Goal: Task Accomplishment & Management: Use online tool/utility

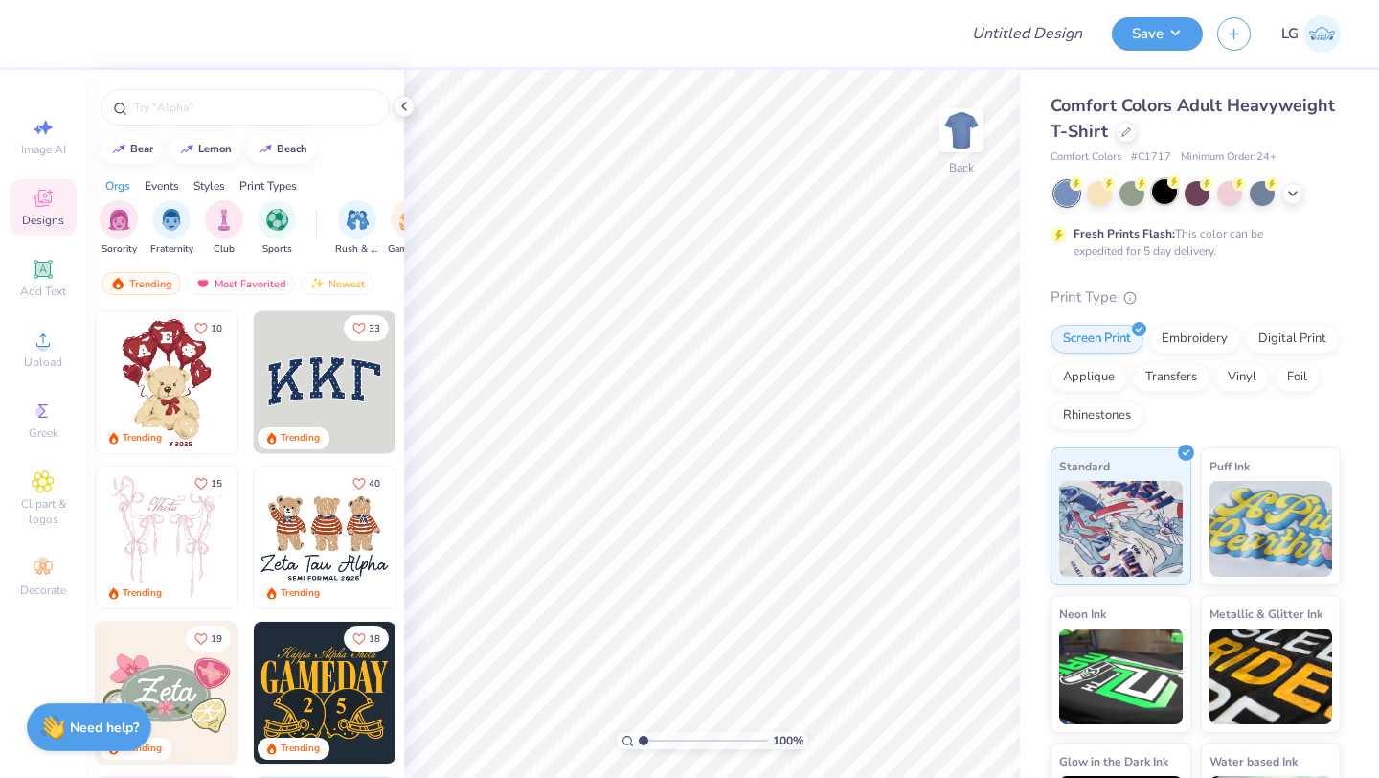
click at [1161, 197] on div at bounding box center [1164, 191] width 25 height 25
click at [34, 334] on icon at bounding box center [43, 340] width 23 height 23
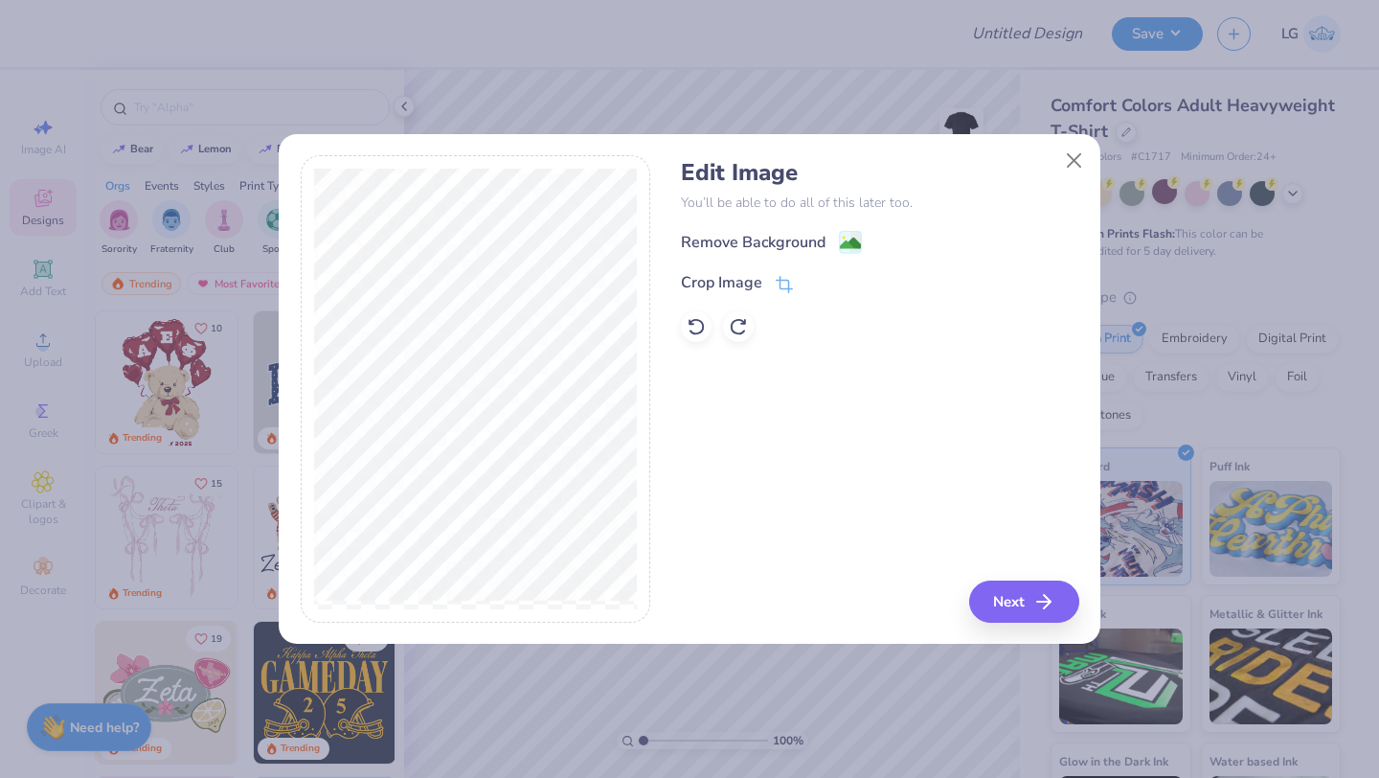
click at [778, 218] on div "Edit Image You’ll be able to do all of this later too. Remove Background Crop I…" at bounding box center [880, 250] width 398 height 183
click at [777, 238] on div "Remove Background" at bounding box center [753, 244] width 145 height 23
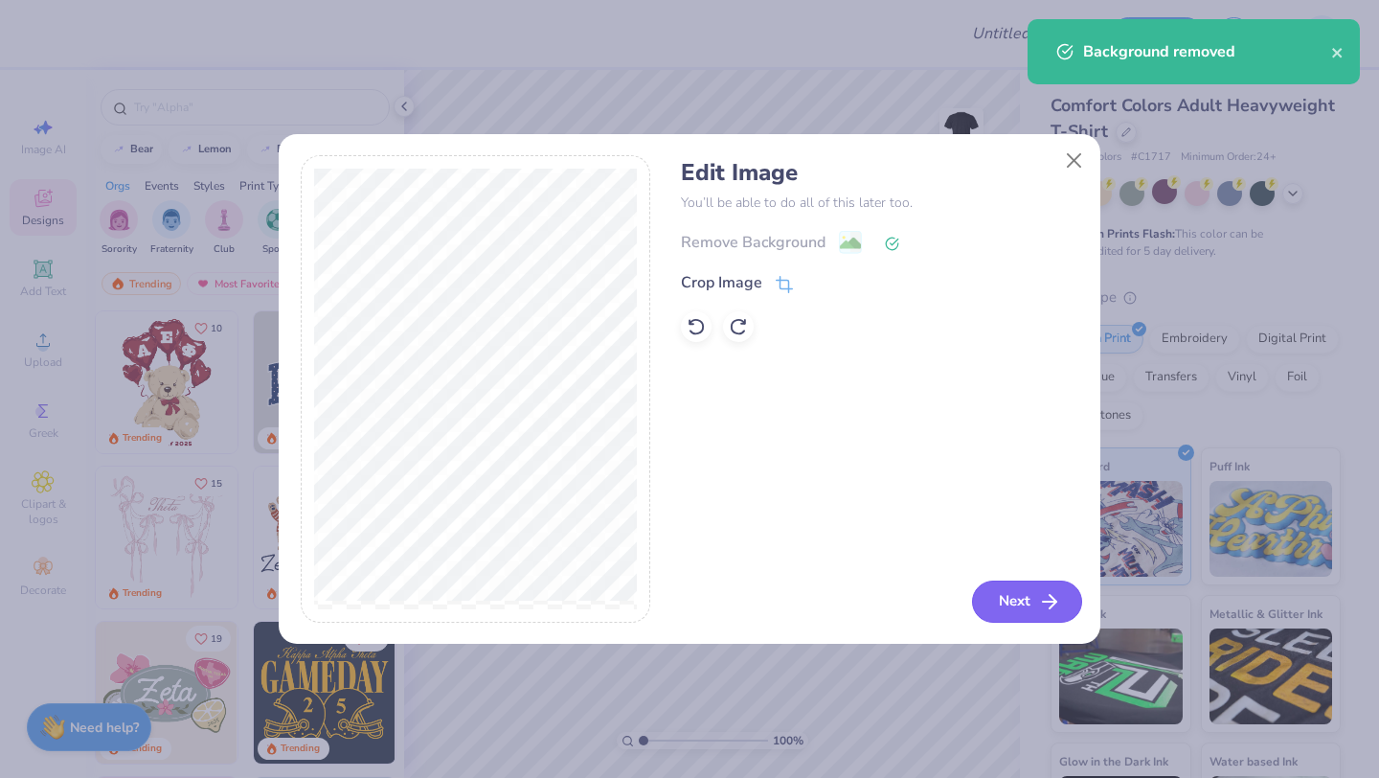
click at [1008, 608] on button "Next" at bounding box center [1027, 602] width 110 height 42
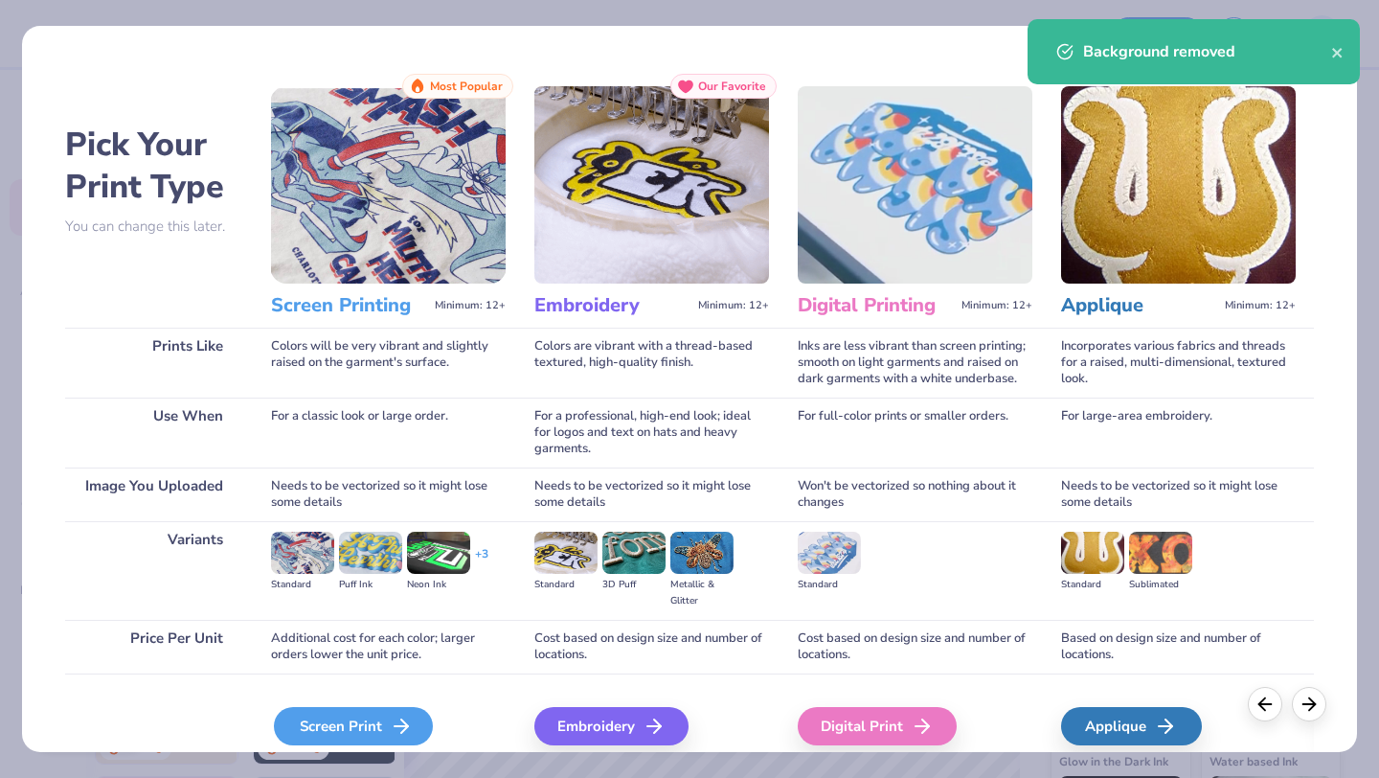
click at [331, 730] on div "Screen Print" at bounding box center [353, 726] width 159 height 38
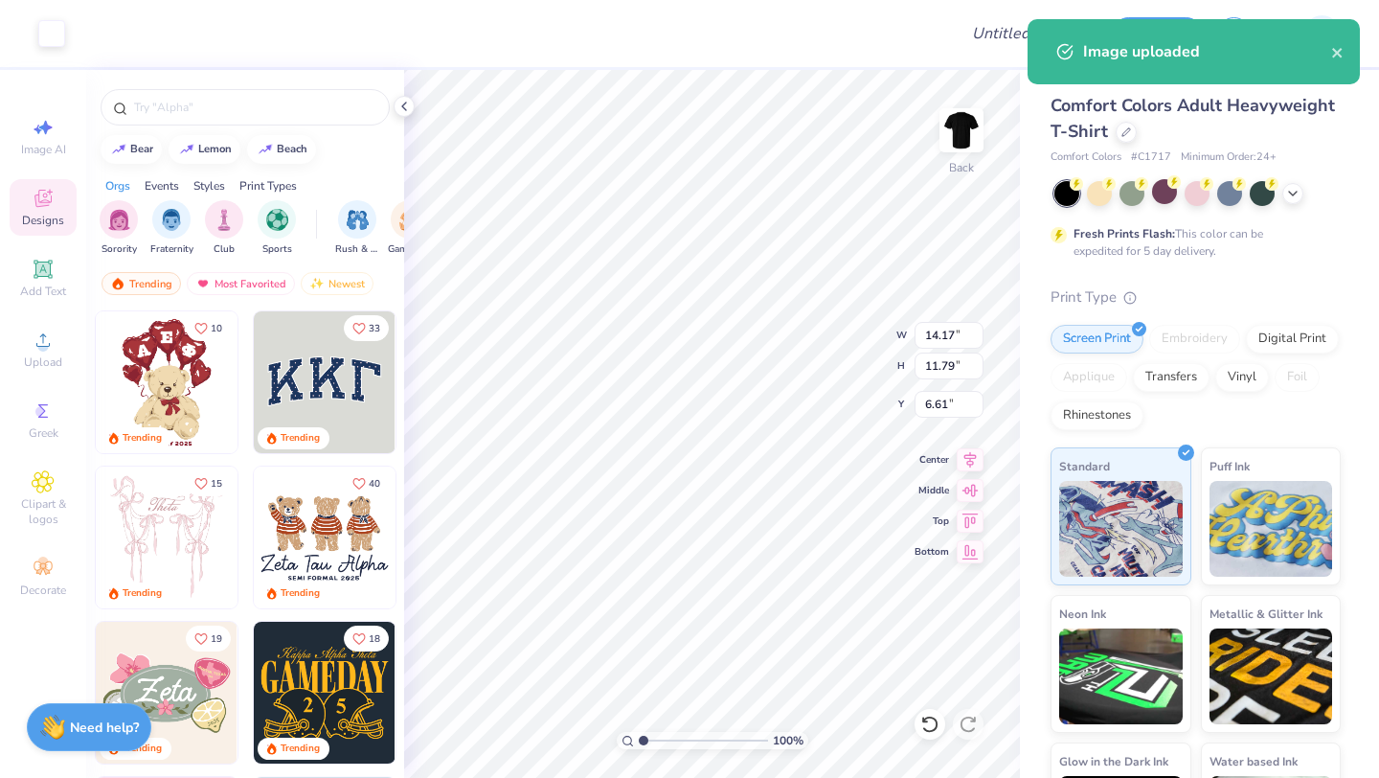
type input "3.57"
type input "2.97"
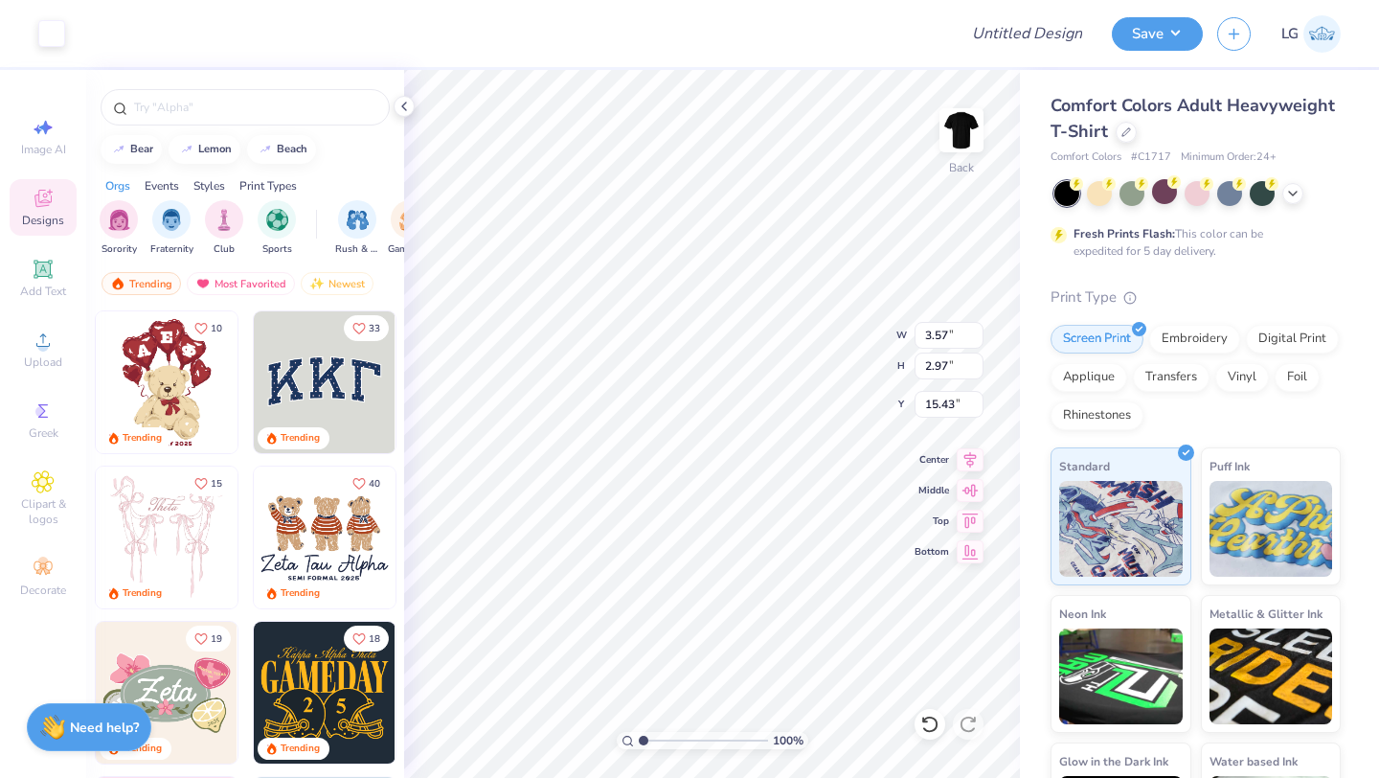
type input "3.00"
click at [1143, 18] on button "Save" at bounding box center [1157, 31] width 91 height 34
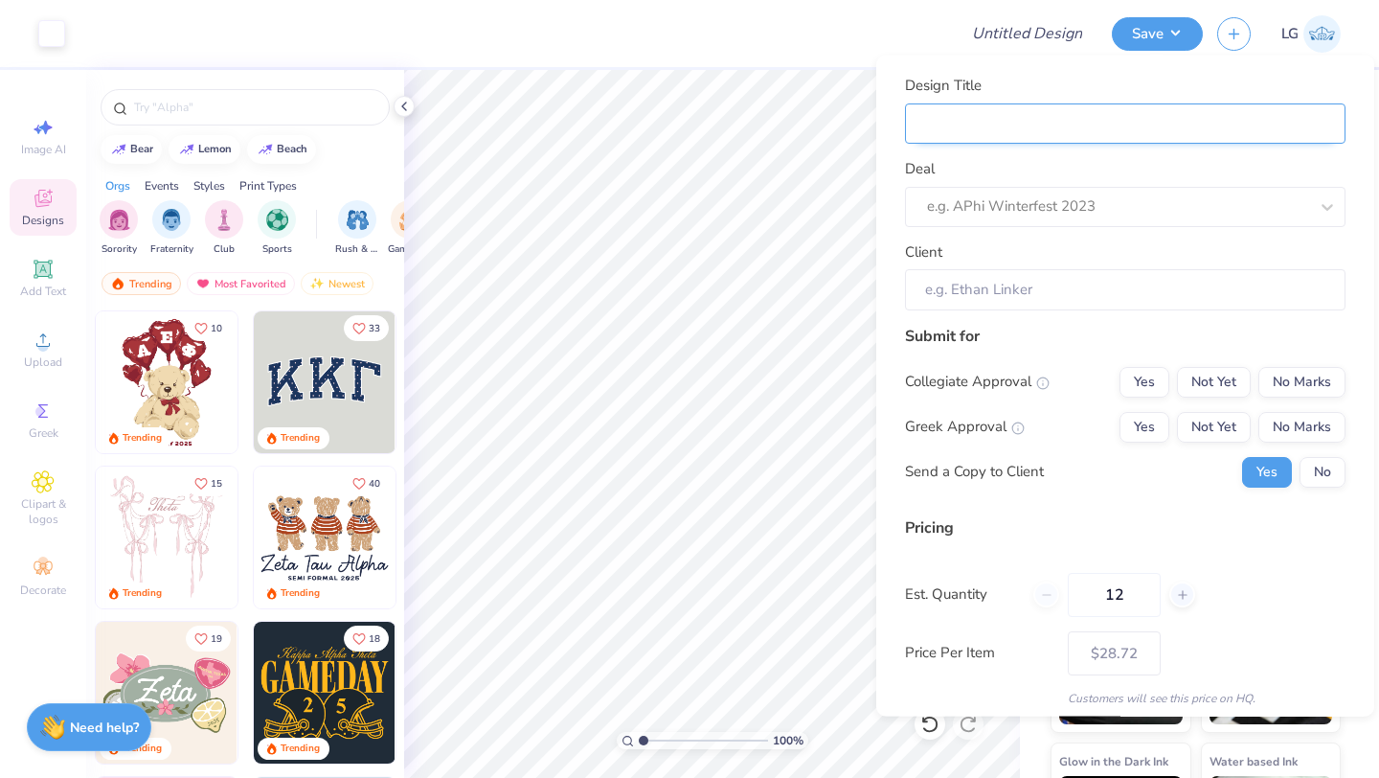
click at [1274, 125] on input "Design Title" at bounding box center [1125, 123] width 441 height 41
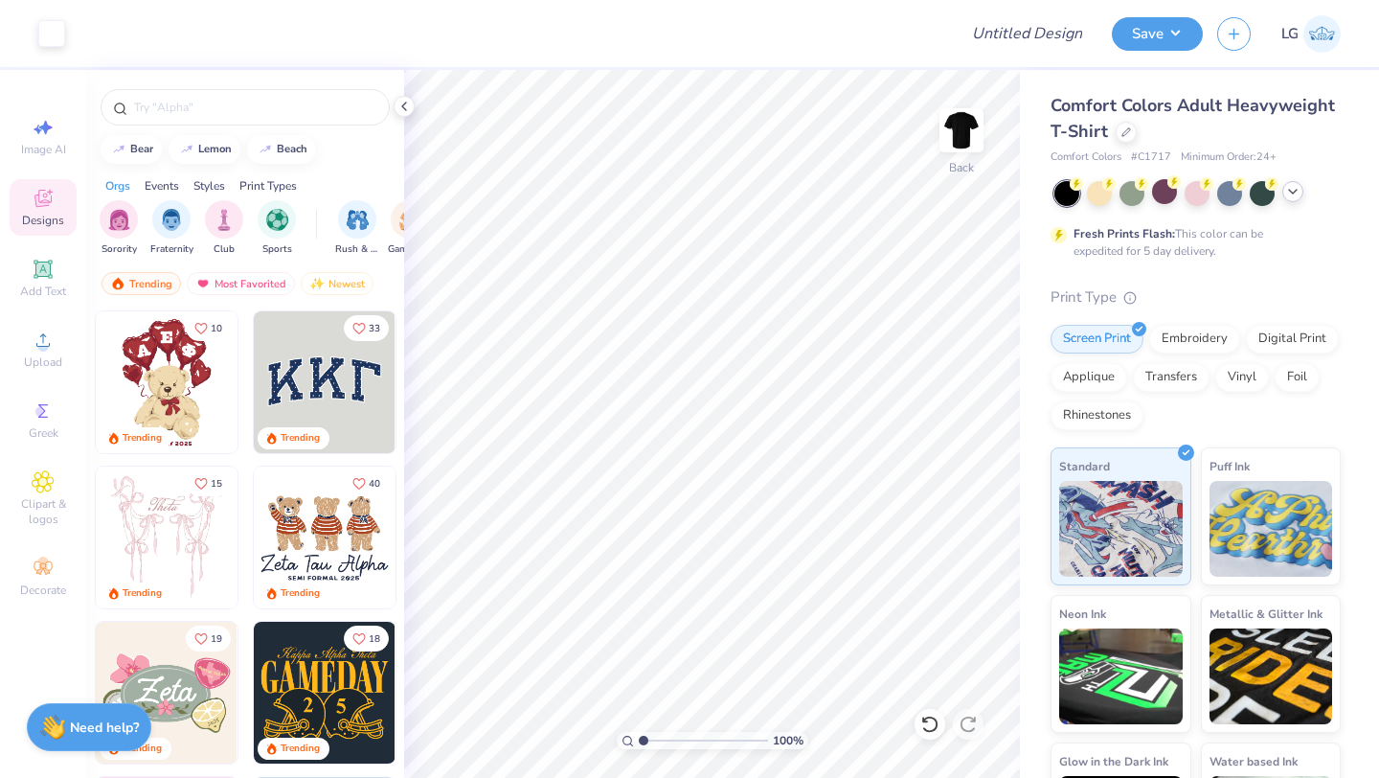
click at [1289, 198] on div at bounding box center [1293, 191] width 21 height 21
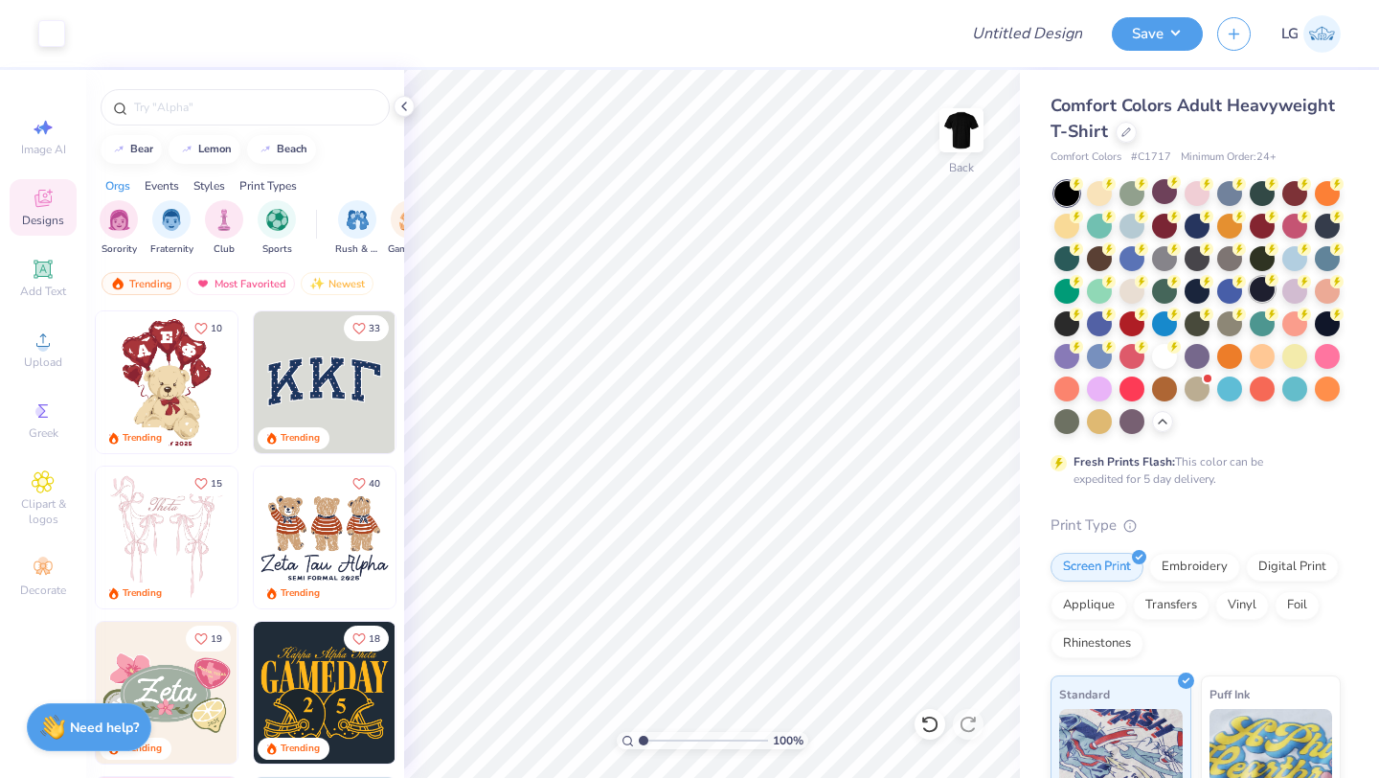
click at [1256, 289] on div at bounding box center [1262, 289] width 25 height 25
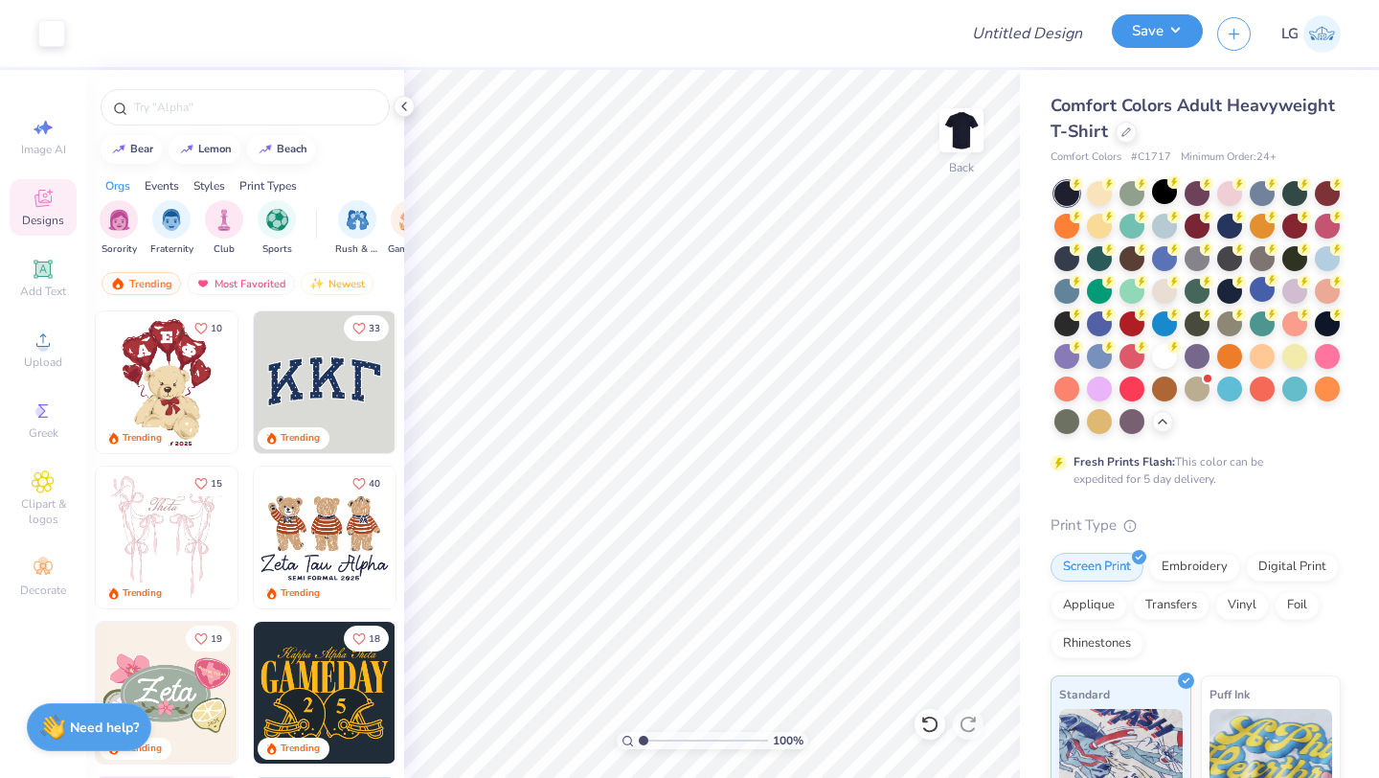
click at [1156, 49] on div "Save" at bounding box center [1157, 34] width 91 height 34
click at [1142, 14] on button "Save" at bounding box center [1157, 31] width 91 height 34
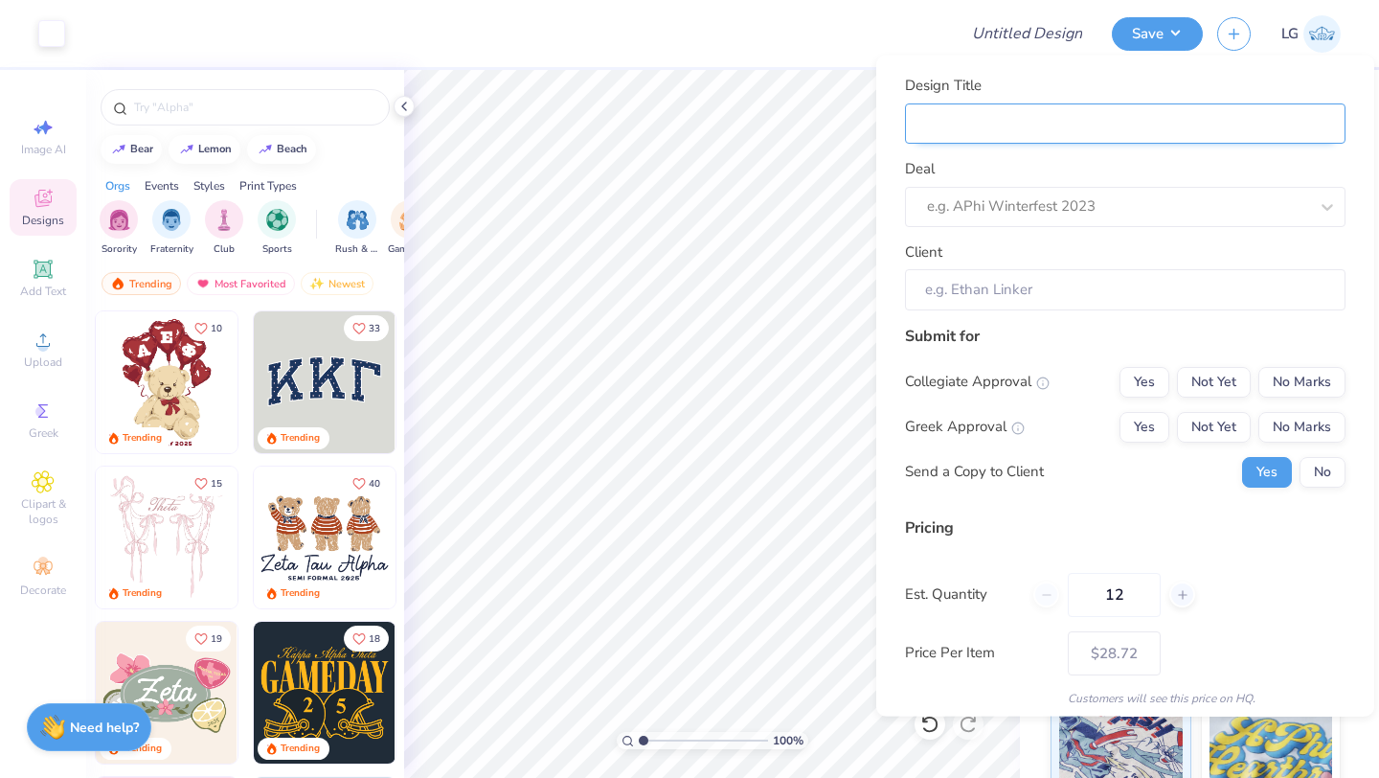
click at [1187, 121] on input "Design Title" at bounding box center [1125, 123] width 441 height 41
type input "L"
type input "LC"
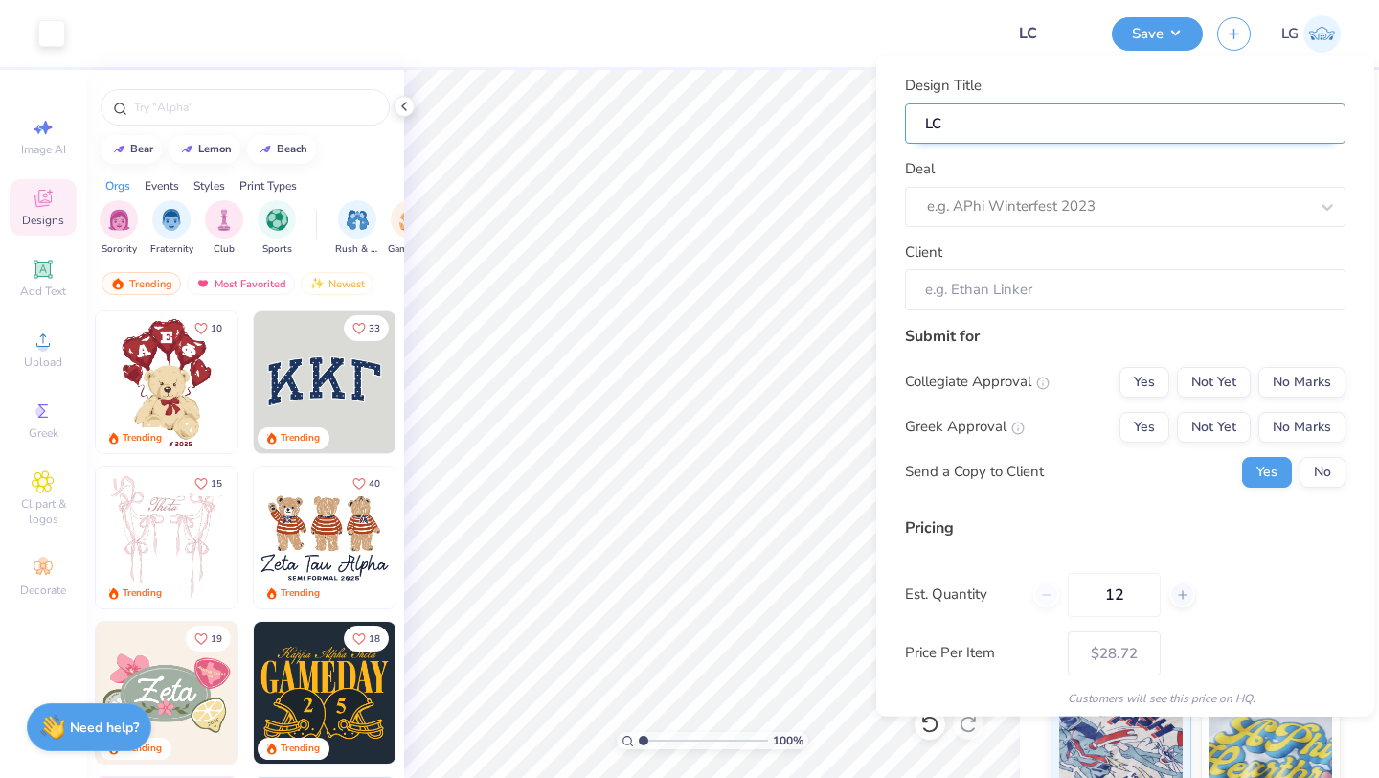
type input "LCT"
type input "LCTC"
type input "LCTCS"
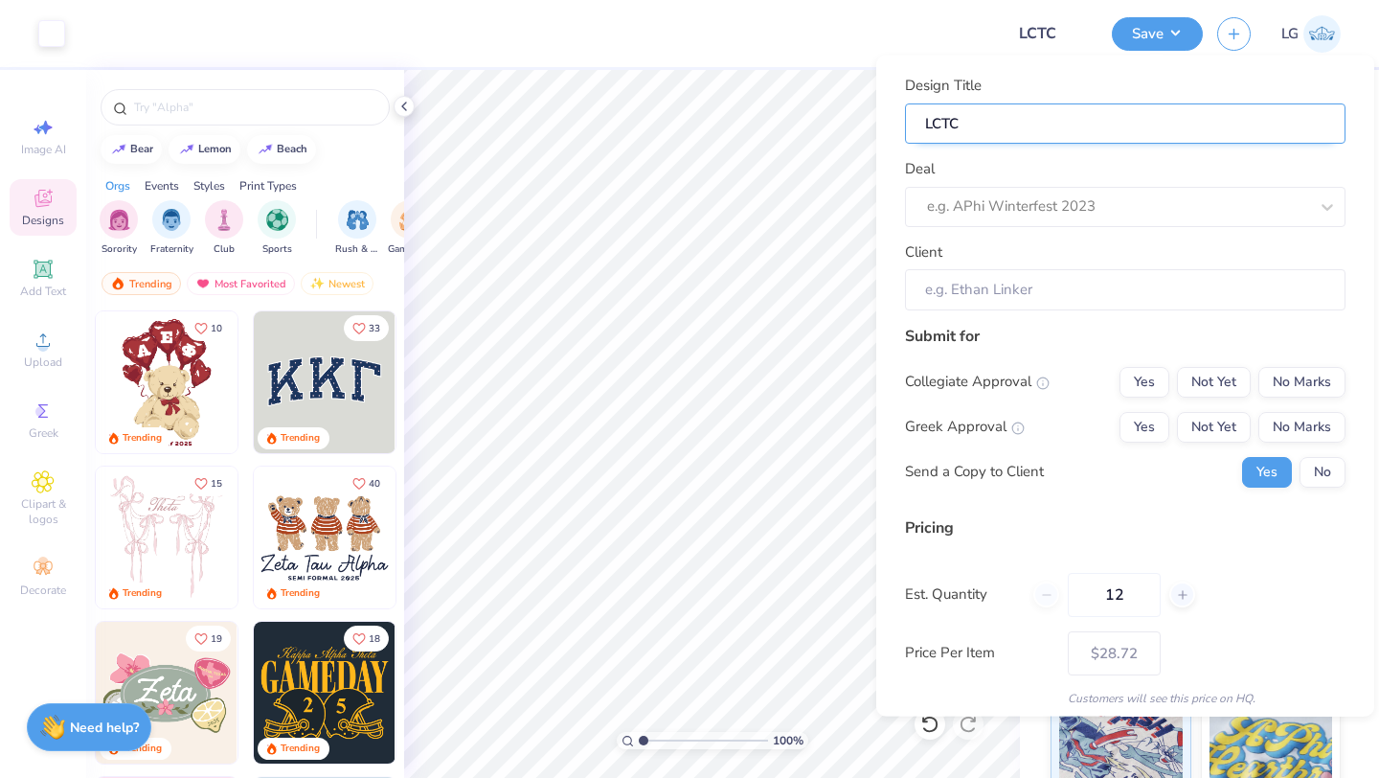
type input "LCTCS"
click at [1210, 220] on div "e.g. APhi Winterfest 2023" at bounding box center [1125, 206] width 441 height 40
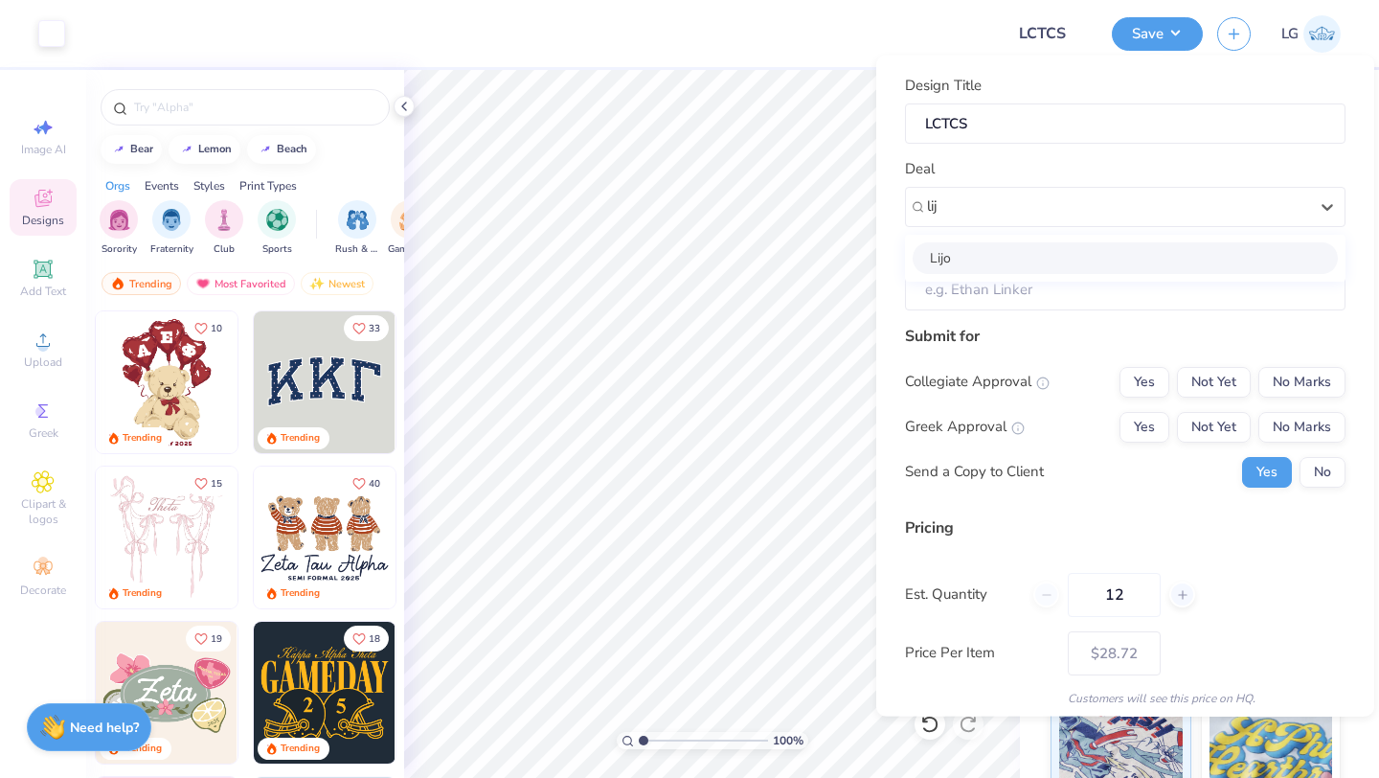
click at [1063, 259] on div "Lijo" at bounding box center [1125, 257] width 425 height 32
type input "lij"
type input "[PERSON_NAME]"
click at [1304, 394] on button "No Marks" at bounding box center [1302, 381] width 87 height 31
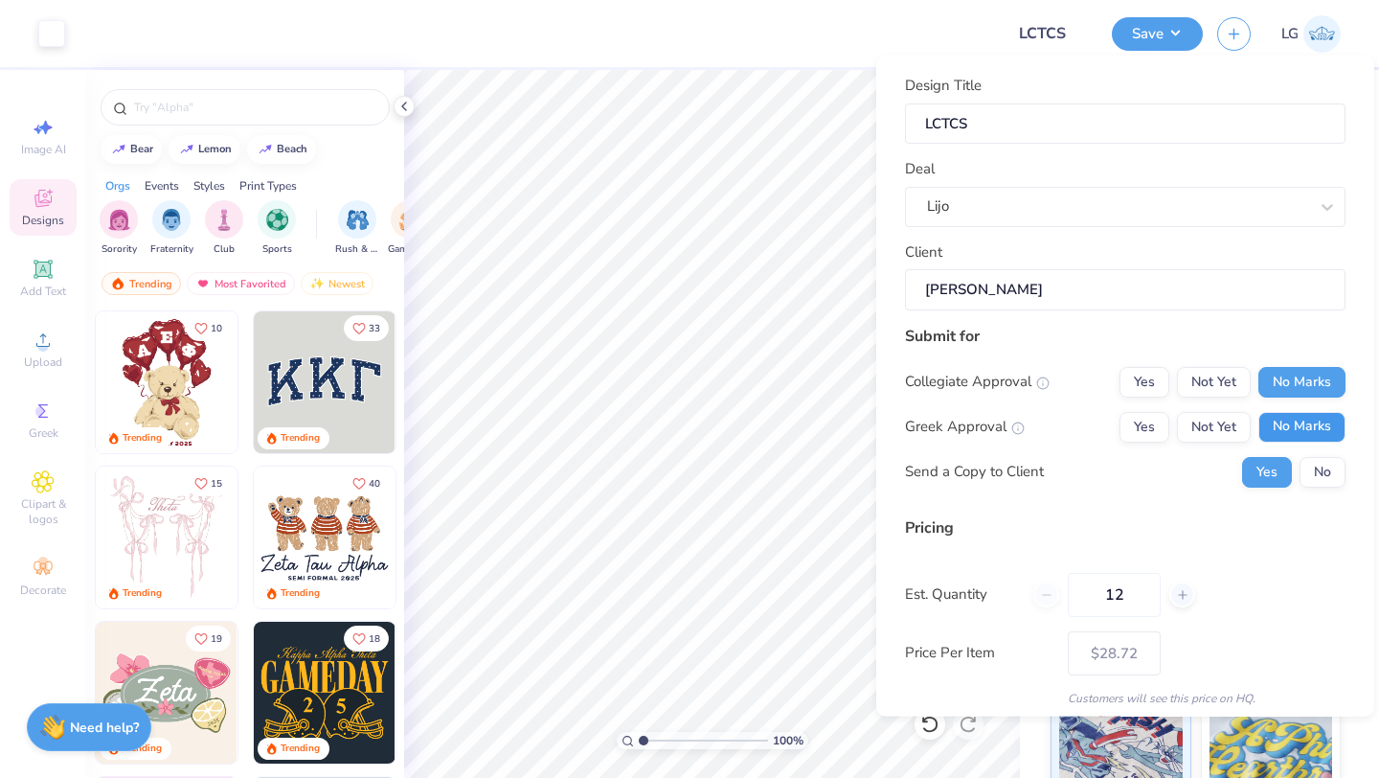
click at [1304, 425] on button "No Marks" at bounding box center [1302, 426] width 87 height 31
click at [1311, 460] on button "No" at bounding box center [1323, 471] width 46 height 31
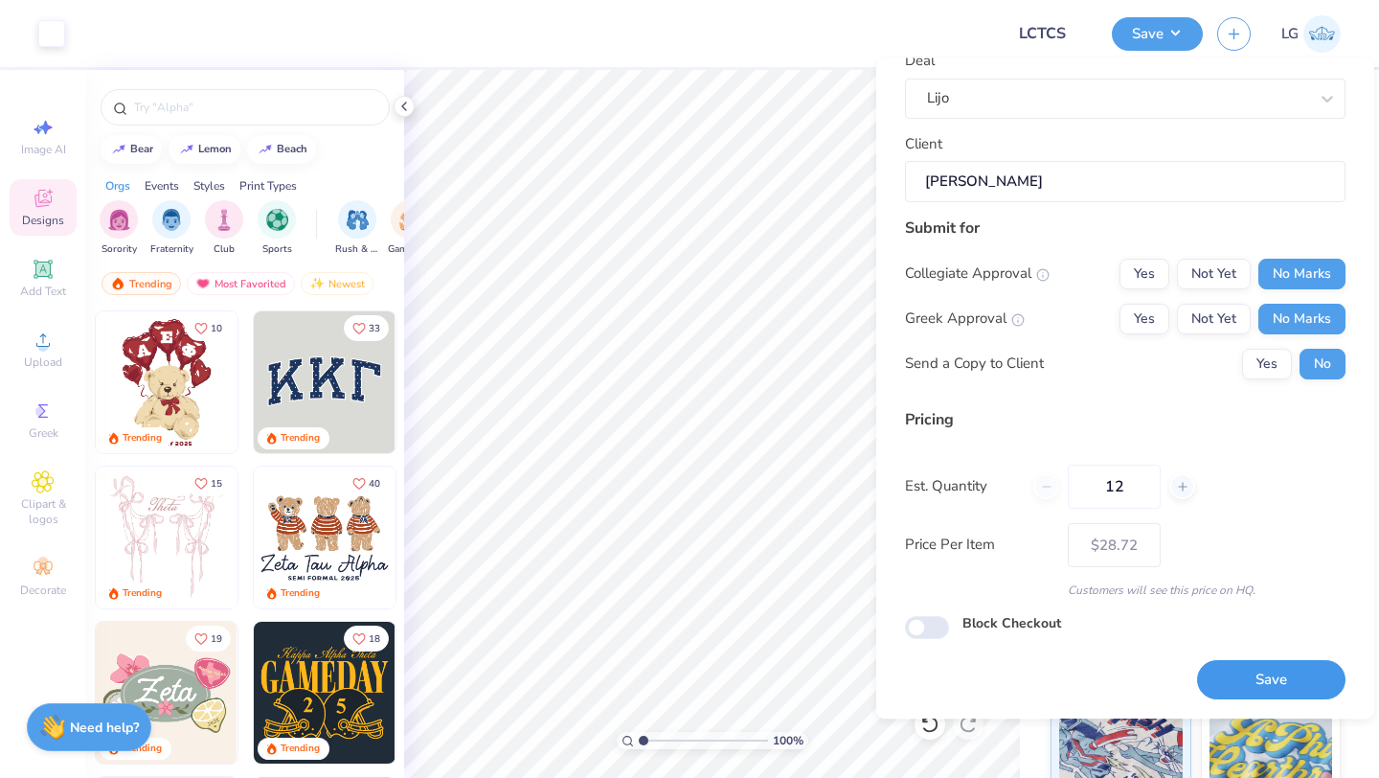
click at [1218, 676] on button "Save" at bounding box center [1271, 680] width 148 height 39
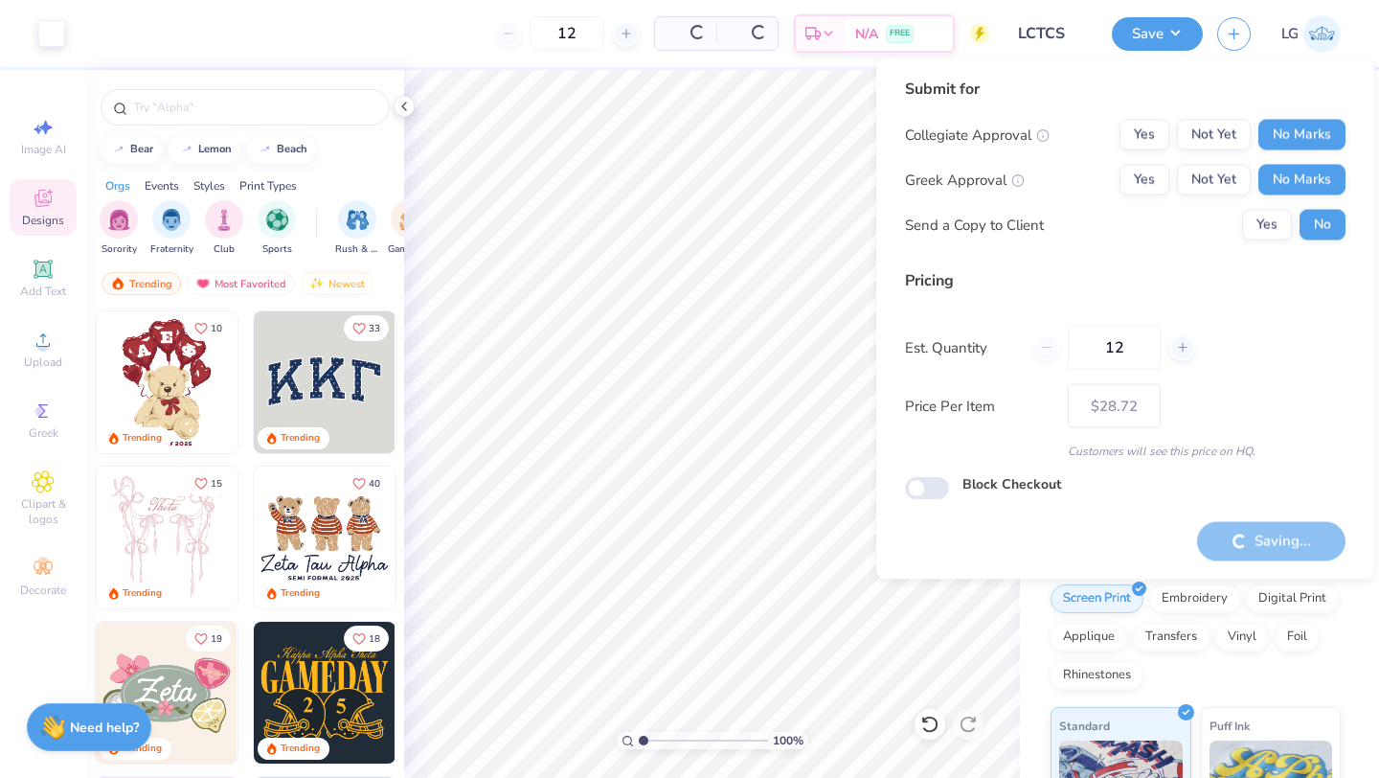
type input "– –"
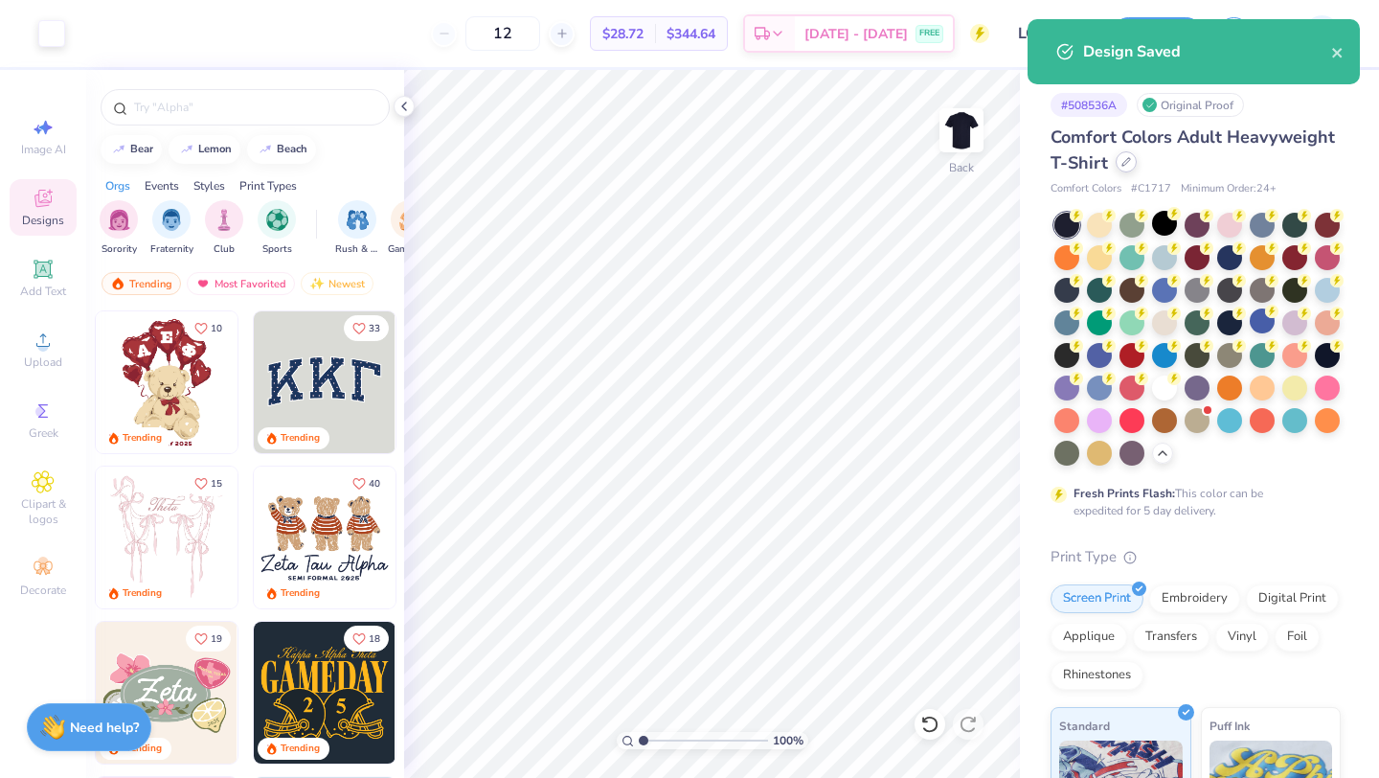
click at [1126, 169] on div at bounding box center [1126, 161] width 21 height 21
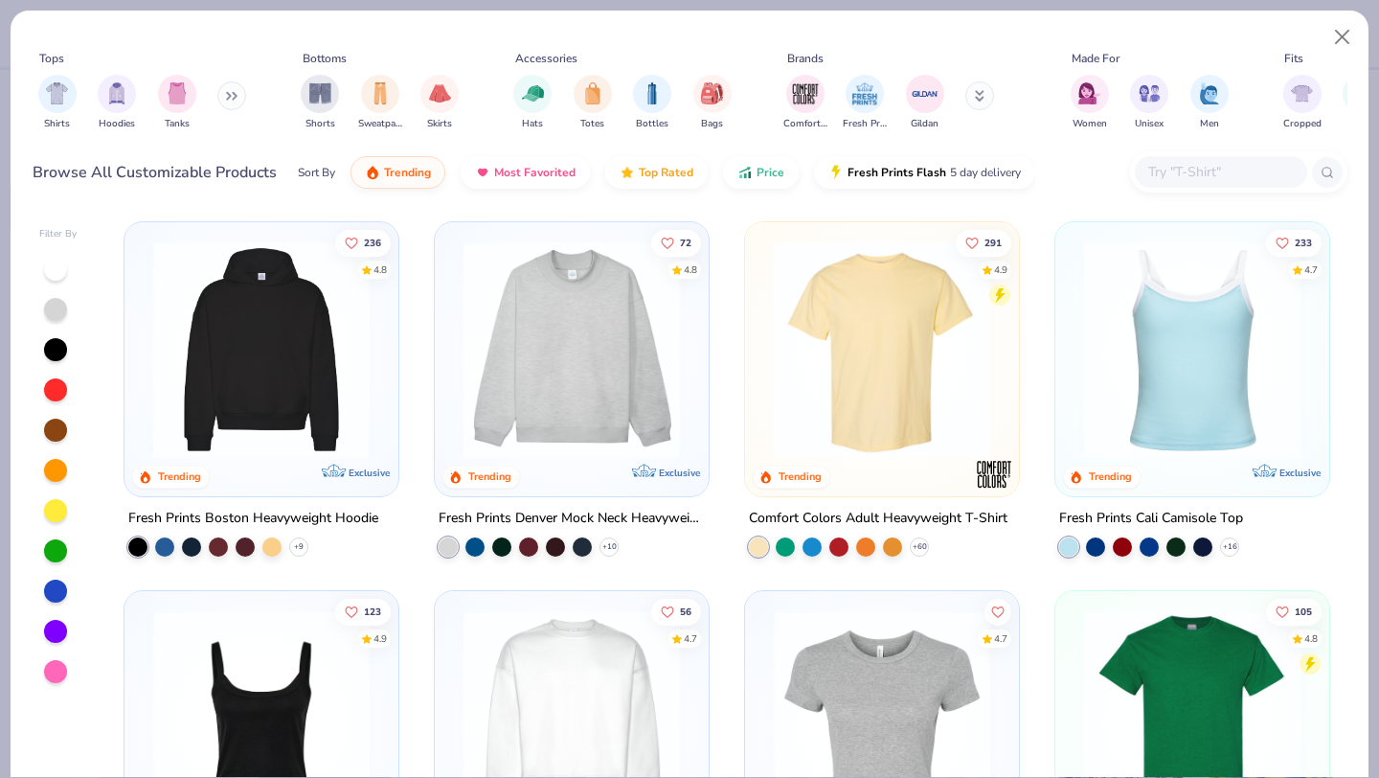
click at [604, 345] on img at bounding box center [572, 349] width 236 height 216
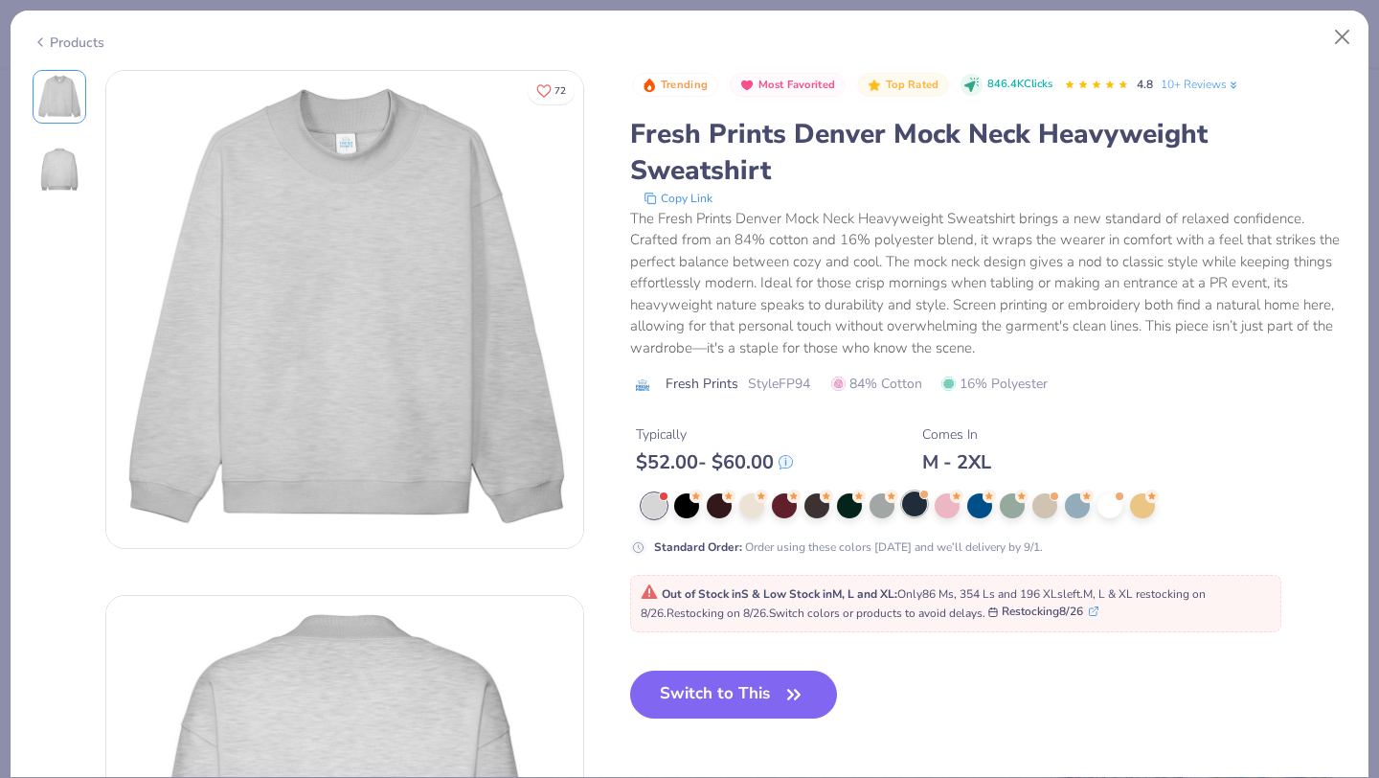
click at [910, 504] on div at bounding box center [914, 503] width 25 height 25
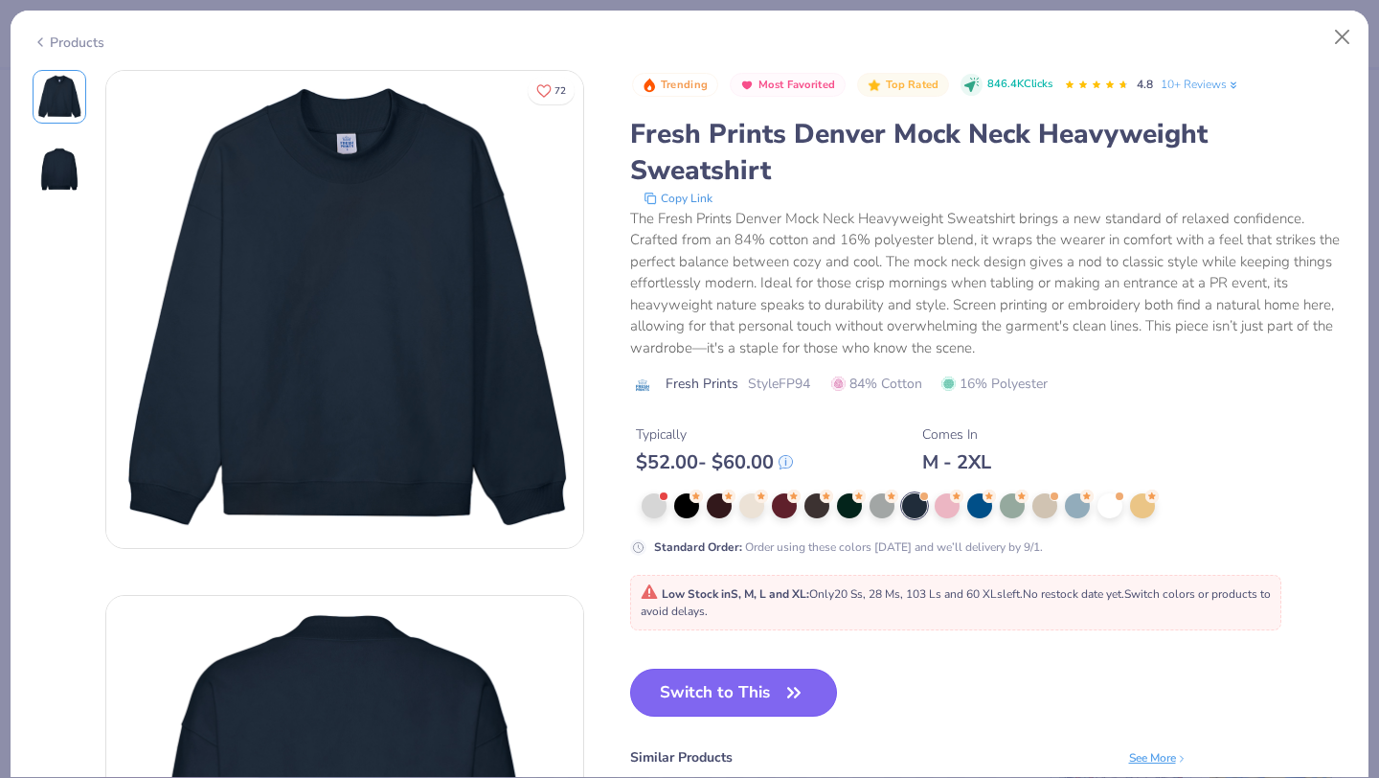
click at [682, 689] on button "Switch to This" at bounding box center [734, 693] width 208 height 48
type input "50"
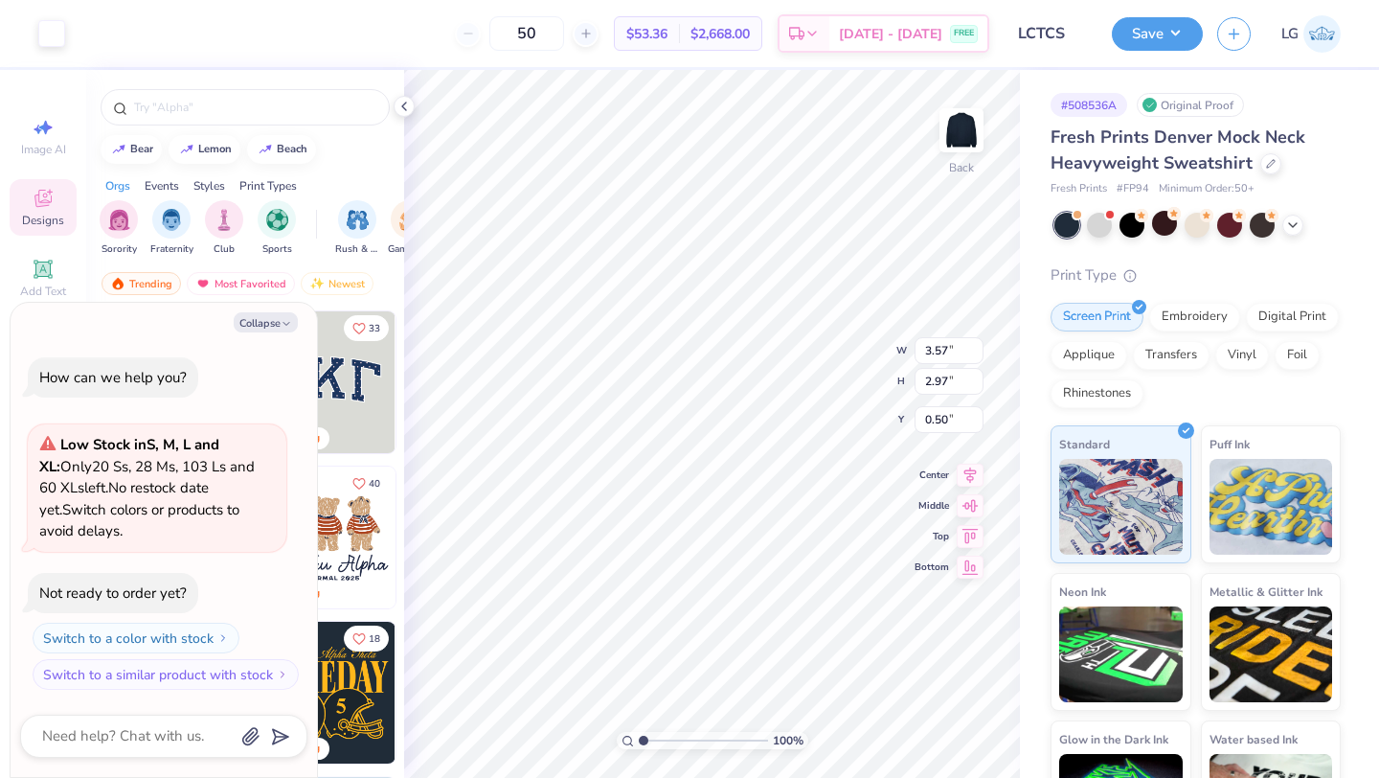
type textarea "x"
type input "3.00"
type textarea "x"
type input "7.25"
type input "6.03"
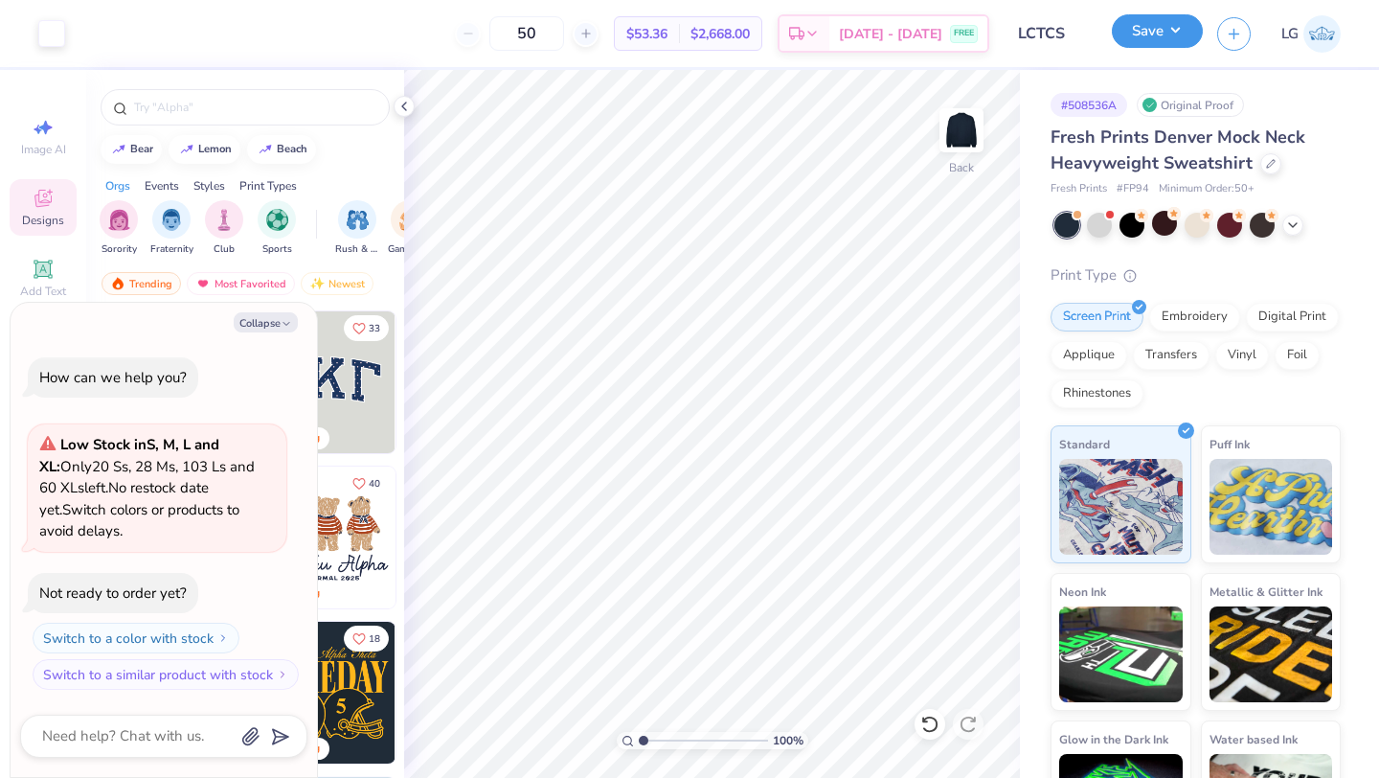
click at [1134, 32] on button "Save" at bounding box center [1157, 31] width 91 height 34
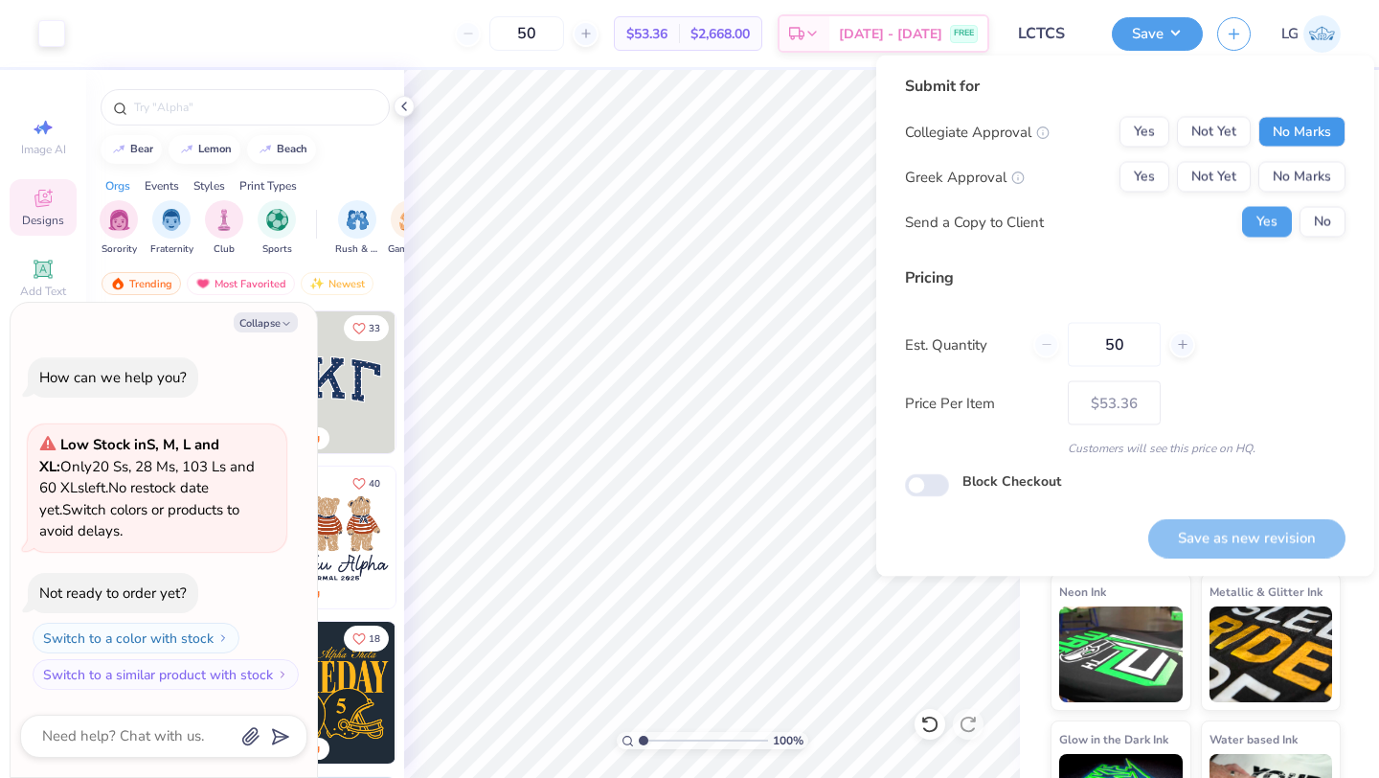
click at [1288, 133] on button "No Marks" at bounding box center [1302, 132] width 87 height 31
click at [1294, 164] on button "No Marks" at bounding box center [1302, 177] width 87 height 31
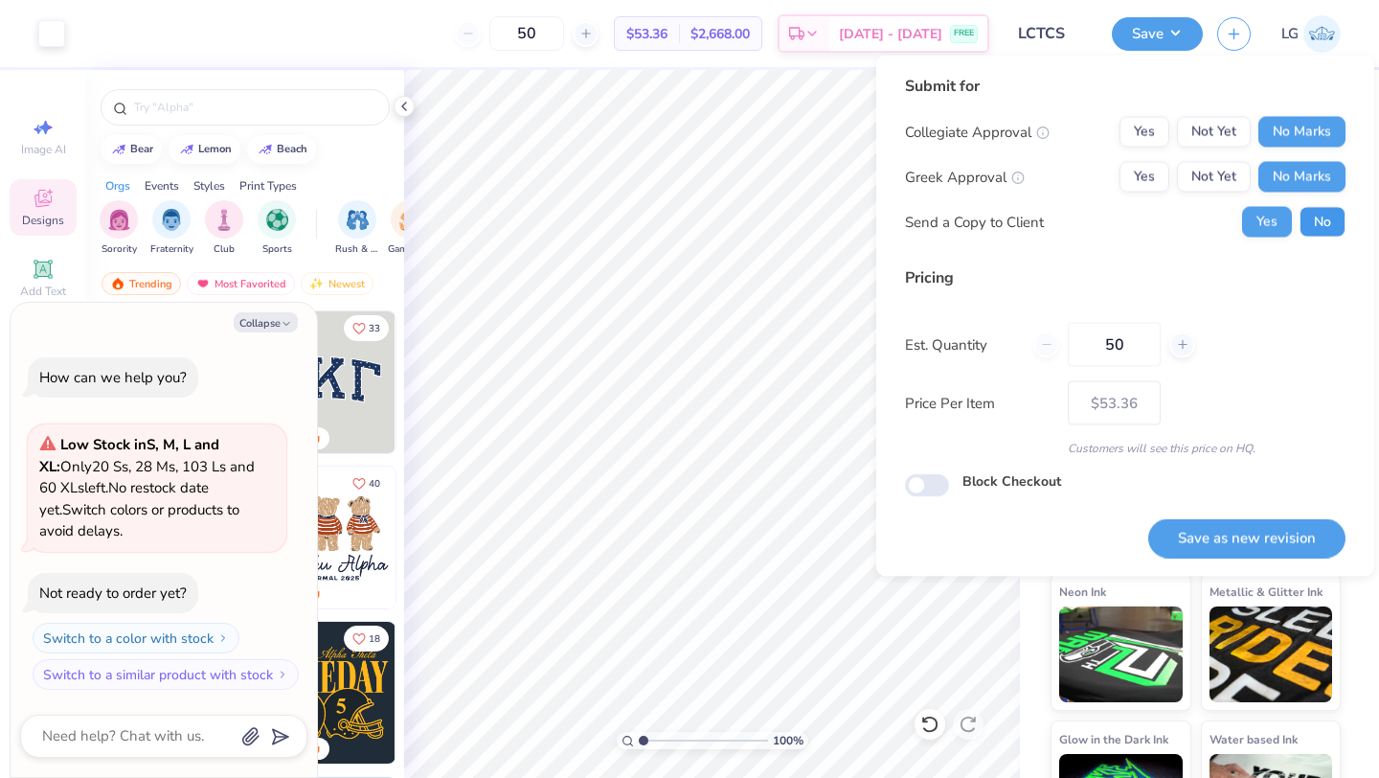
click at [1306, 216] on button "No" at bounding box center [1323, 222] width 46 height 31
type textarea "x"
click at [1227, 538] on button "Save as new revision" at bounding box center [1247, 537] width 197 height 39
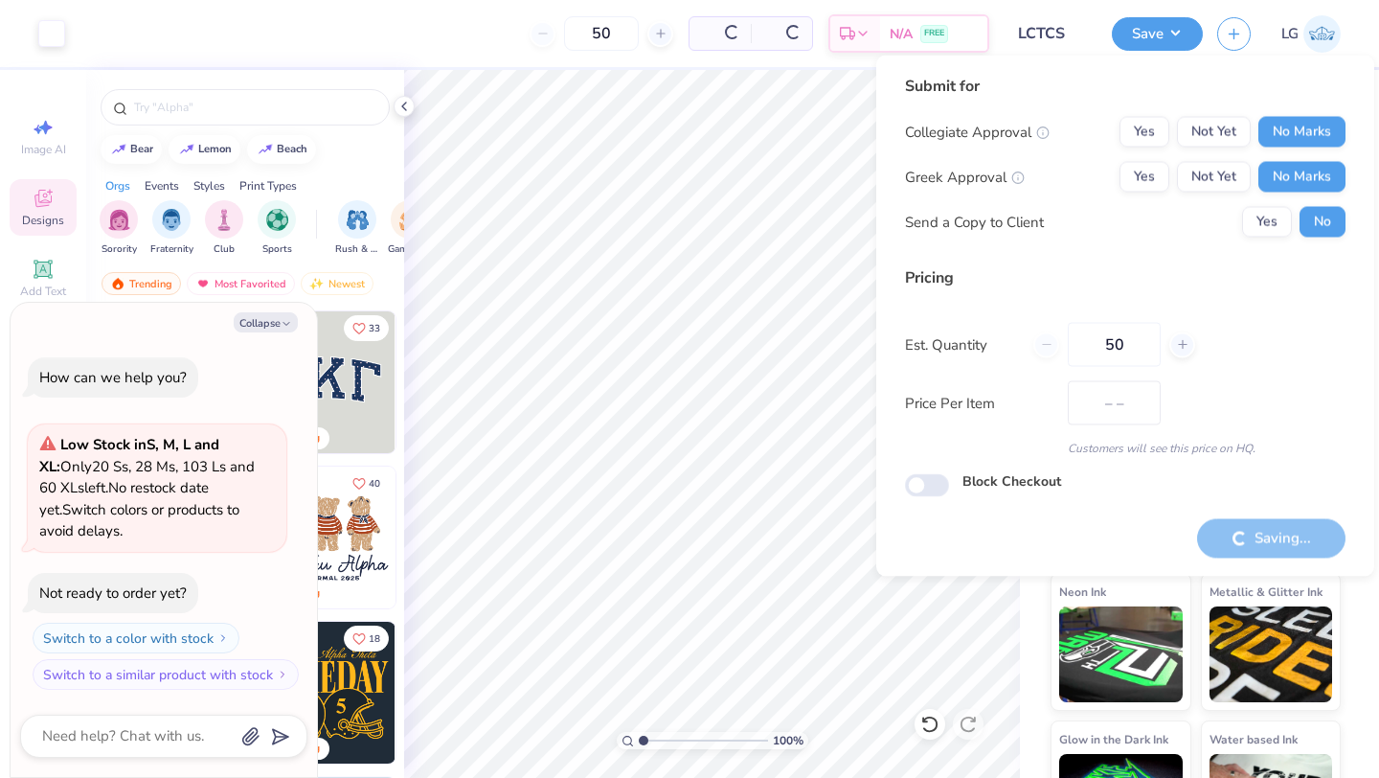
type input "$53.36"
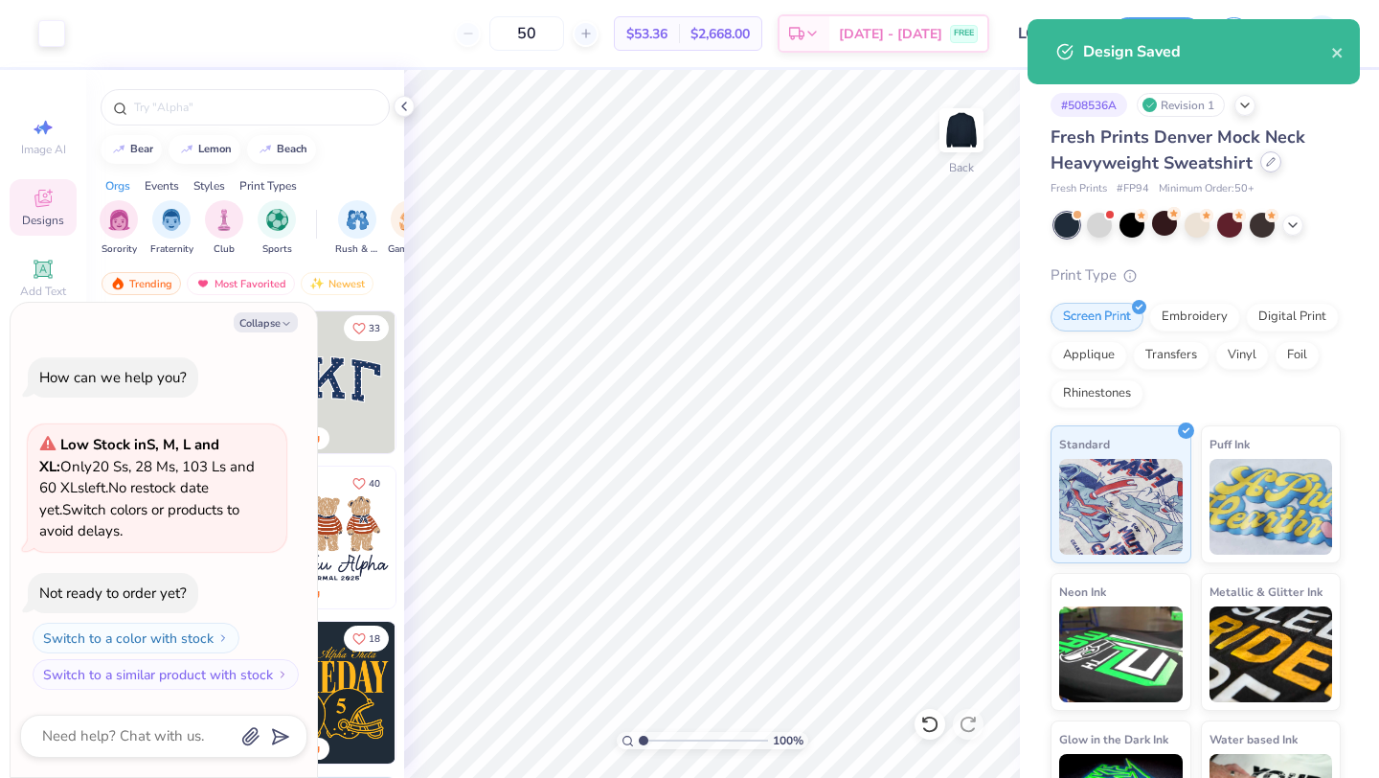
click at [1268, 170] on div at bounding box center [1271, 161] width 21 height 21
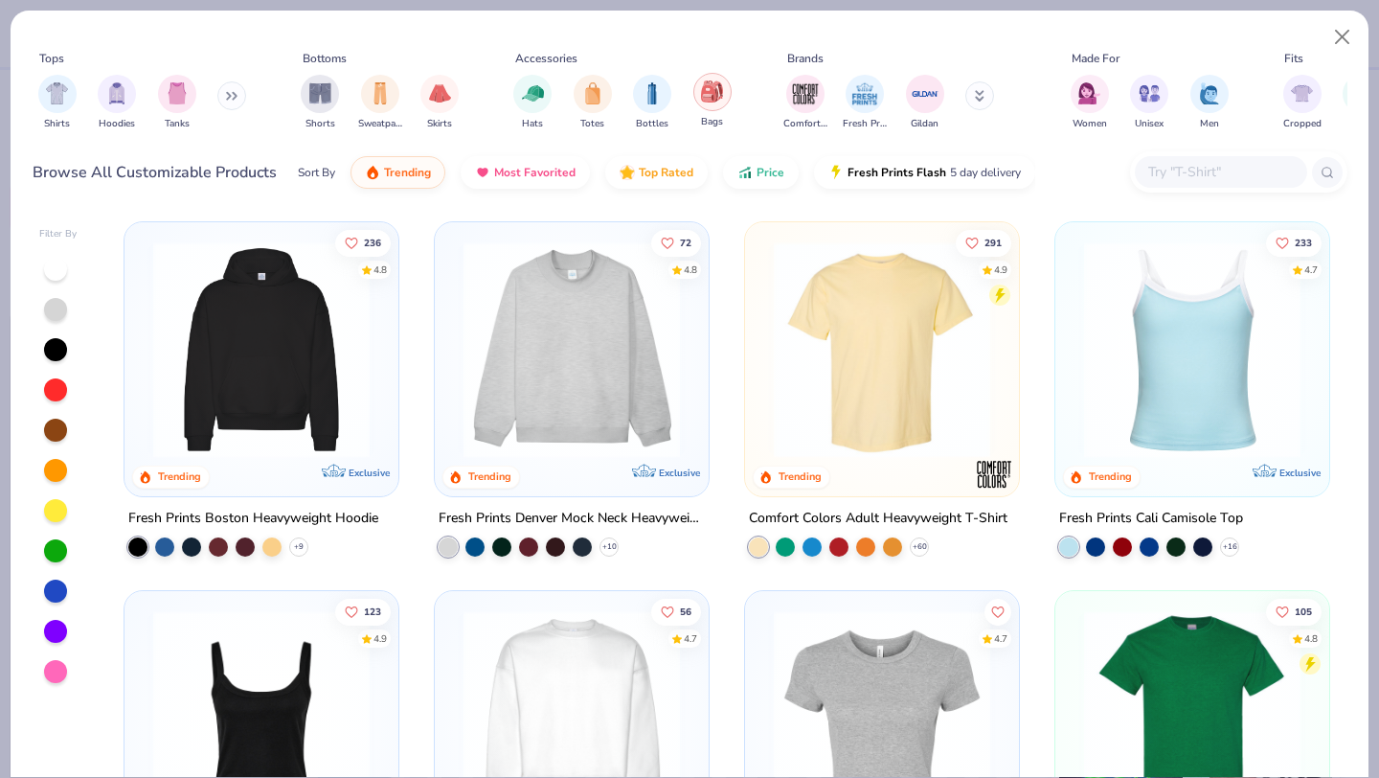
click at [716, 98] on img "filter for Bags" at bounding box center [711, 91] width 21 height 22
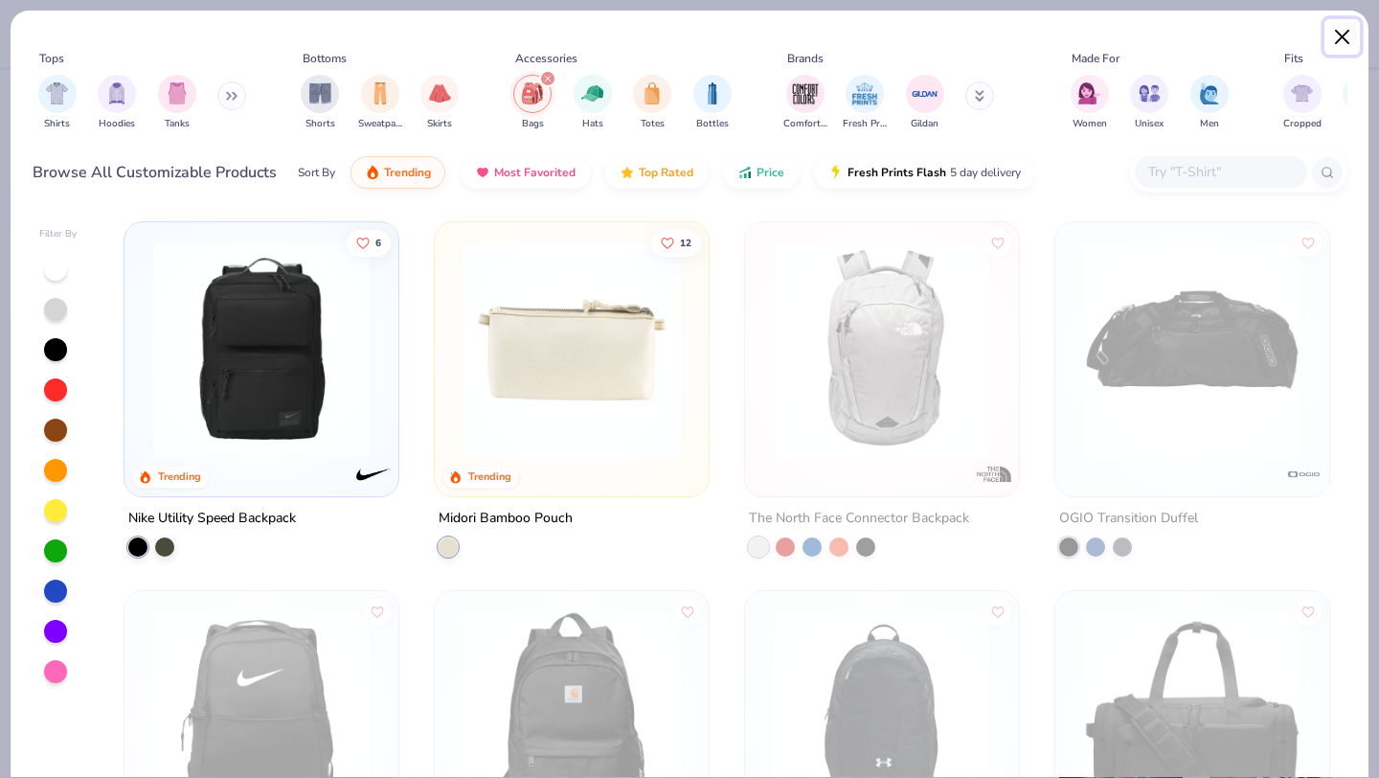
click at [1344, 43] on button "Close" at bounding box center [1343, 37] width 36 height 36
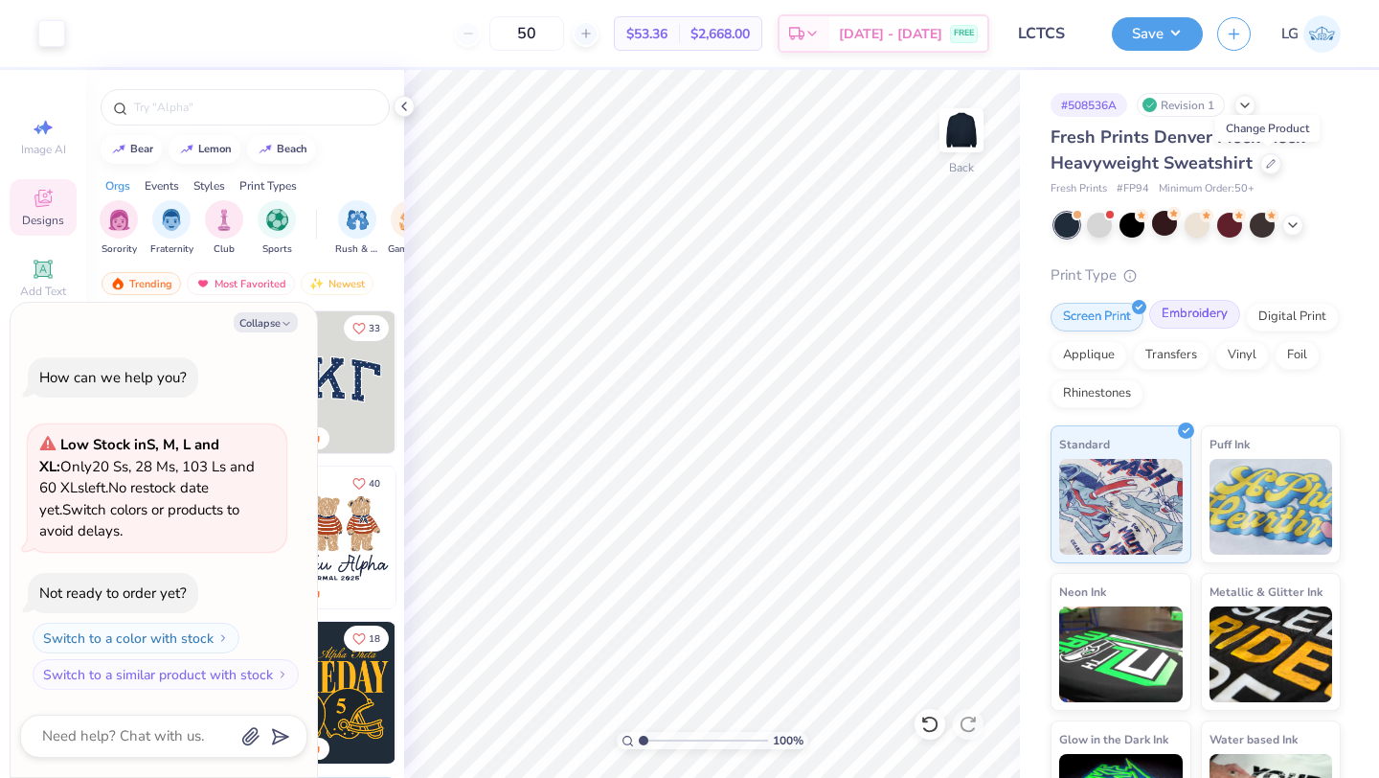
click at [1184, 309] on div "Embroidery" at bounding box center [1195, 314] width 91 height 29
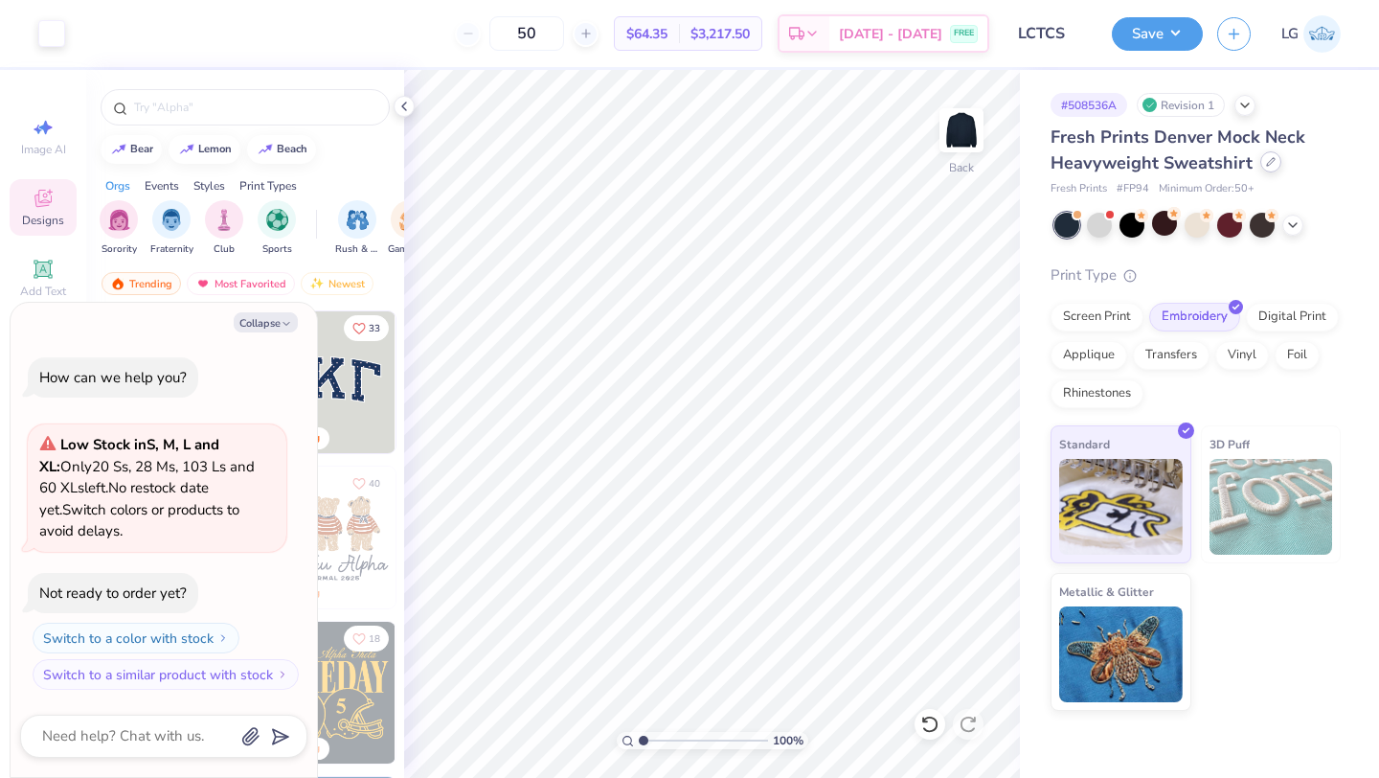
click at [1272, 166] on icon at bounding box center [1271, 162] width 10 height 10
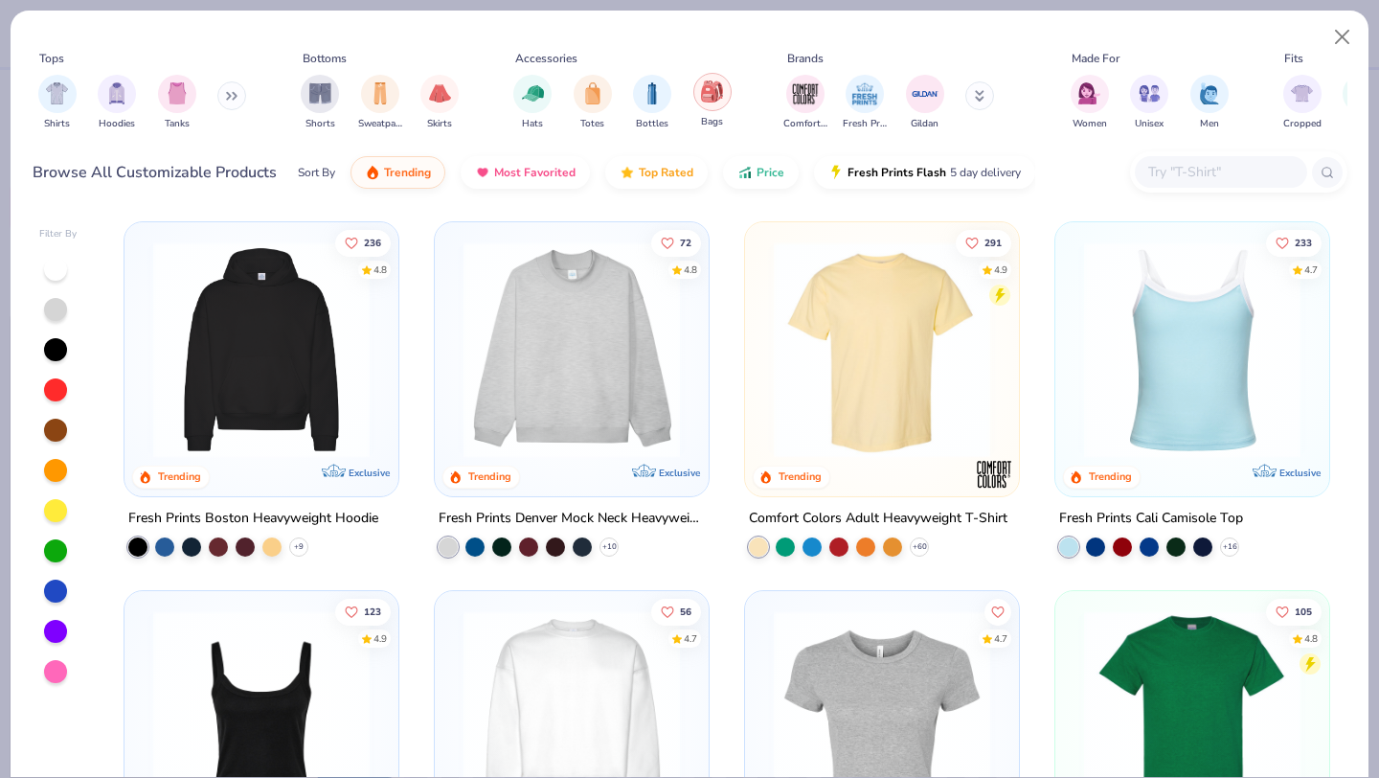
click at [703, 89] on img "filter for Bags" at bounding box center [711, 91] width 21 height 22
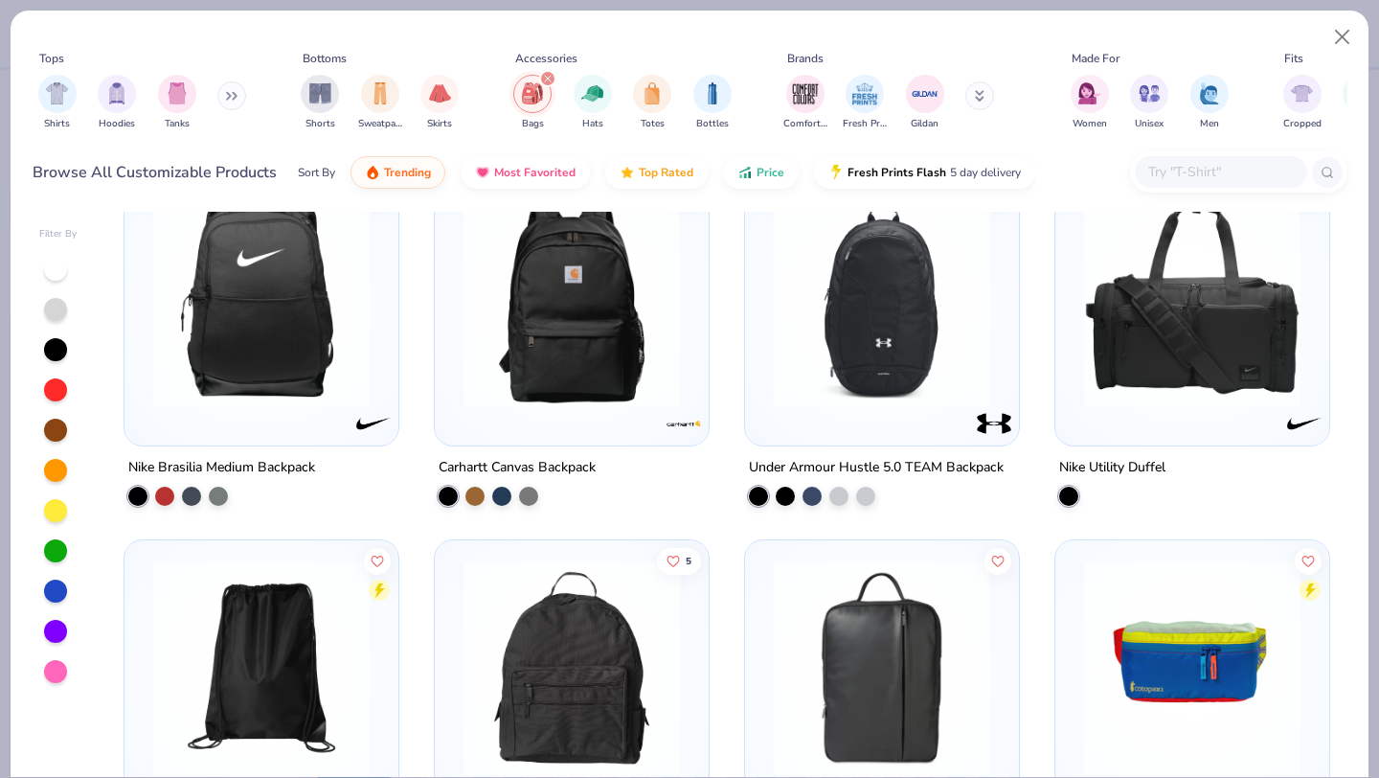
scroll to position [365, 0]
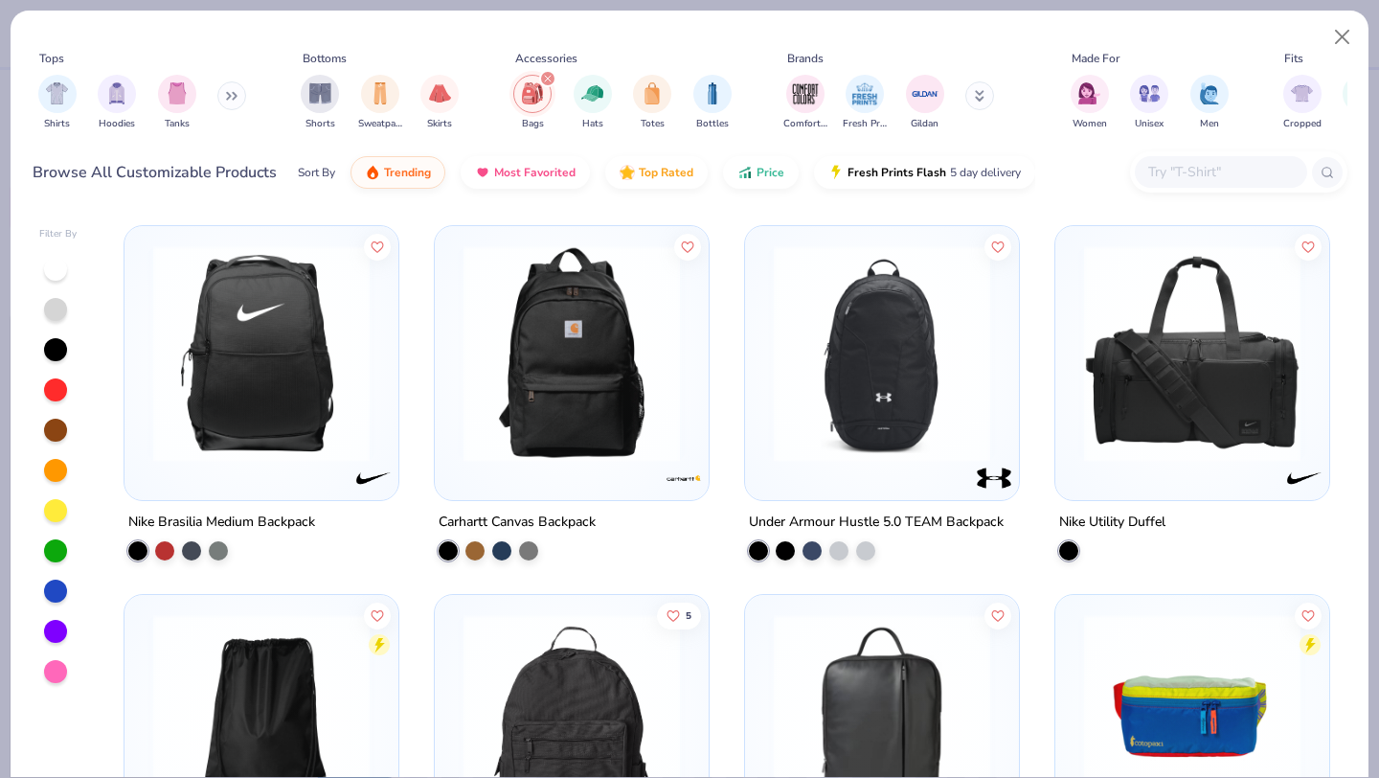
click at [828, 393] on img at bounding box center [882, 353] width 236 height 216
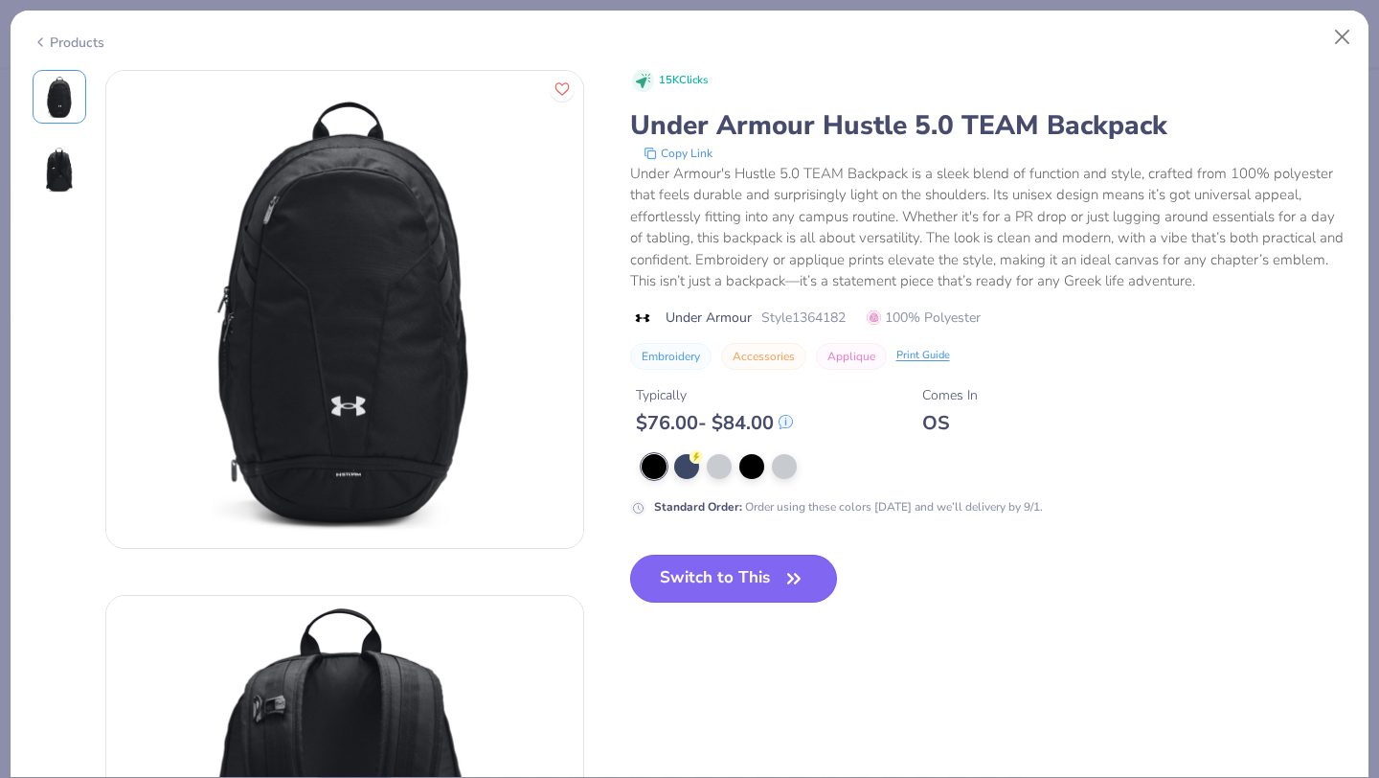
click at [678, 570] on button "Switch to This" at bounding box center [734, 579] width 208 height 48
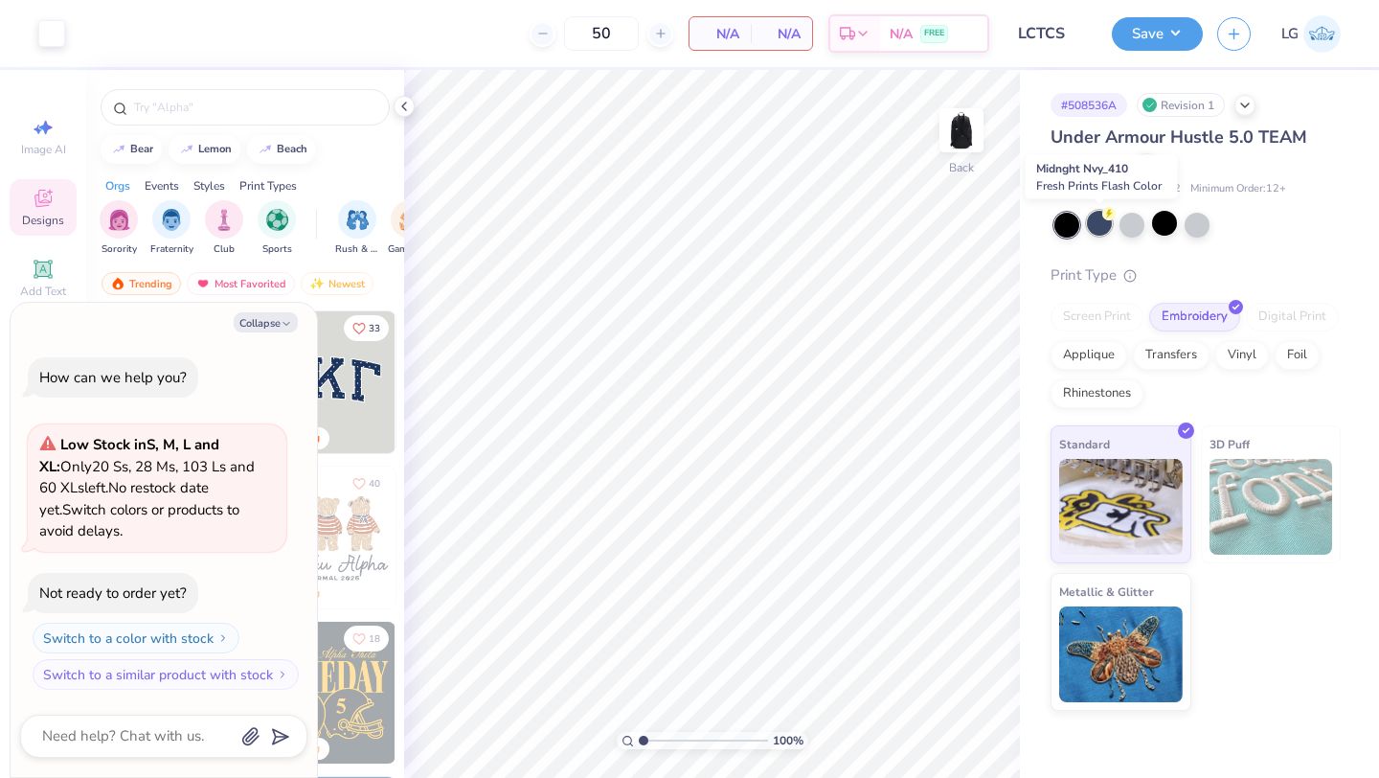
click at [1097, 223] on div at bounding box center [1099, 223] width 25 height 25
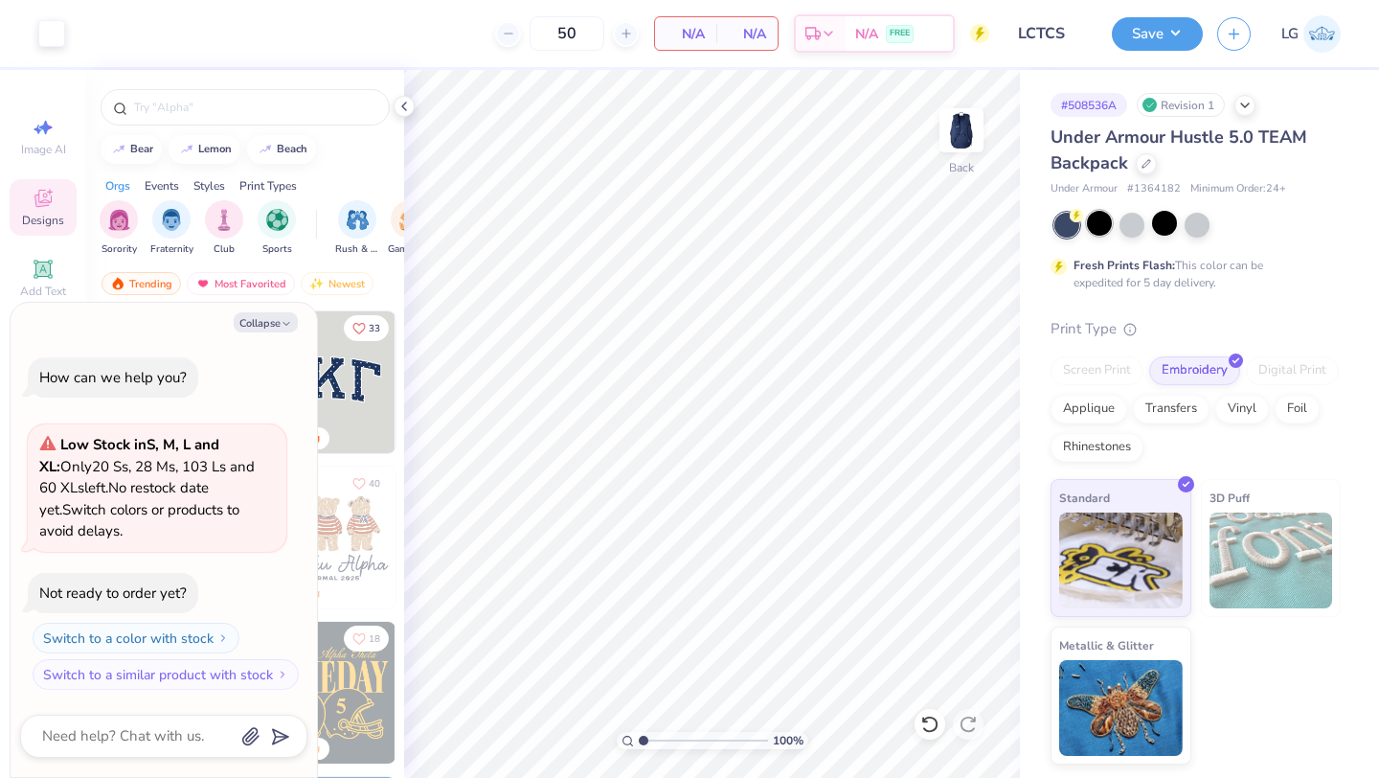
click at [1102, 218] on div at bounding box center [1099, 223] width 25 height 25
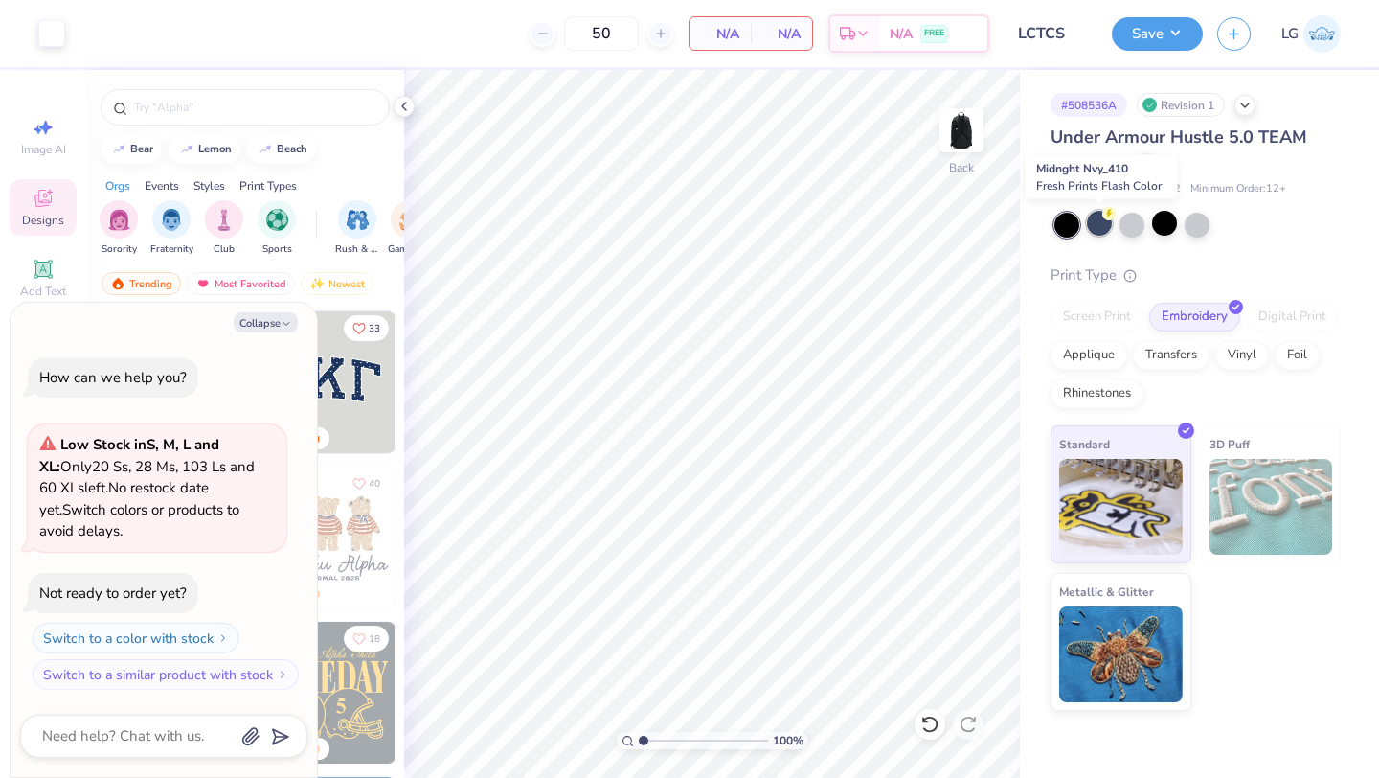
click at [1099, 223] on div at bounding box center [1099, 223] width 25 height 25
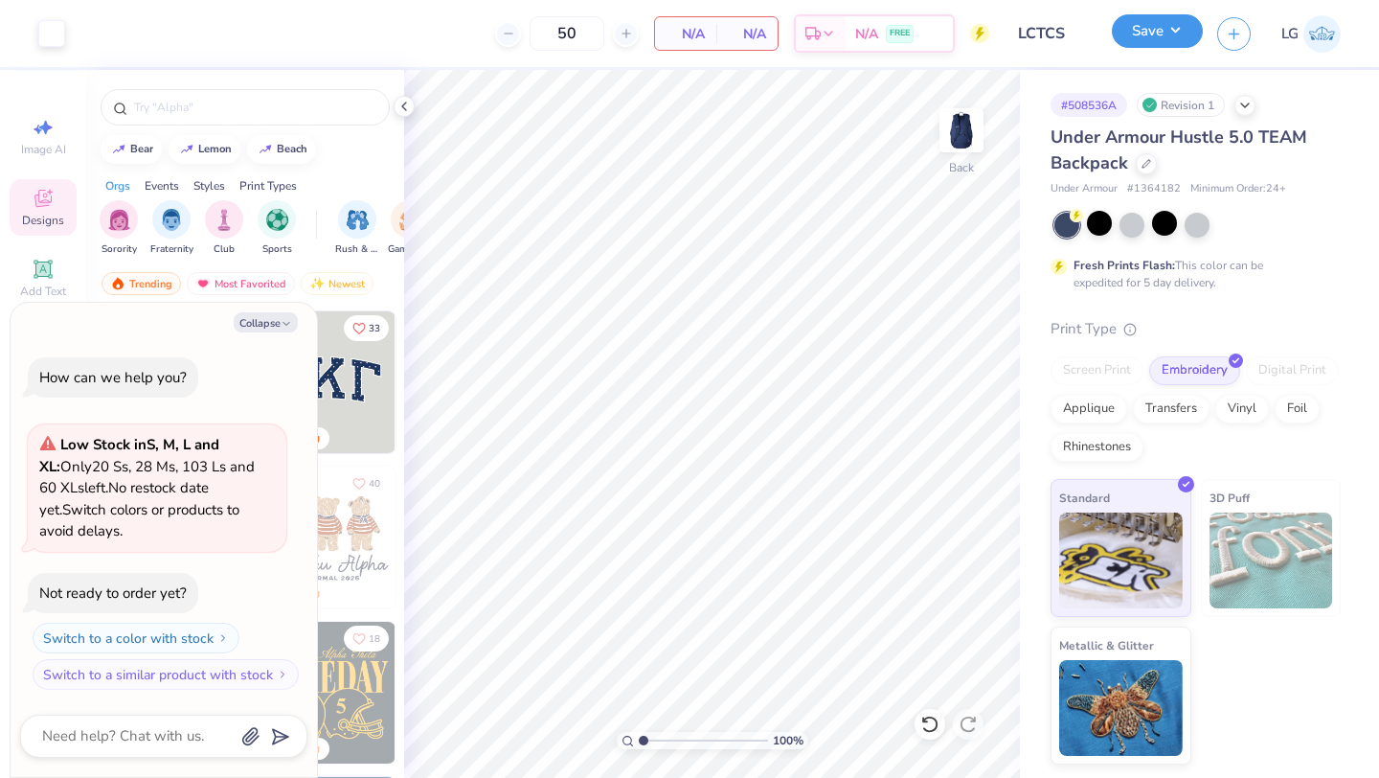
click at [1142, 44] on button "Save" at bounding box center [1157, 31] width 91 height 34
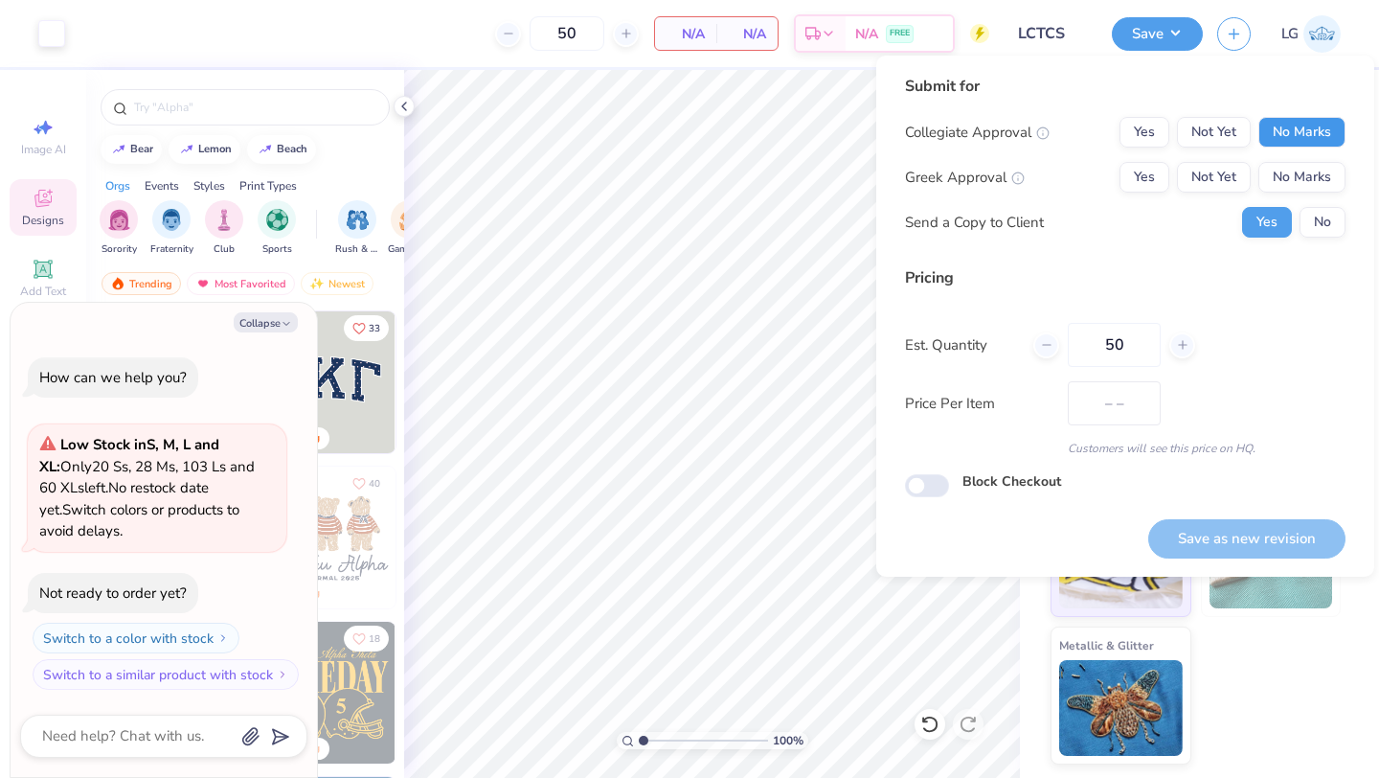
click at [1279, 129] on button "No Marks" at bounding box center [1302, 132] width 87 height 31
click at [1292, 174] on button "No Marks" at bounding box center [1302, 177] width 87 height 31
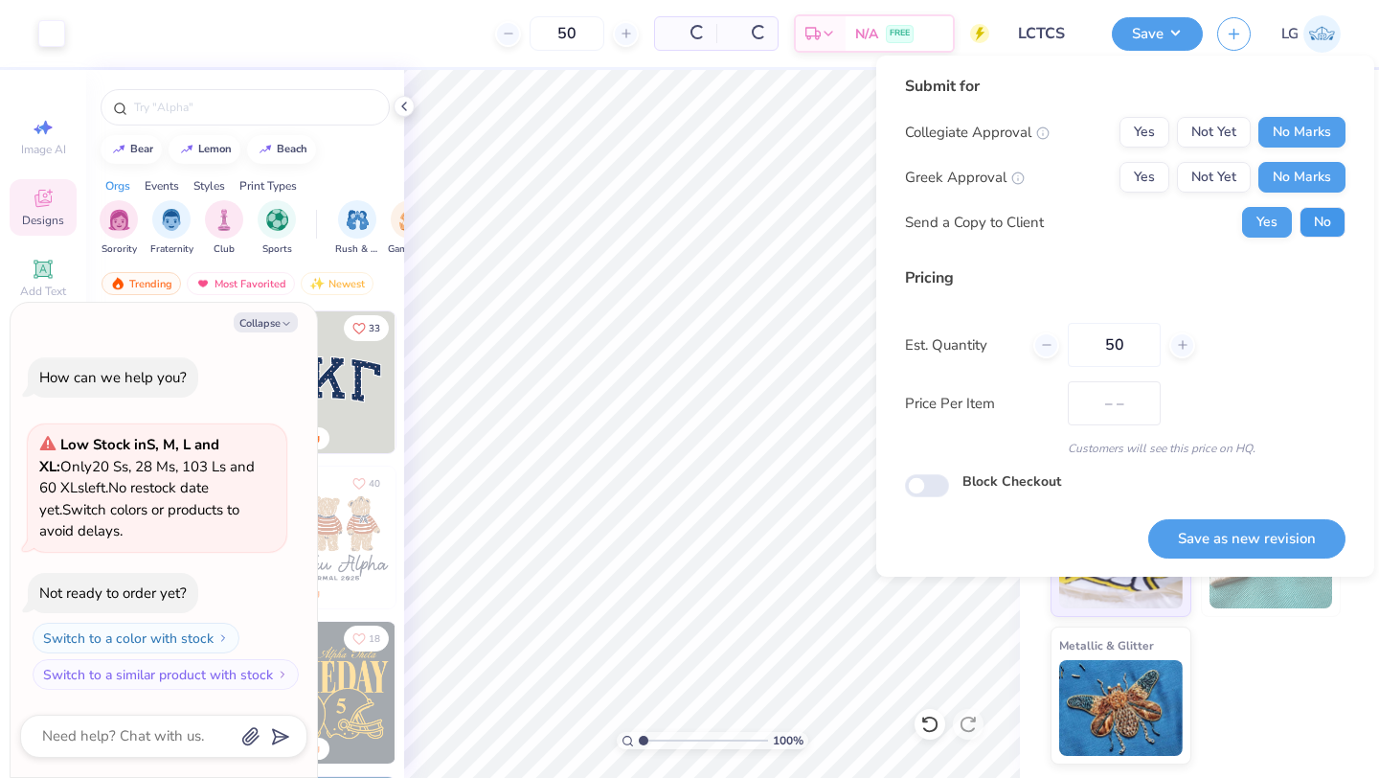
click at [1312, 215] on button "No" at bounding box center [1323, 222] width 46 height 31
click at [1210, 541] on button "Save as new revision" at bounding box center [1247, 538] width 197 height 39
type textarea "x"
type input "$NaN"
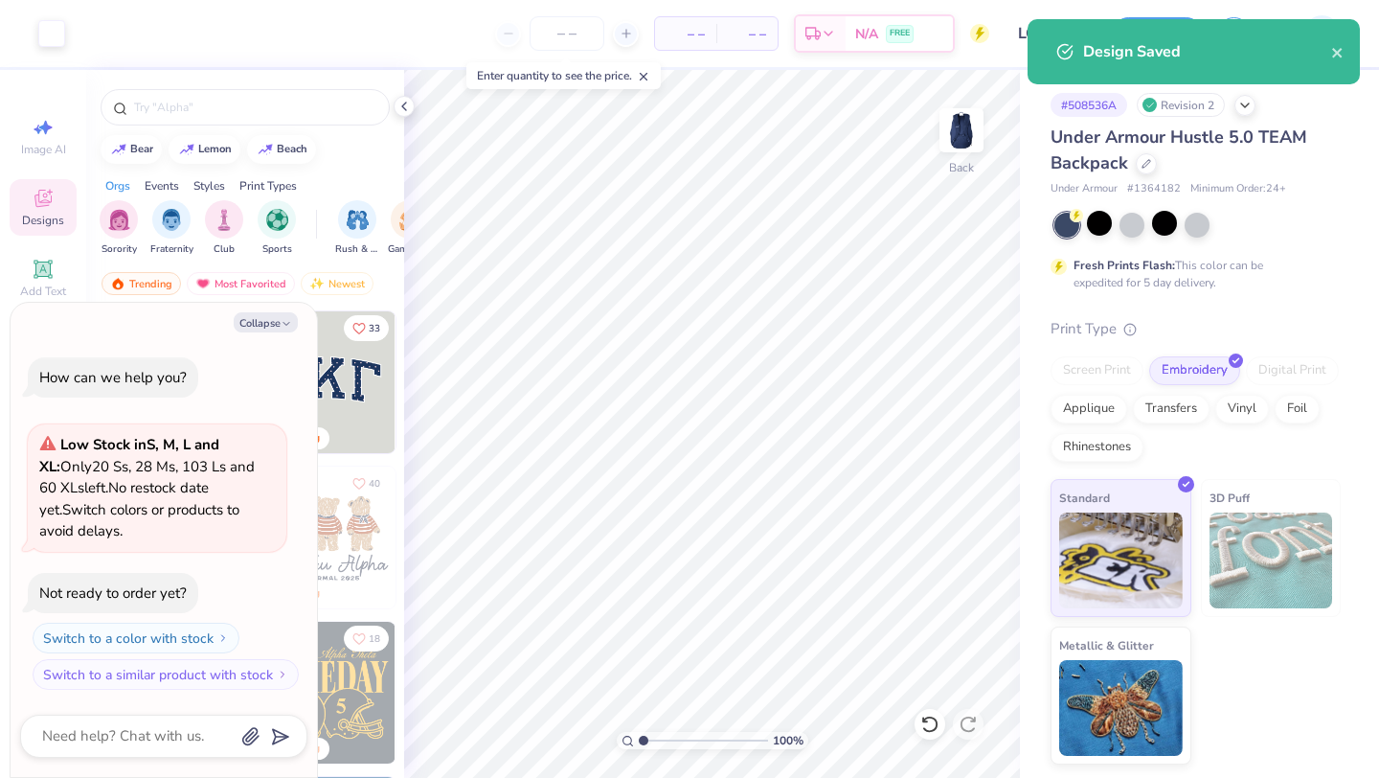
type input "0"
click at [1154, 173] on div "Under Armour Hustle 5.0 TEAM Backpack" at bounding box center [1196, 151] width 290 height 52
click at [1151, 168] on div at bounding box center [1146, 161] width 21 height 21
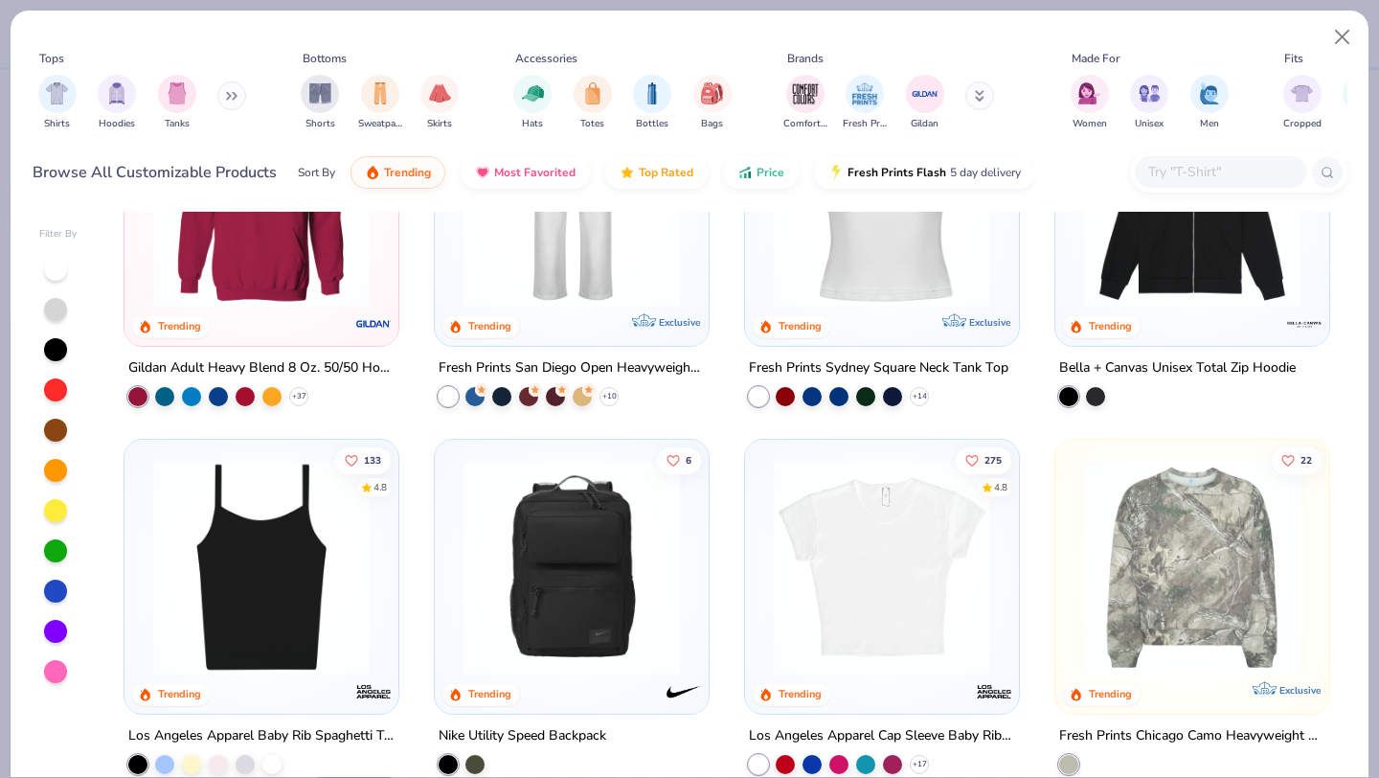
scroll to position [743, 0]
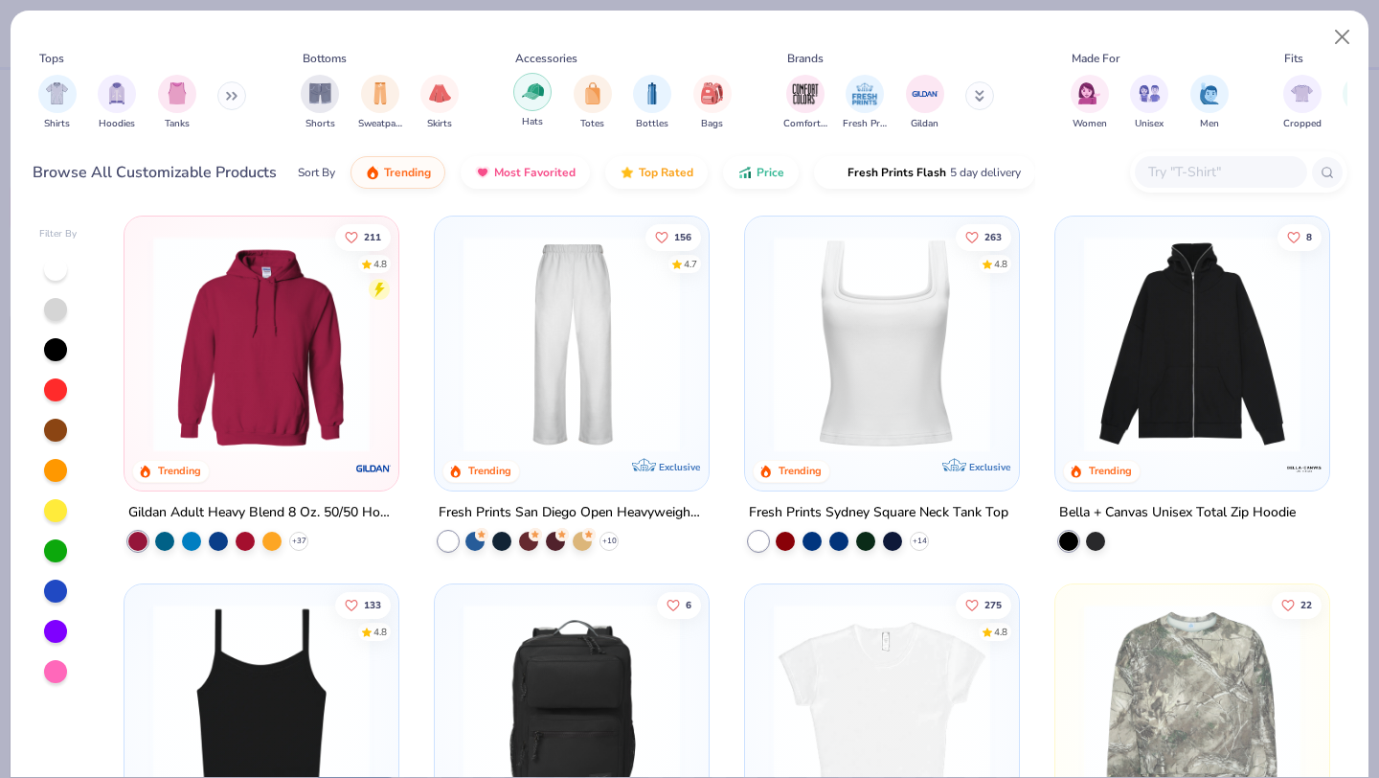
click at [546, 84] on div "filter for Hats" at bounding box center [532, 92] width 38 height 38
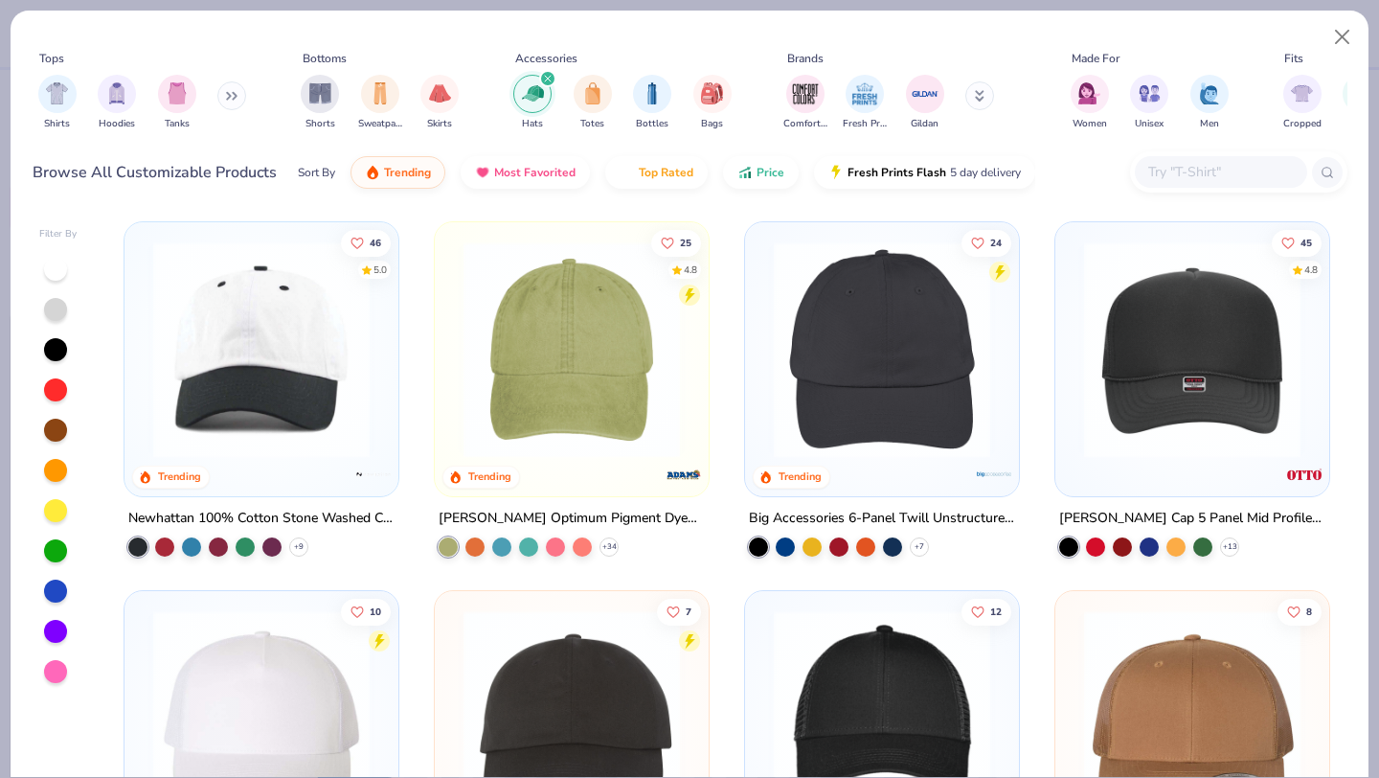
click at [916, 403] on img at bounding box center [882, 349] width 236 height 216
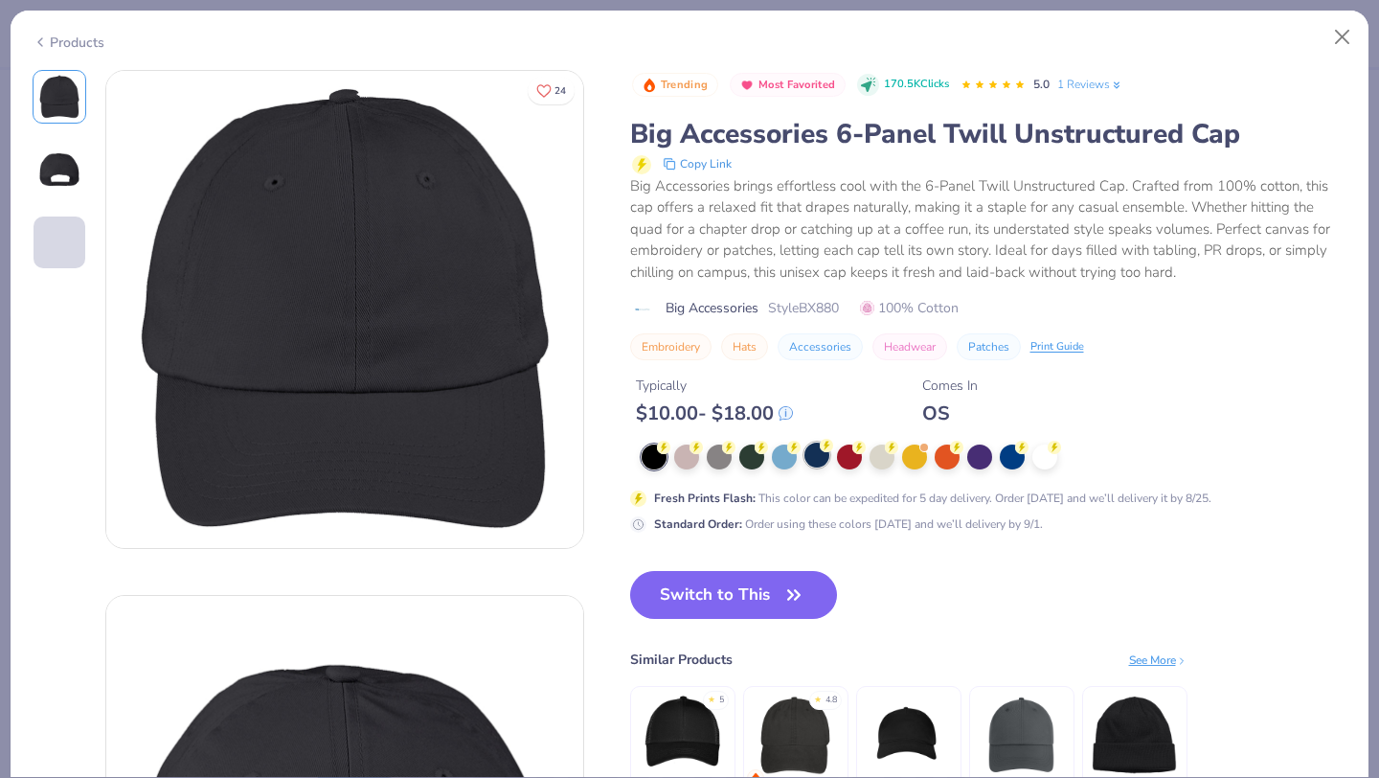
click at [815, 449] on div at bounding box center [817, 455] width 25 height 25
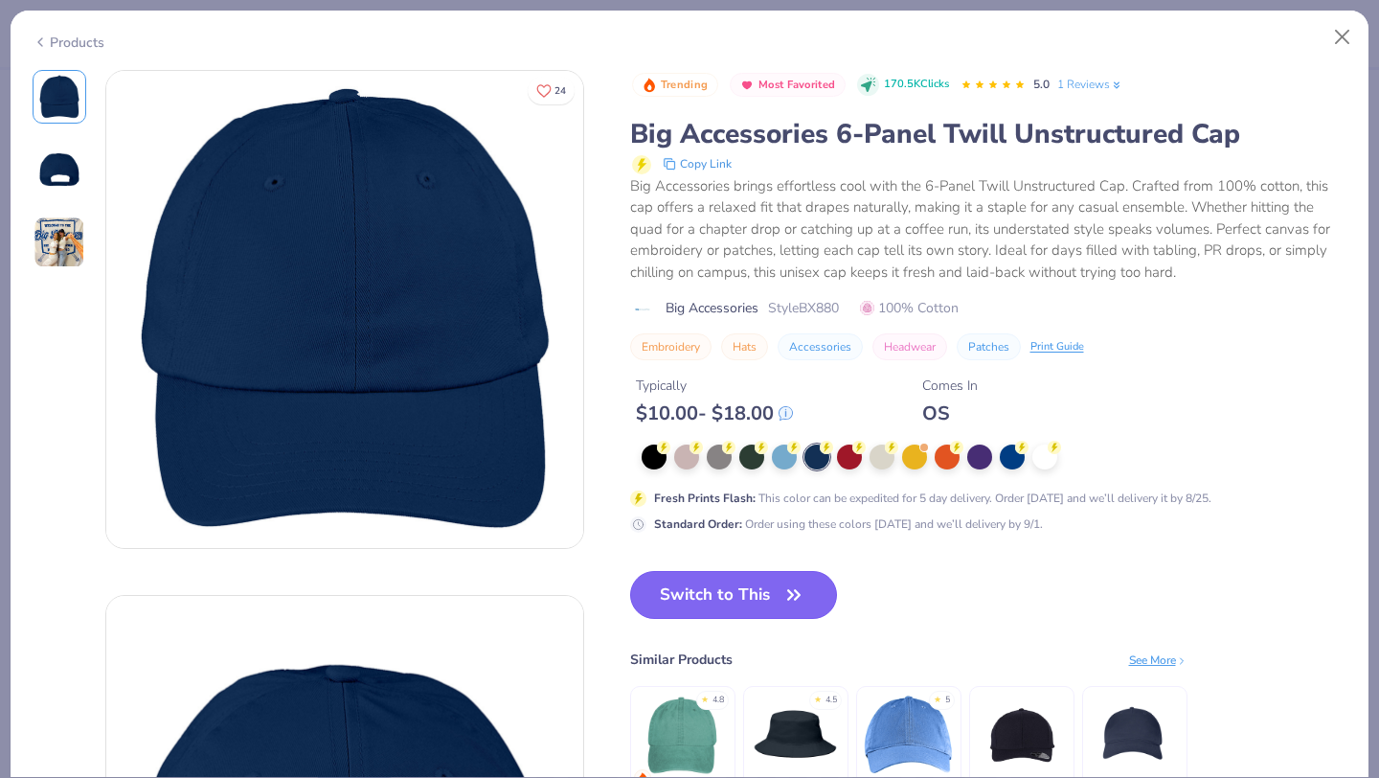
click at [718, 587] on button "Switch to This" at bounding box center [734, 595] width 208 height 48
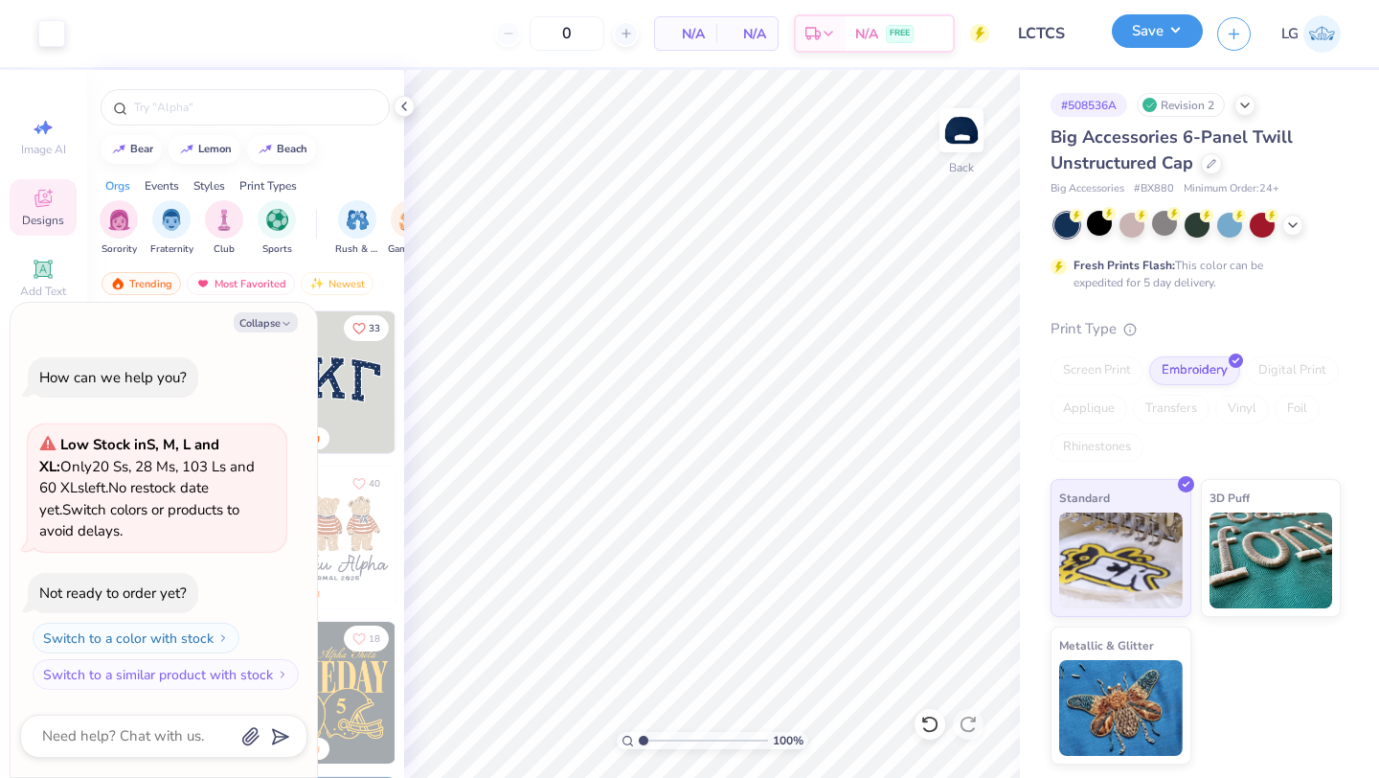
click at [1144, 29] on button "Save" at bounding box center [1157, 31] width 91 height 34
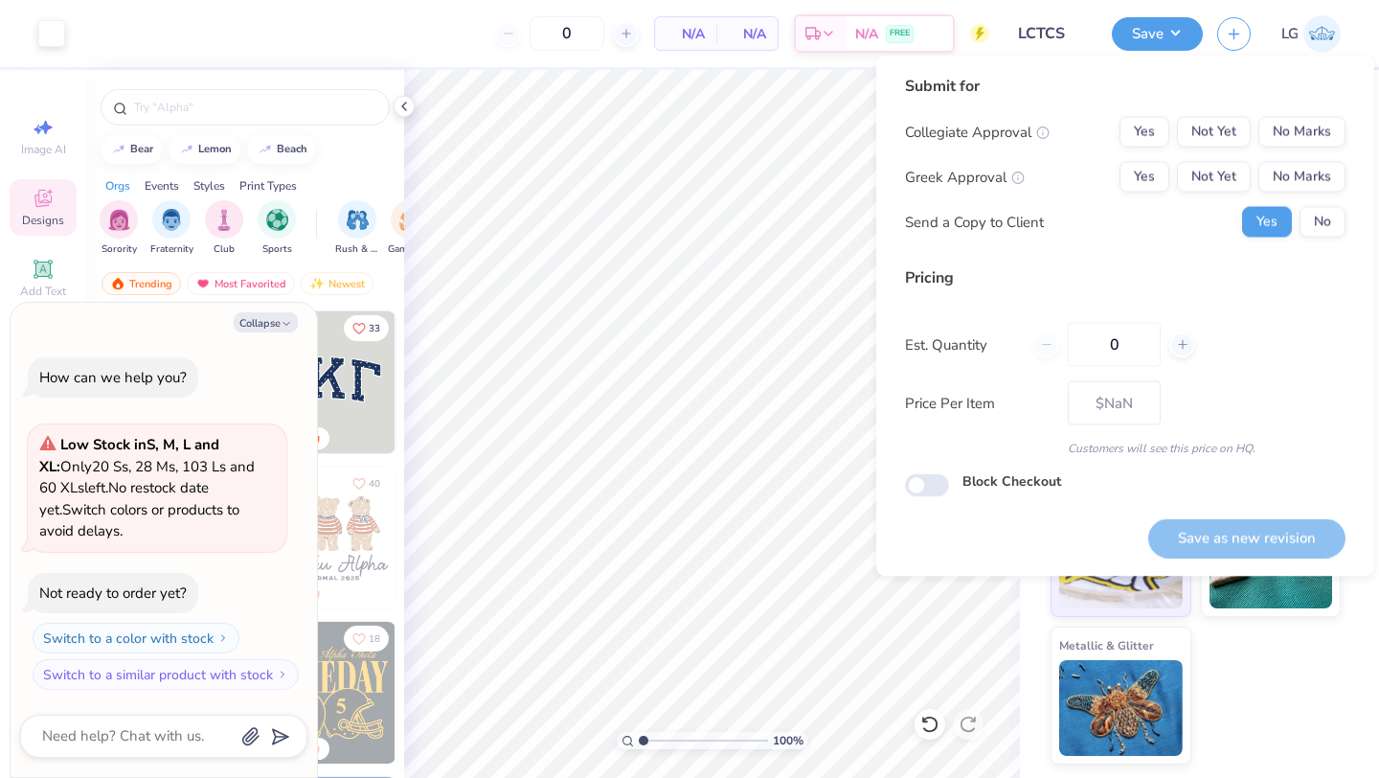
click at [1293, 192] on div "Collegiate Approval Yes Not Yet No Marks Greek Approval Yes Not Yet No Marks Se…" at bounding box center [1125, 177] width 441 height 121
click at [1307, 172] on button "No Marks" at bounding box center [1302, 177] width 87 height 31
click at [1317, 122] on button "No Marks" at bounding box center [1302, 132] width 87 height 31
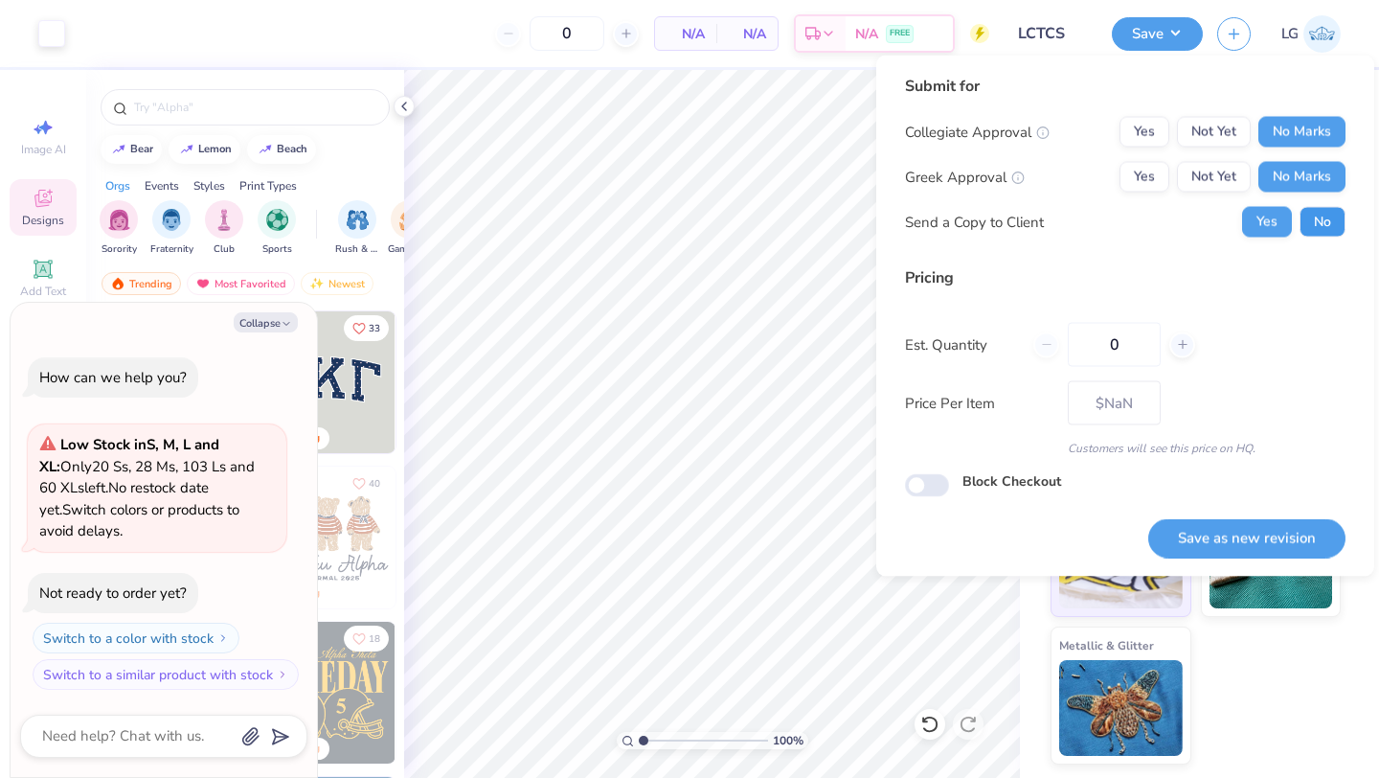
click at [1316, 209] on button "No" at bounding box center [1323, 222] width 46 height 31
click at [1242, 535] on button "Save as new revision" at bounding box center [1247, 537] width 197 height 39
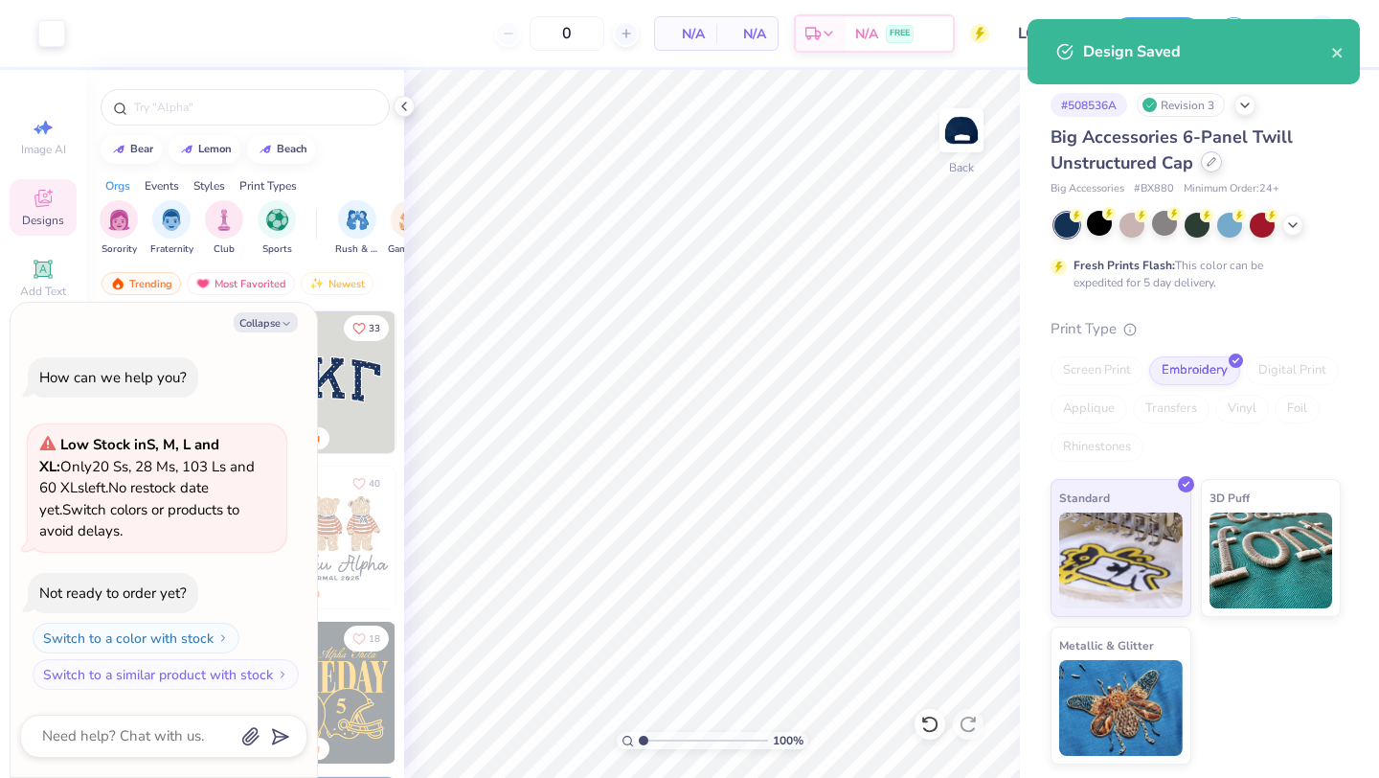
click at [1207, 161] on icon at bounding box center [1212, 162] width 10 height 10
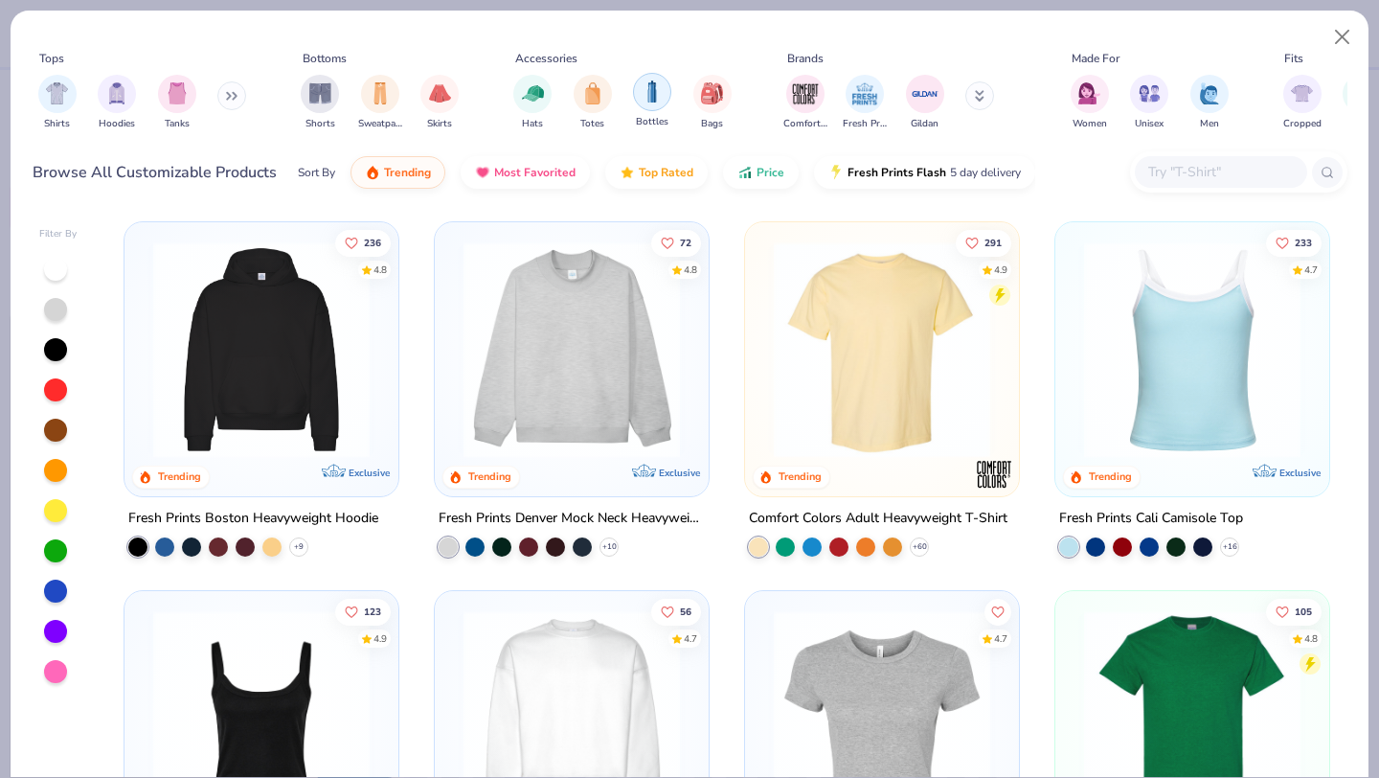
click at [639, 101] on div "filter for Bottles" at bounding box center [652, 92] width 38 height 38
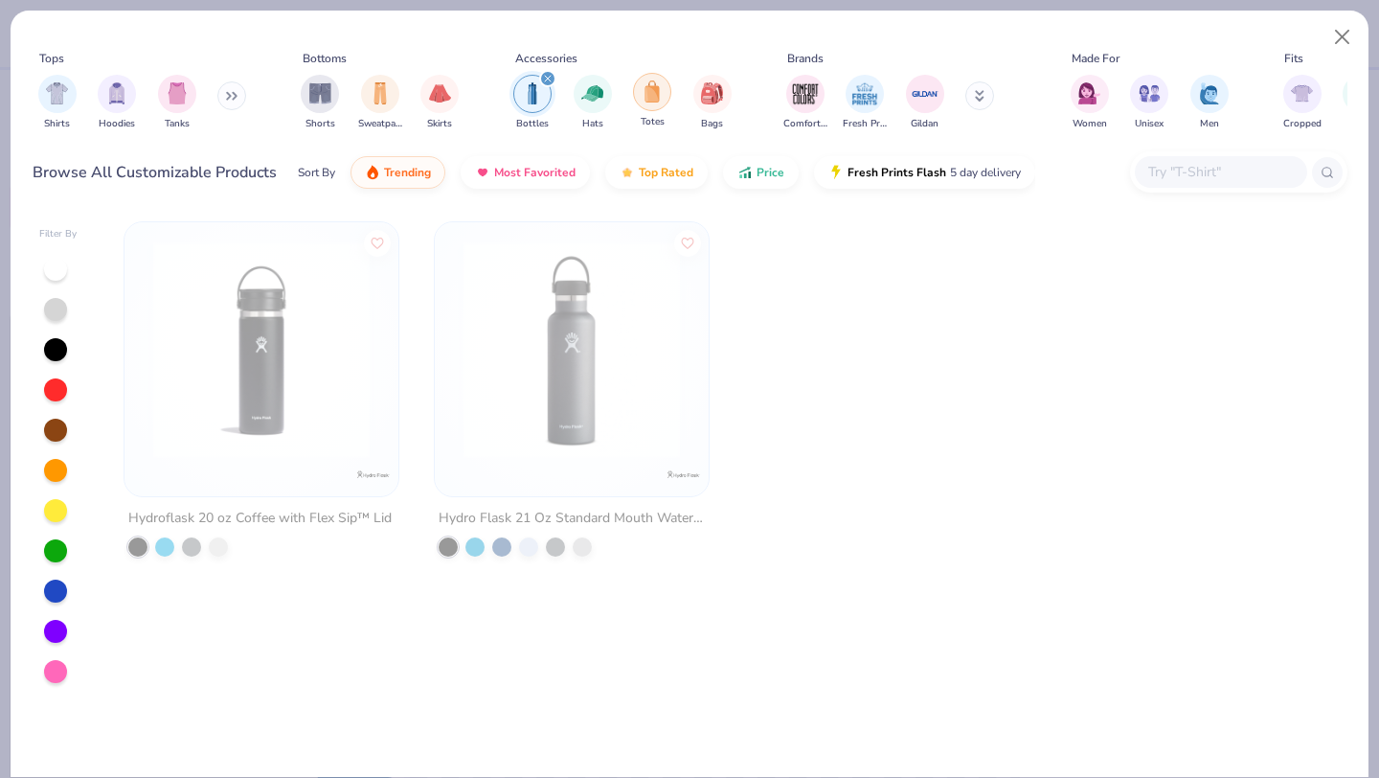
click at [652, 86] on img "filter for Totes" at bounding box center [652, 91] width 21 height 22
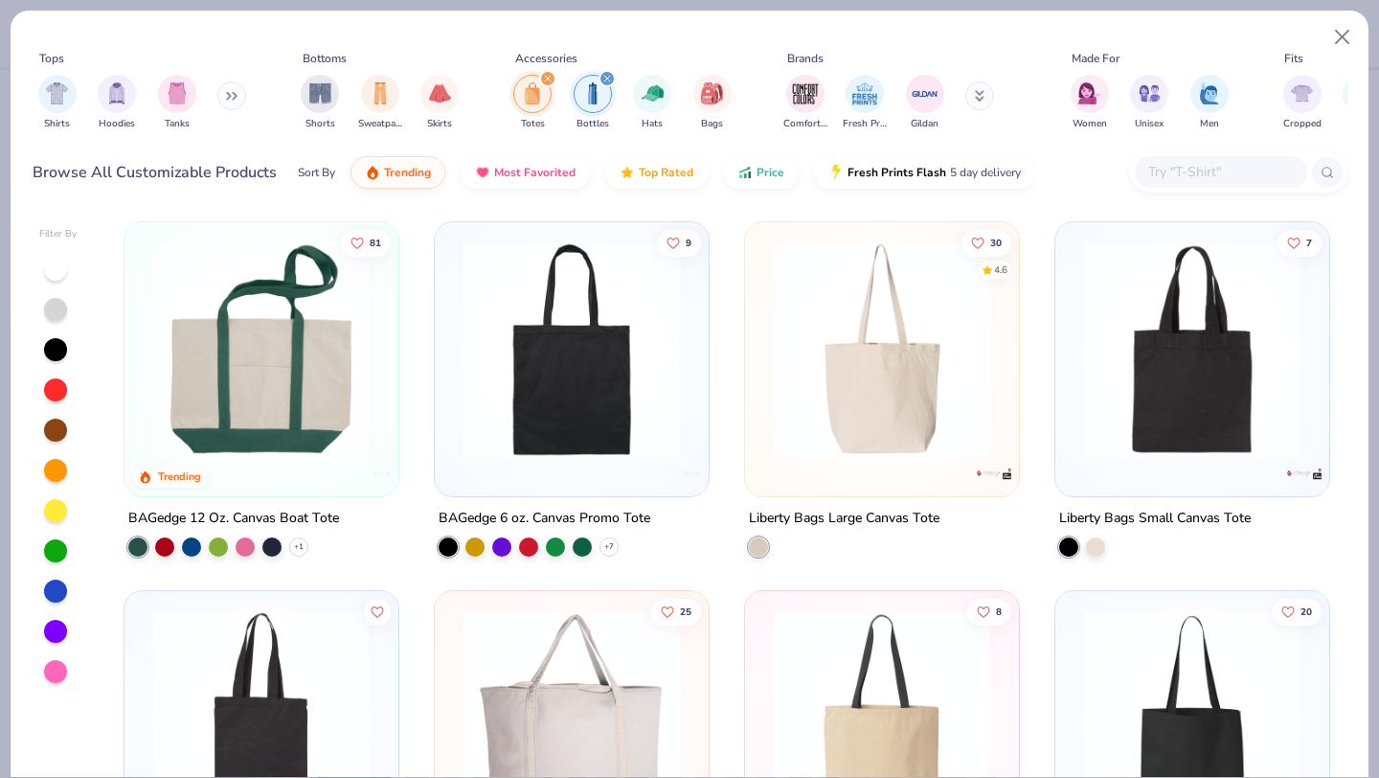
click at [606, 79] on icon "filter for Bottles" at bounding box center [607, 79] width 6 height 6
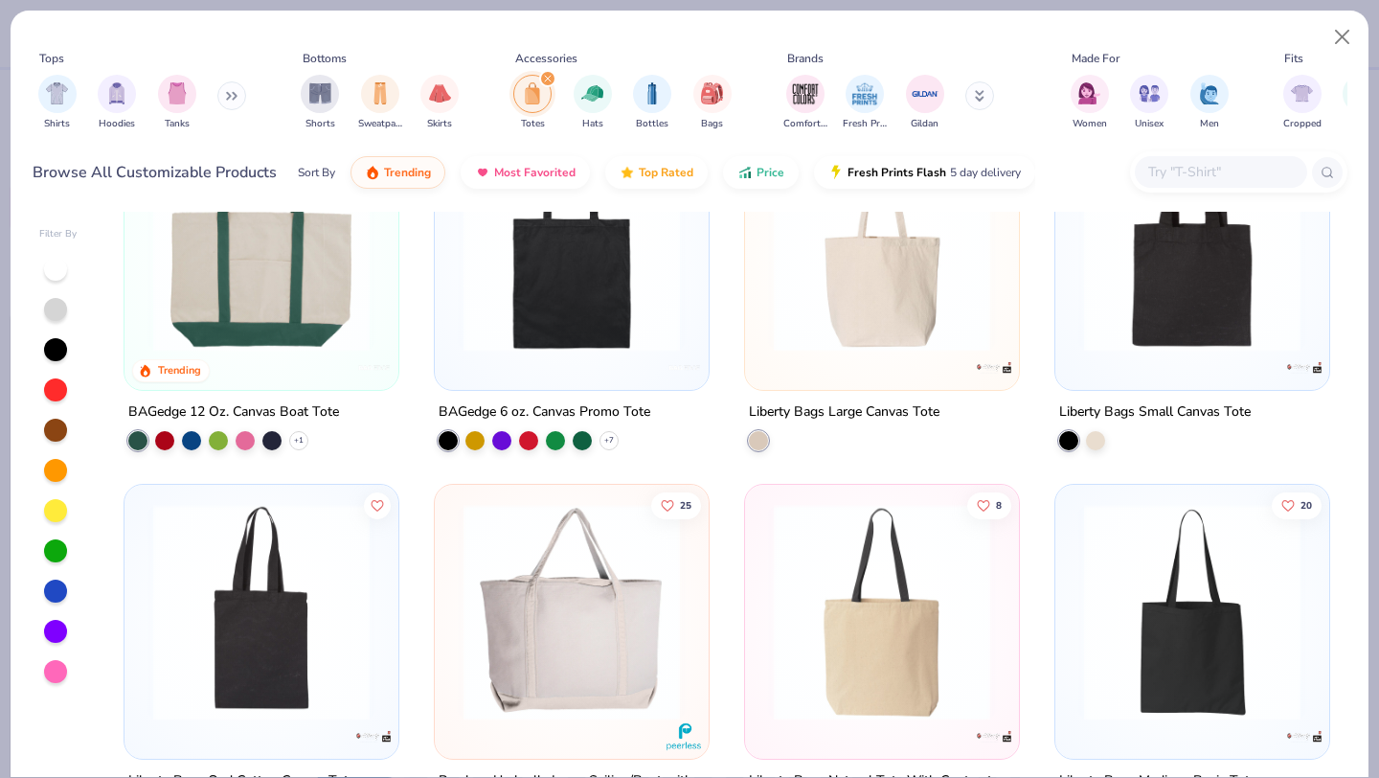
click at [260, 287] on img at bounding box center [262, 243] width 236 height 216
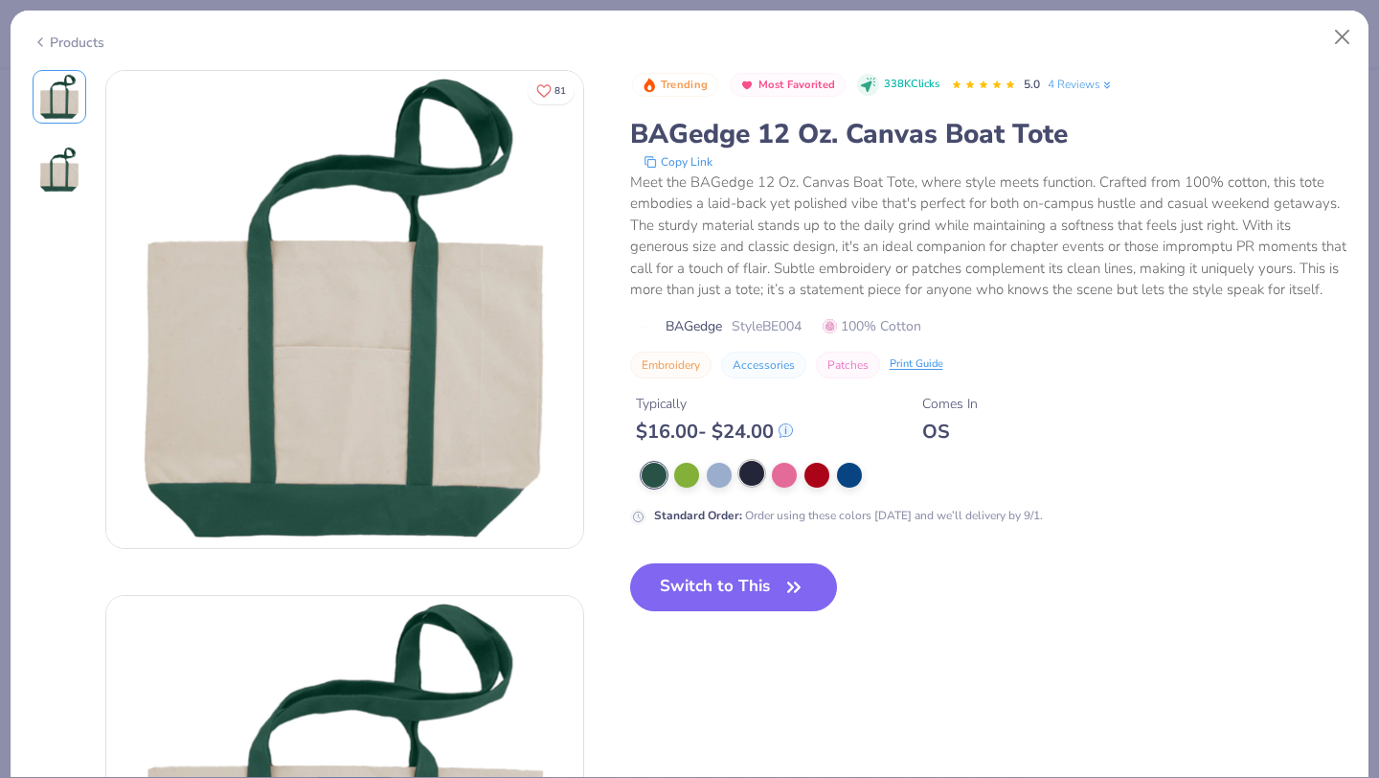
click at [746, 468] on div at bounding box center [752, 473] width 25 height 25
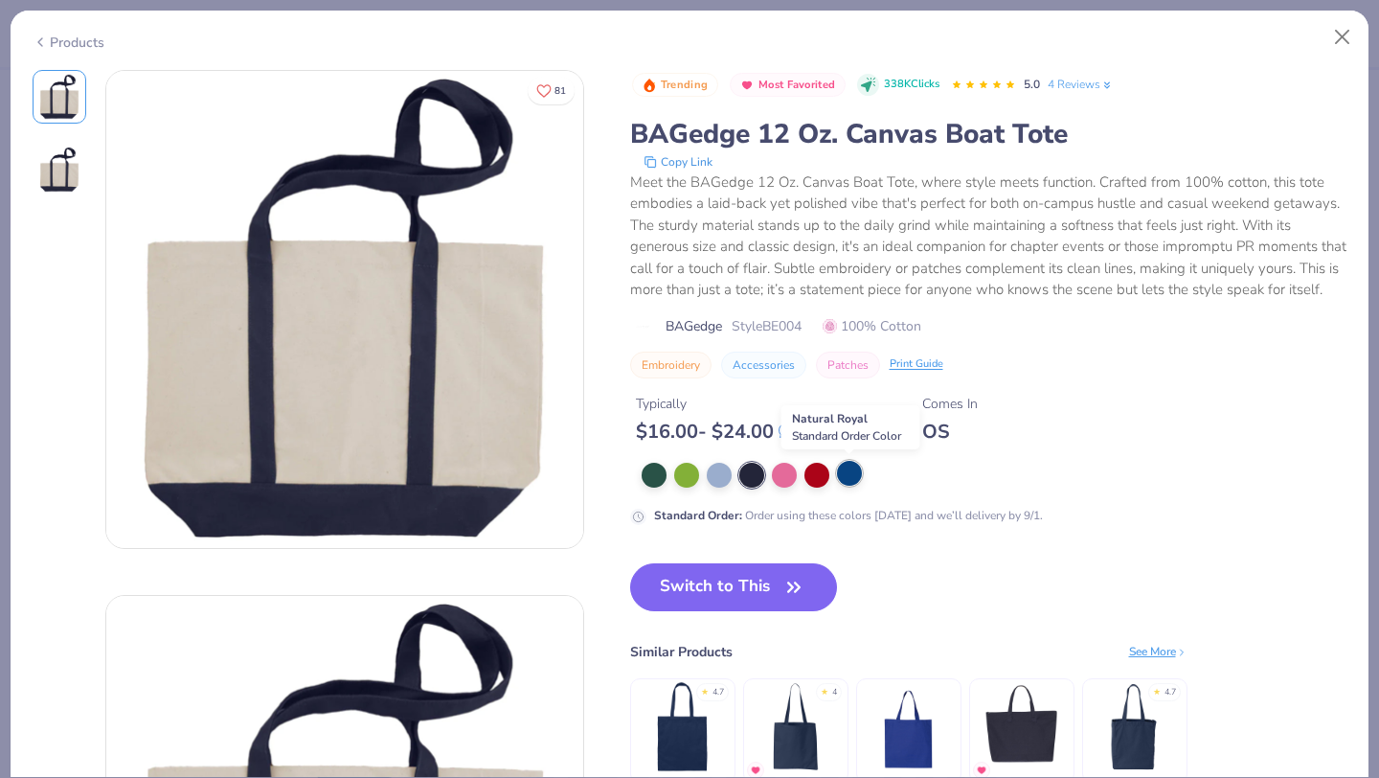
click at [842, 467] on div at bounding box center [849, 473] width 25 height 25
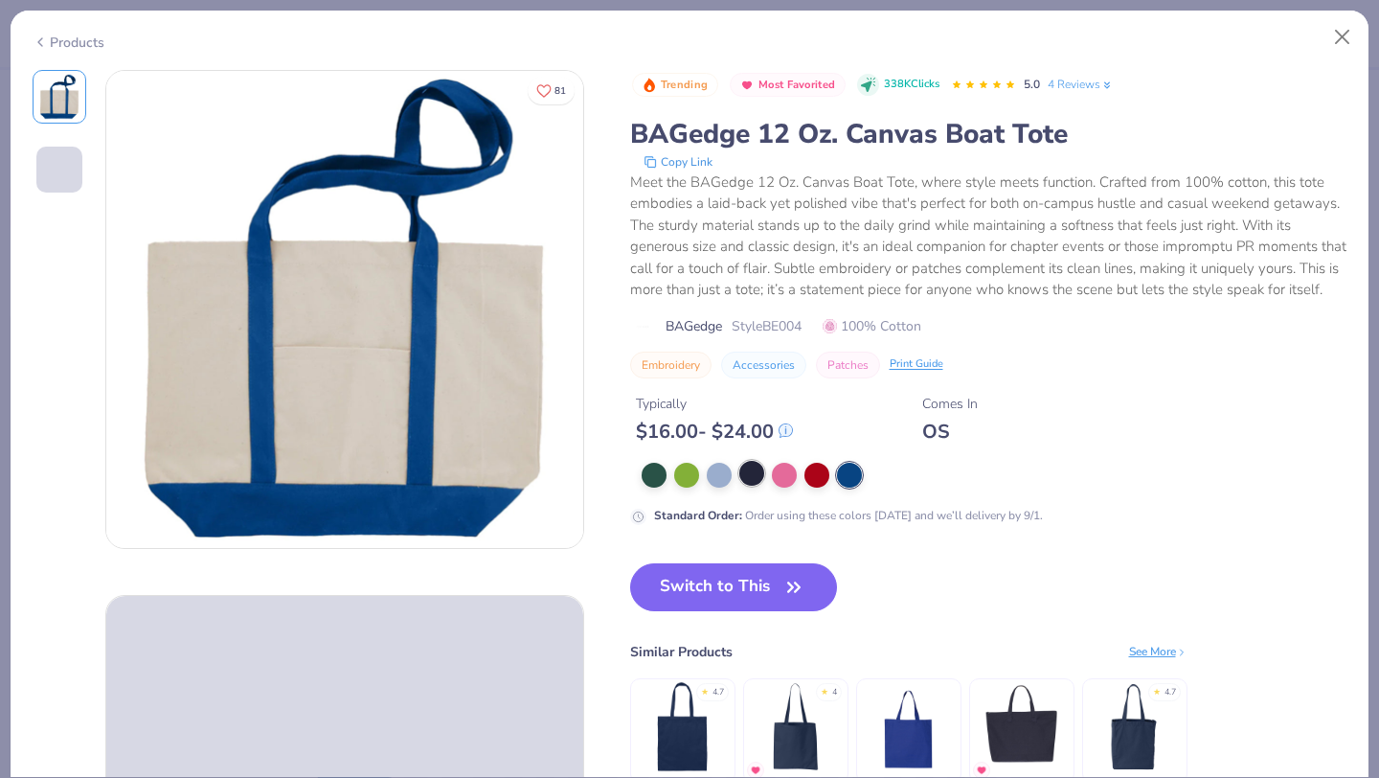
click at [746, 471] on div at bounding box center [752, 473] width 25 height 25
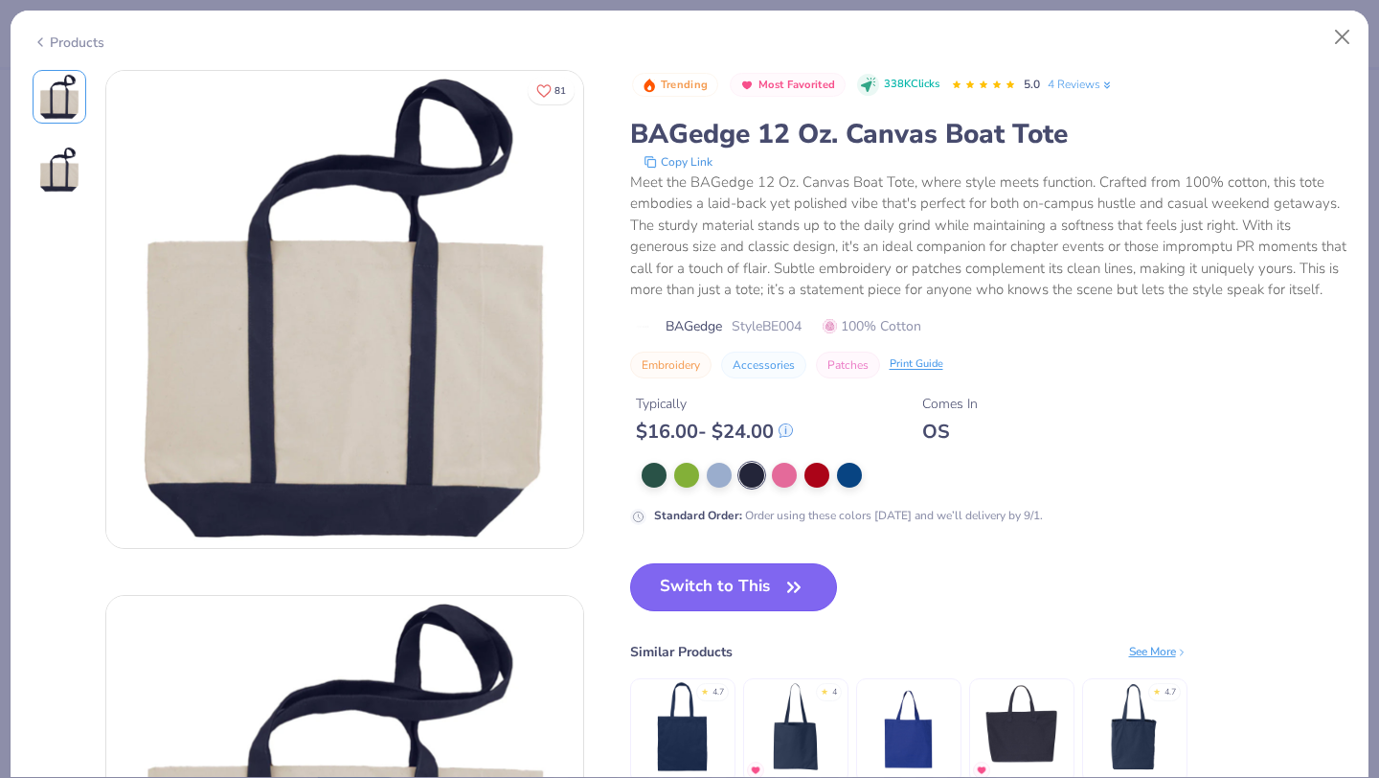
click at [699, 583] on button "Switch to This" at bounding box center [734, 587] width 208 height 48
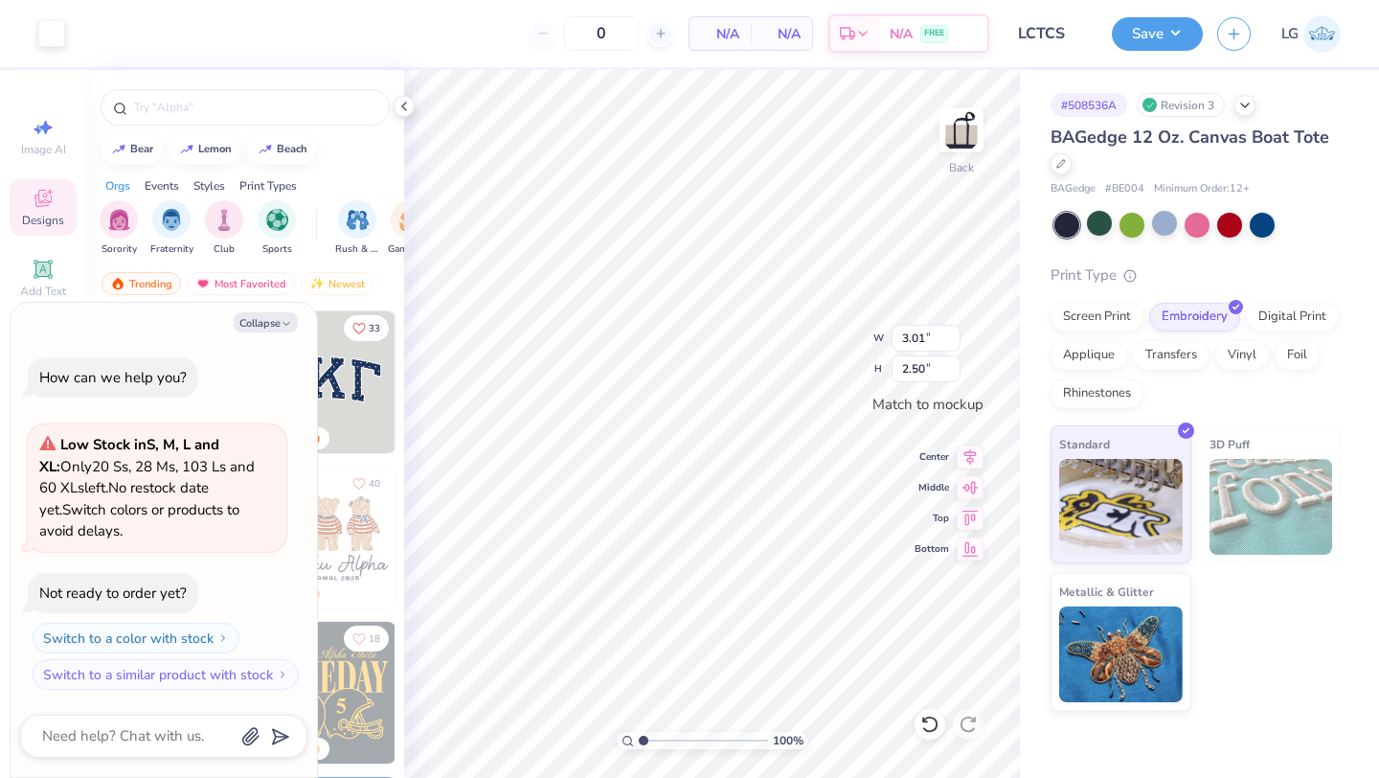
type textarea "x"
type input "3.43"
type input "2.85"
click at [57, 28] on div at bounding box center [51, 31] width 27 height 27
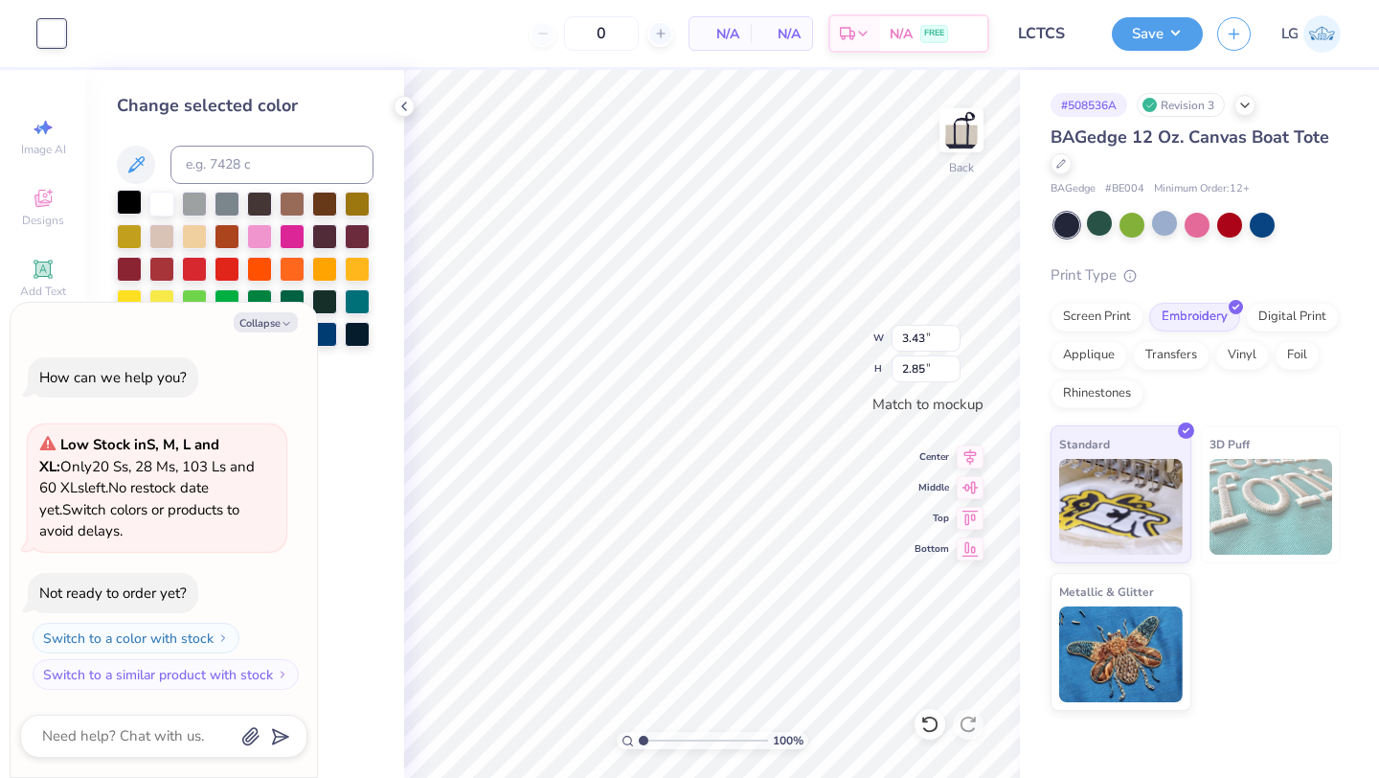
click at [130, 204] on div at bounding box center [129, 202] width 25 height 25
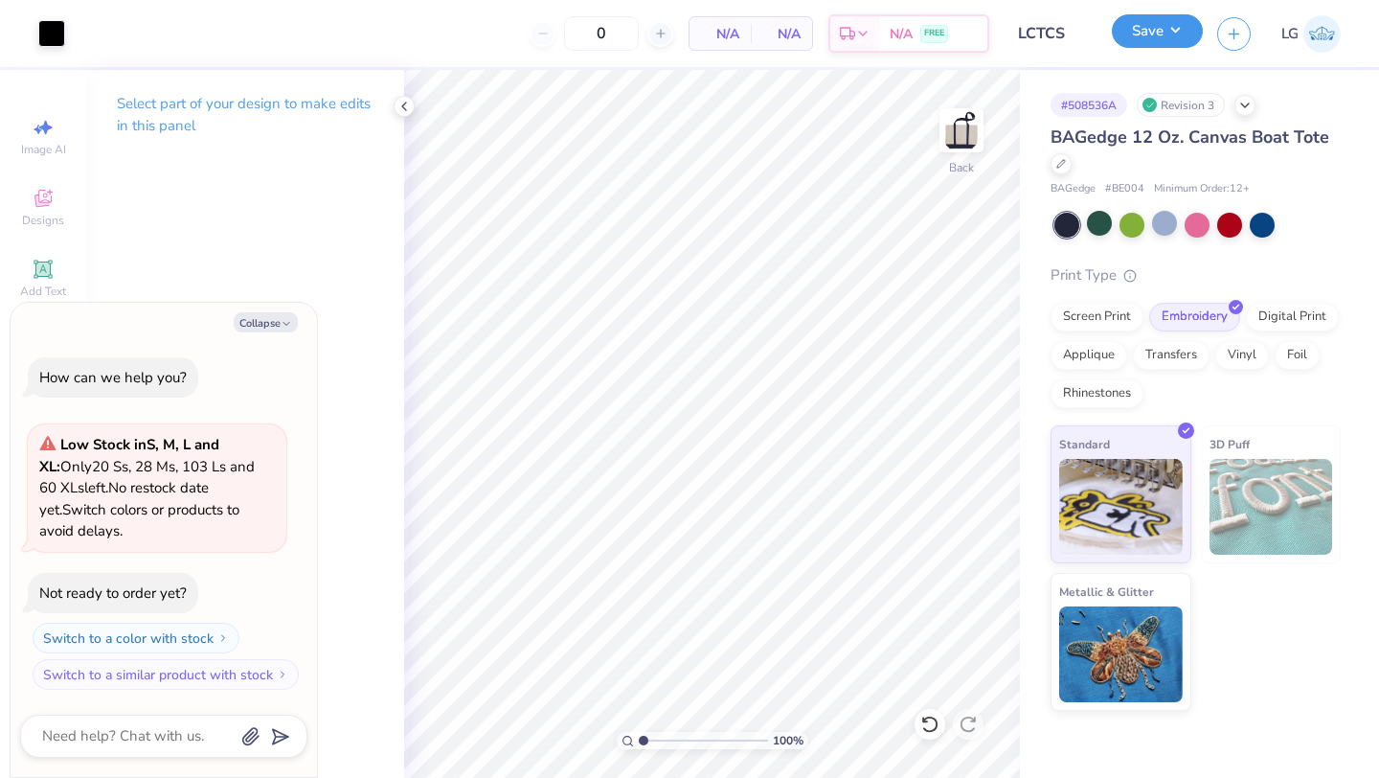
click at [1156, 32] on button "Save" at bounding box center [1157, 31] width 91 height 34
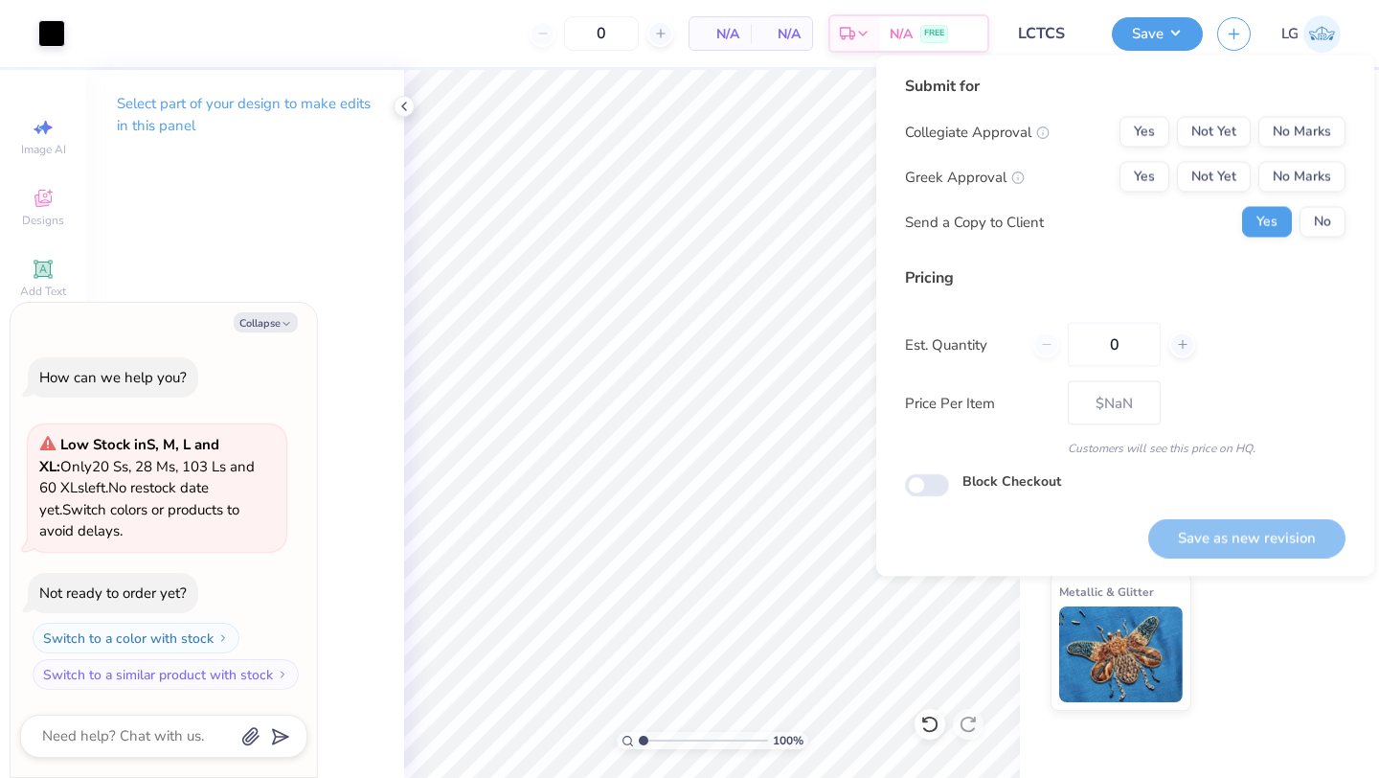
click at [1306, 148] on div "Collegiate Approval Yes Not Yet No Marks Greek Approval Yes Not Yet No Marks Se…" at bounding box center [1125, 177] width 441 height 121
click at [1310, 140] on button "No Marks" at bounding box center [1302, 132] width 87 height 31
click at [1310, 171] on button "No Marks" at bounding box center [1302, 177] width 87 height 31
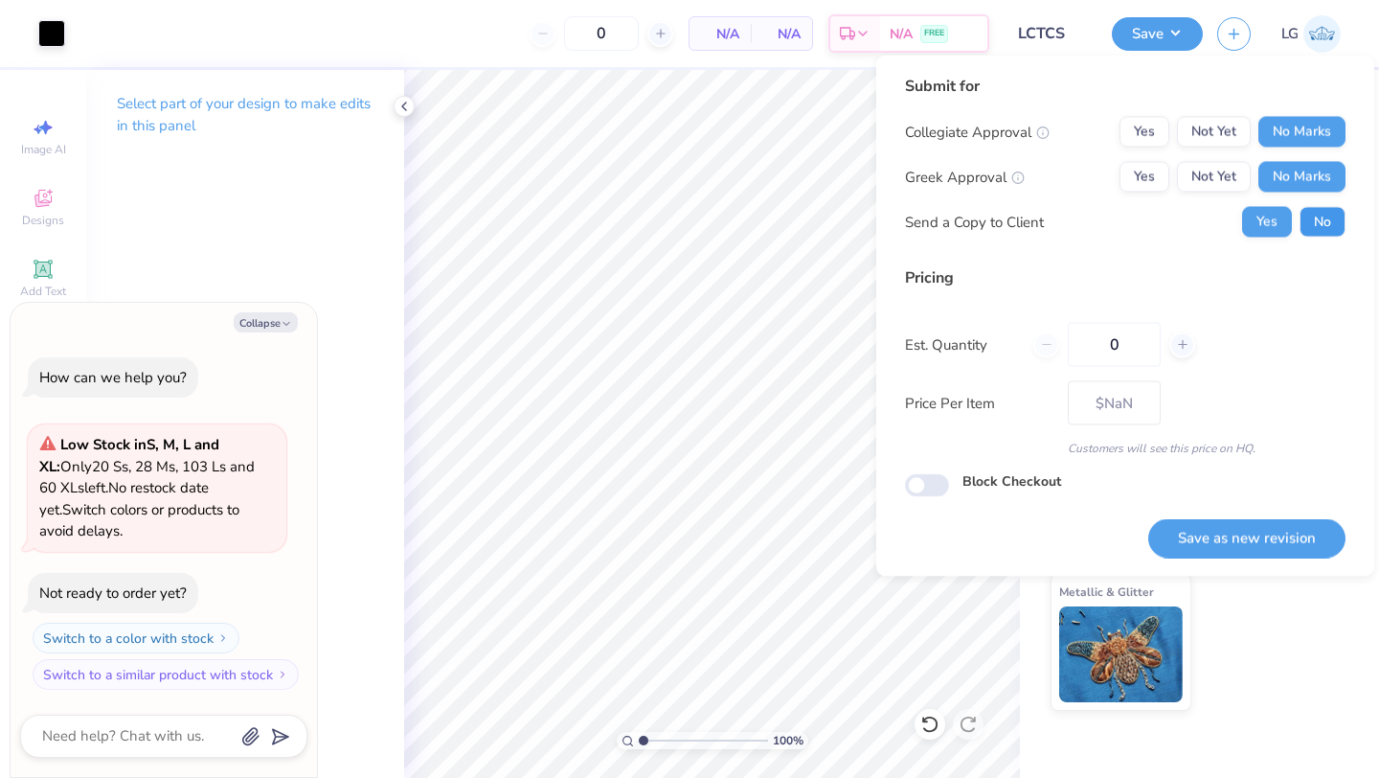
click at [1310, 219] on button "No" at bounding box center [1323, 222] width 46 height 31
click at [1248, 541] on button "Save as new revision" at bounding box center [1247, 537] width 197 height 39
type textarea "x"
checkbox input "true"
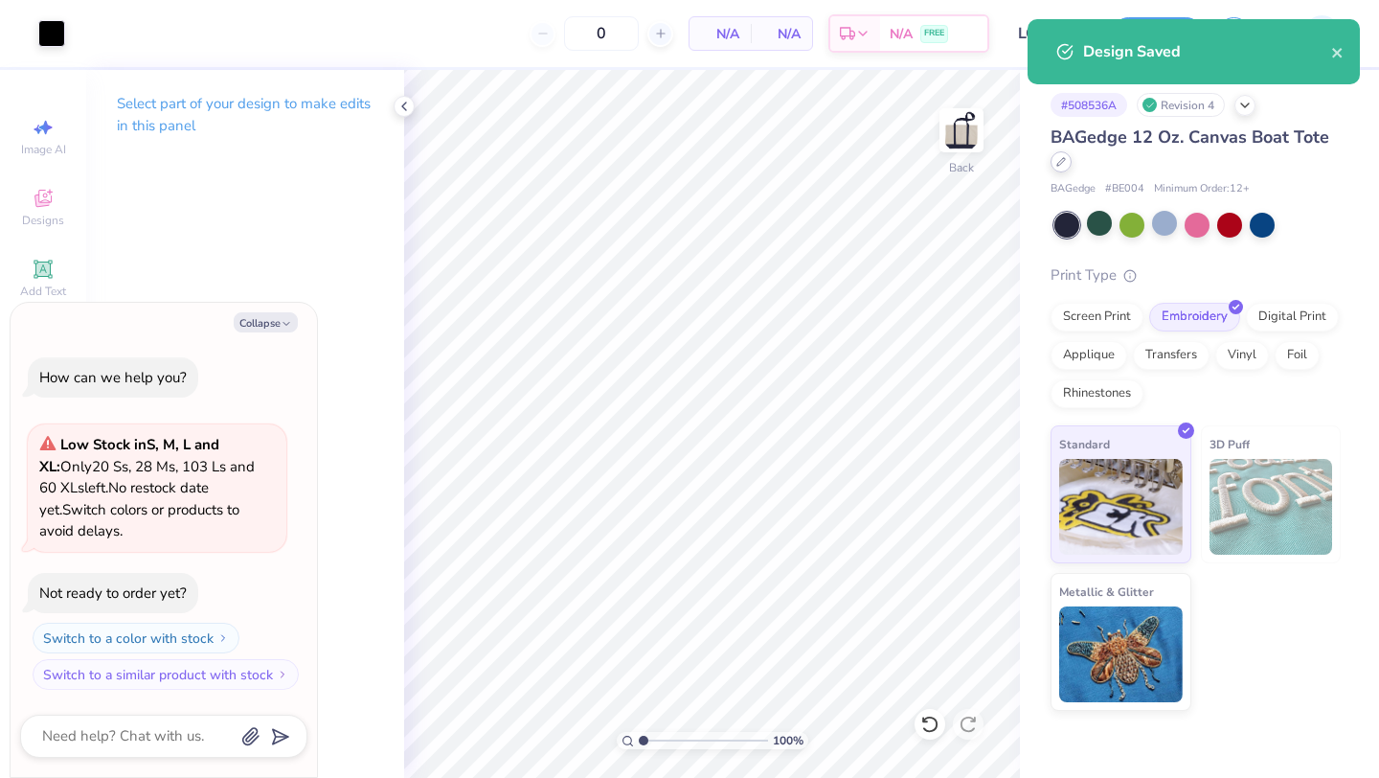
click at [1058, 166] on icon at bounding box center [1062, 162] width 10 height 10
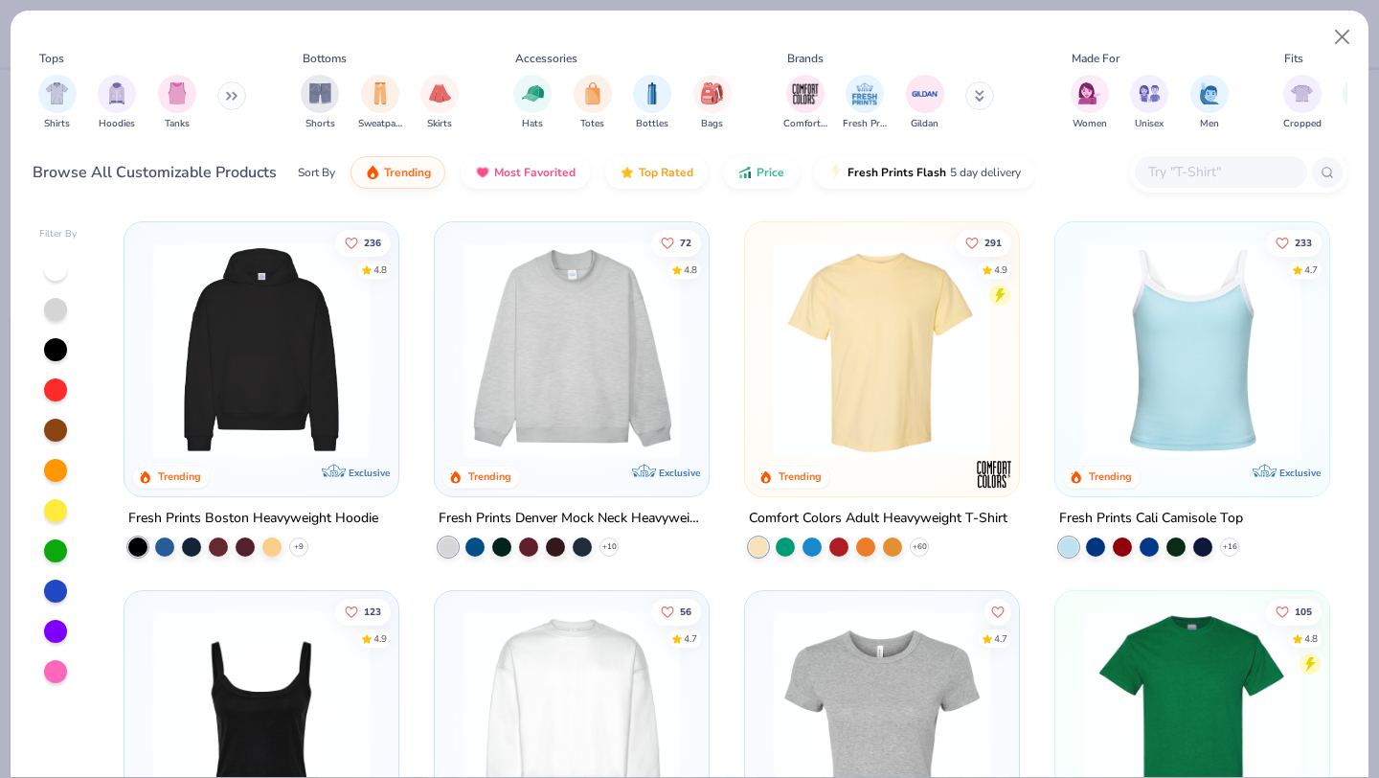
click at [218, 98] on div "Shirts Hoodies Tanks" at bounding box center [143, 102] width 220 height 71
click at [237, 95] on icon at bounding box center [235, 96] width 3 height 7
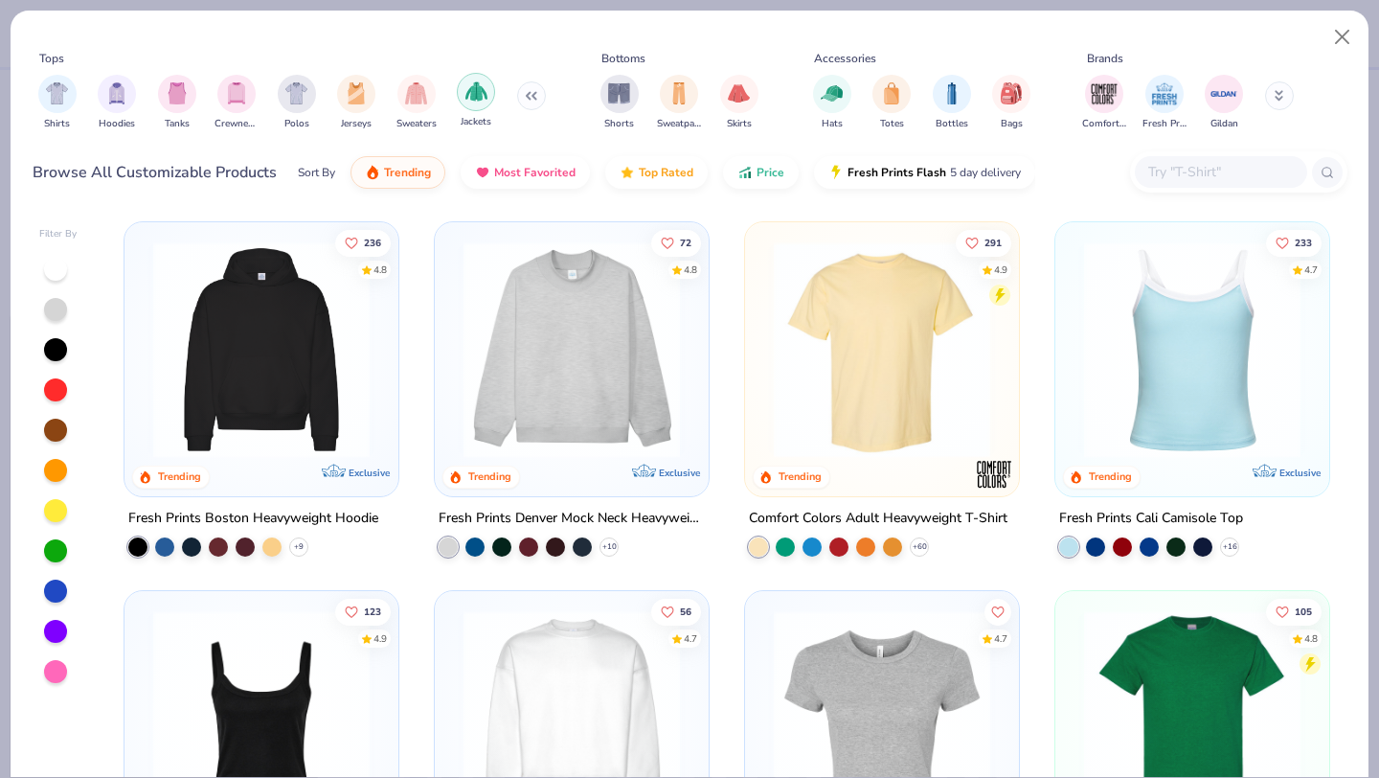
click at [479, 103] on div "filter for Jackets" at bounding box center [476, 92] width 38 height 38
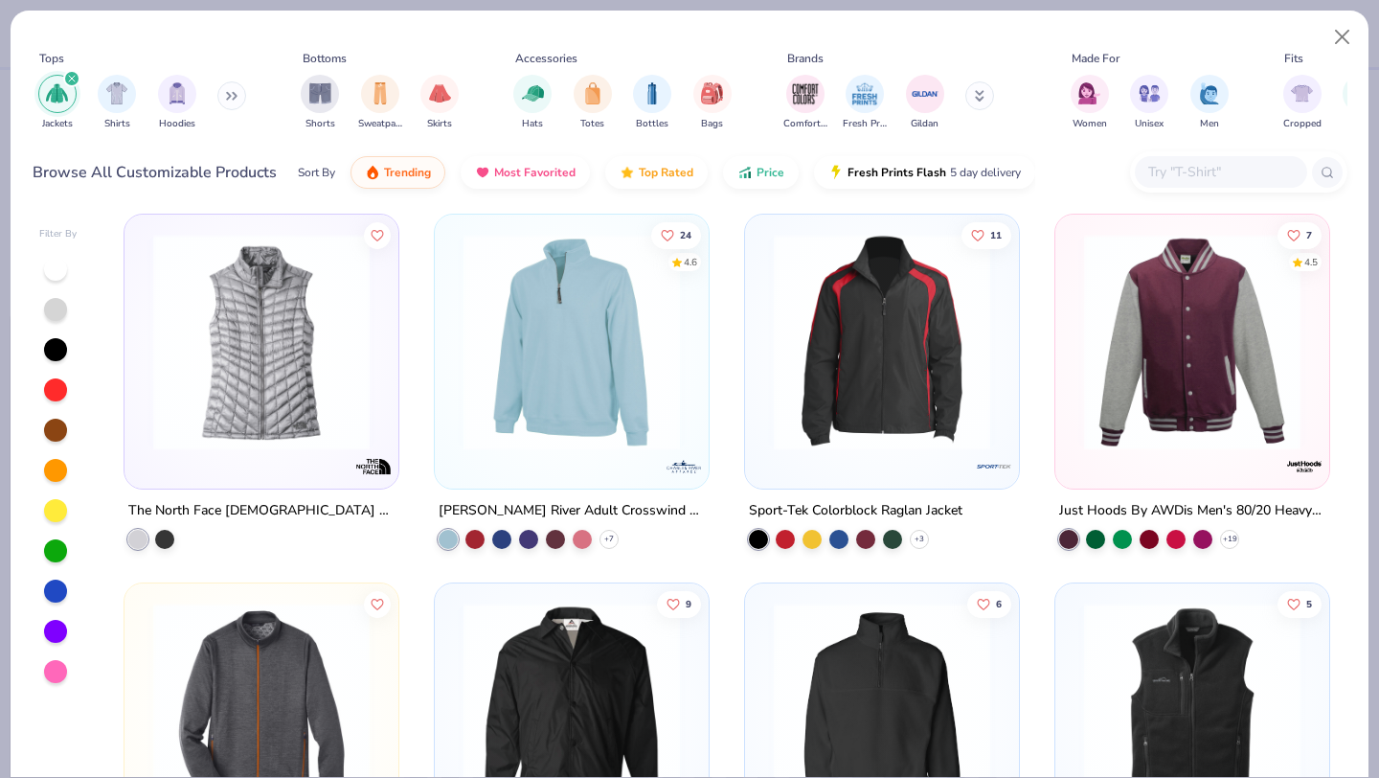
scroll to position [3, 0]
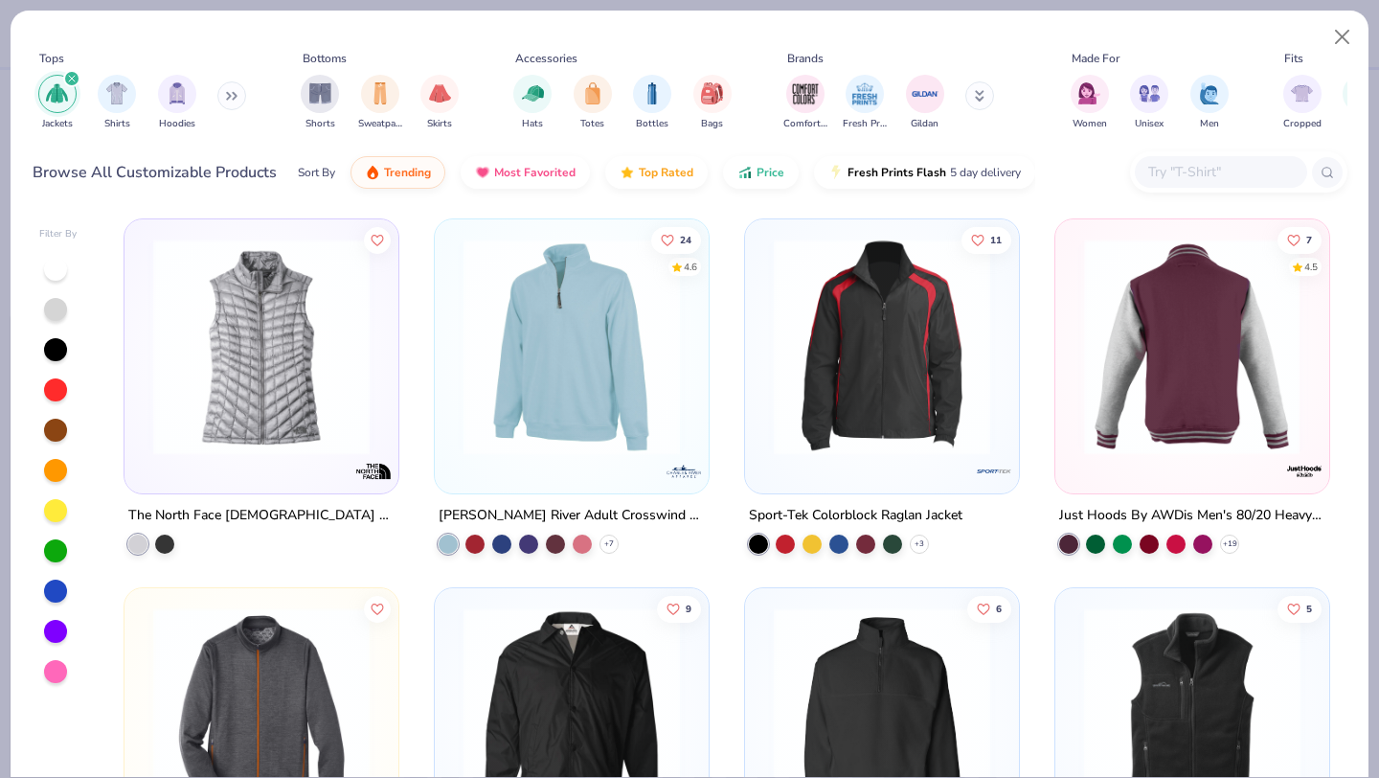
click at [1134, 319] on img at bounding box center [1192, 347] width 236 height 216
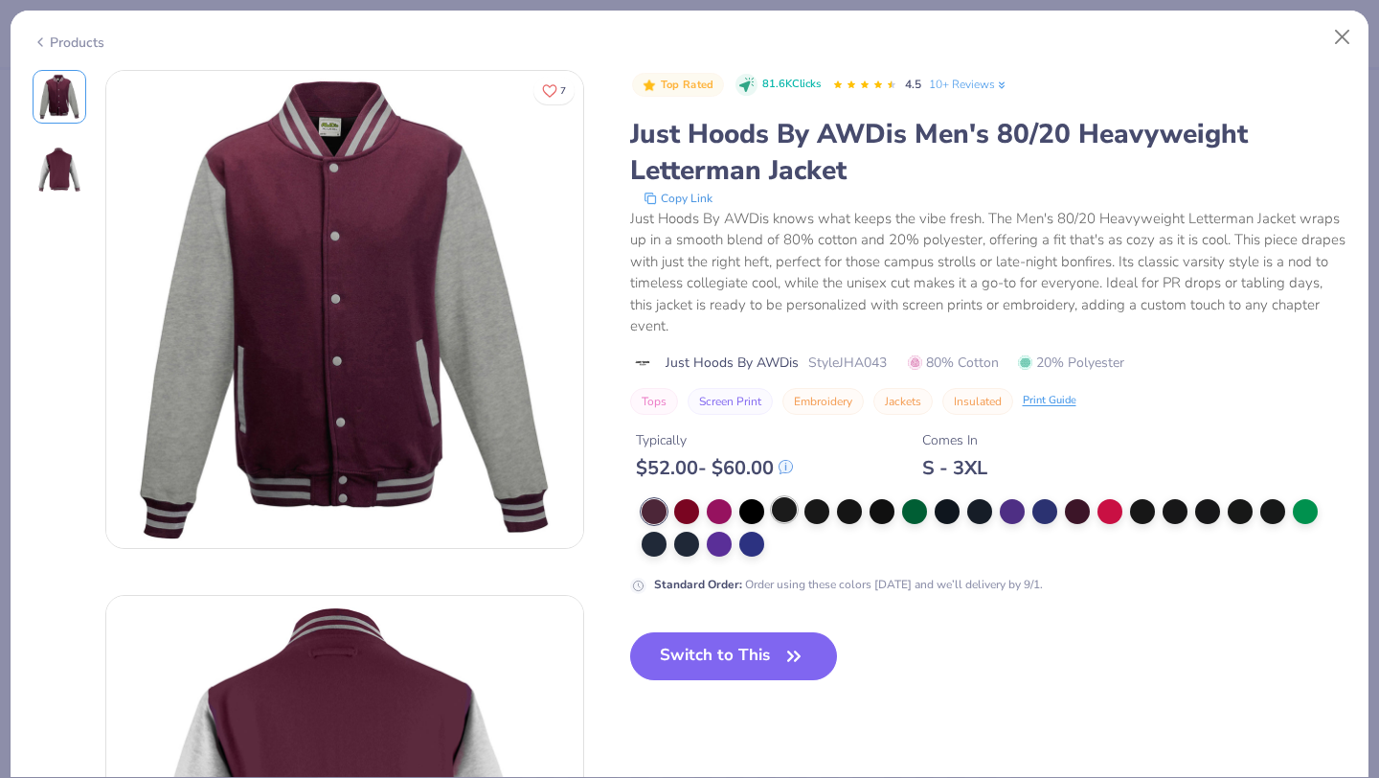
click at [785, 497] on div at bounding box center [784, 509] width 25 height 25
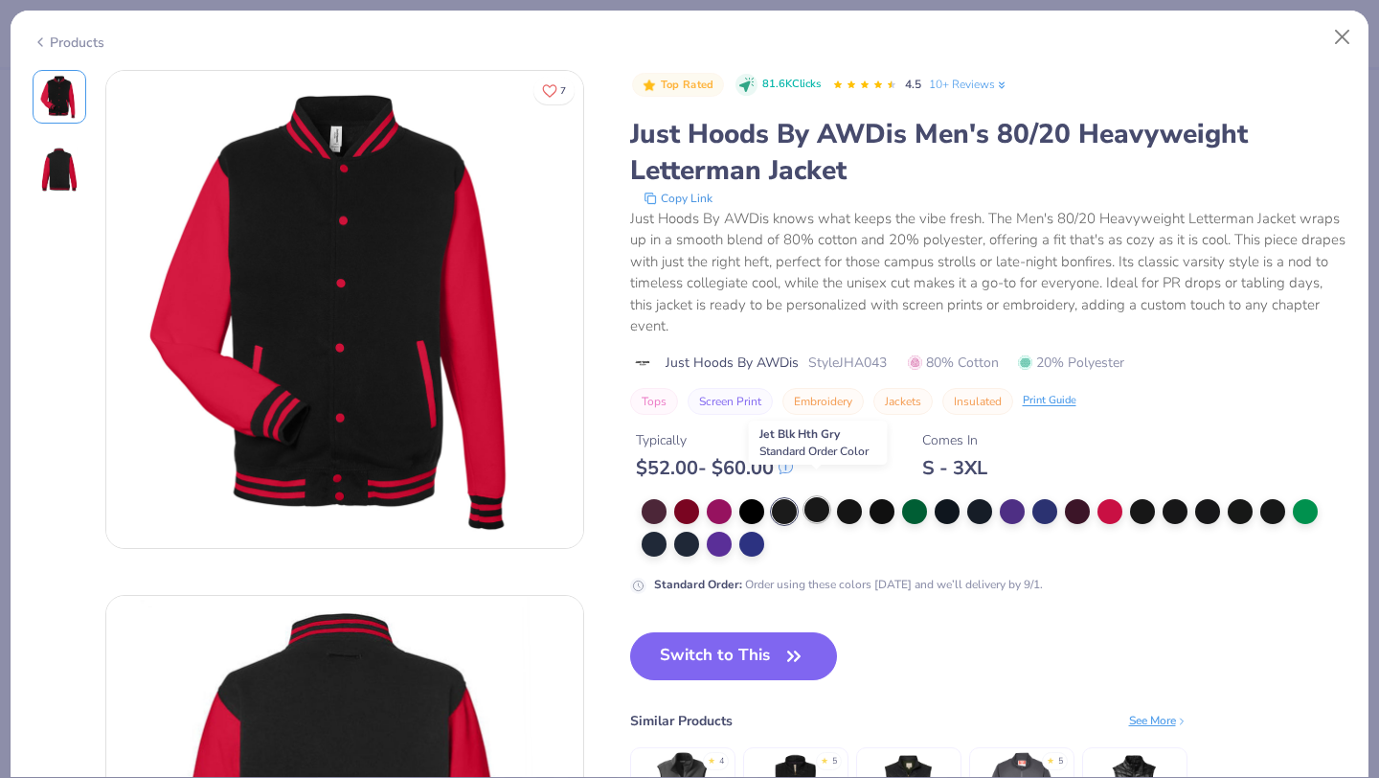
click at [822, 497] on div at bounding box center [817, 509] width 25 height 25
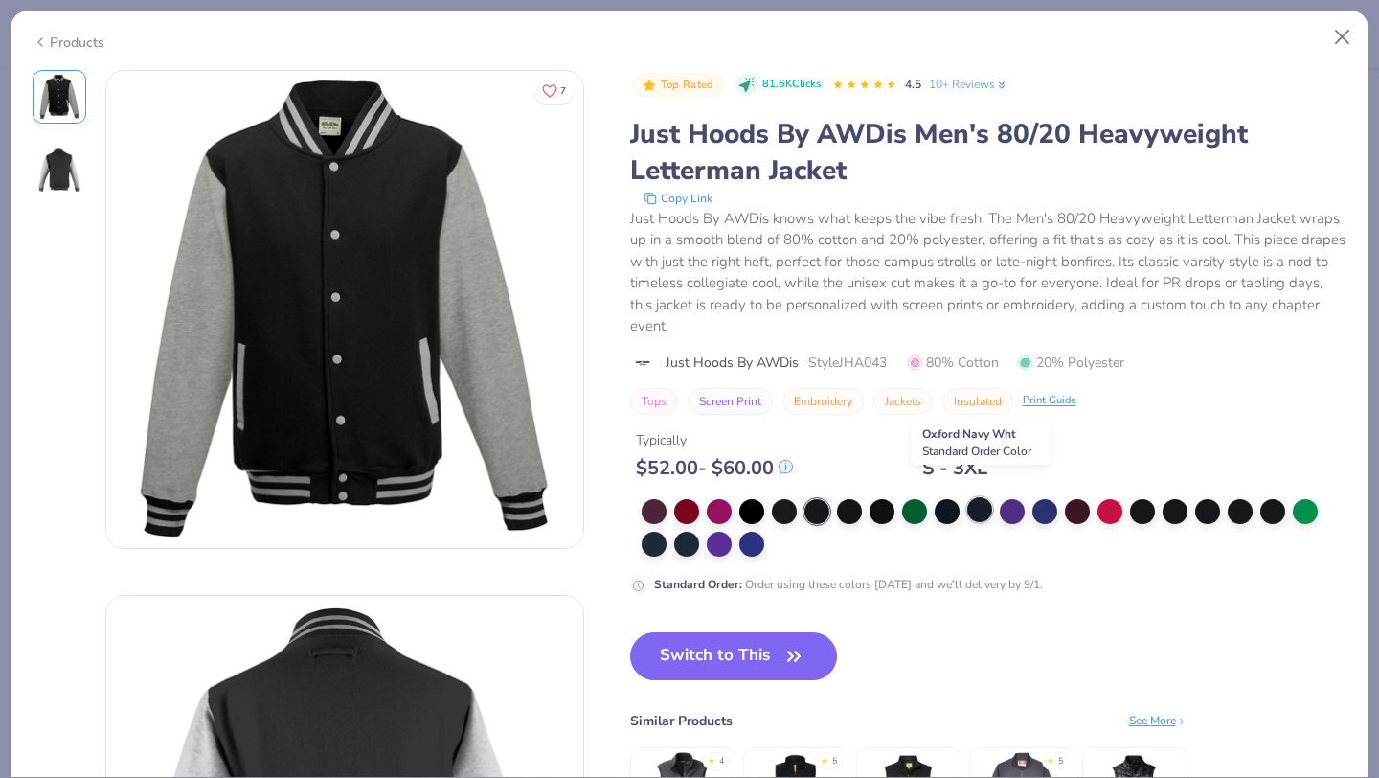
click at [974, 497] on div at bounding box center [980, 509] width 25 height 25
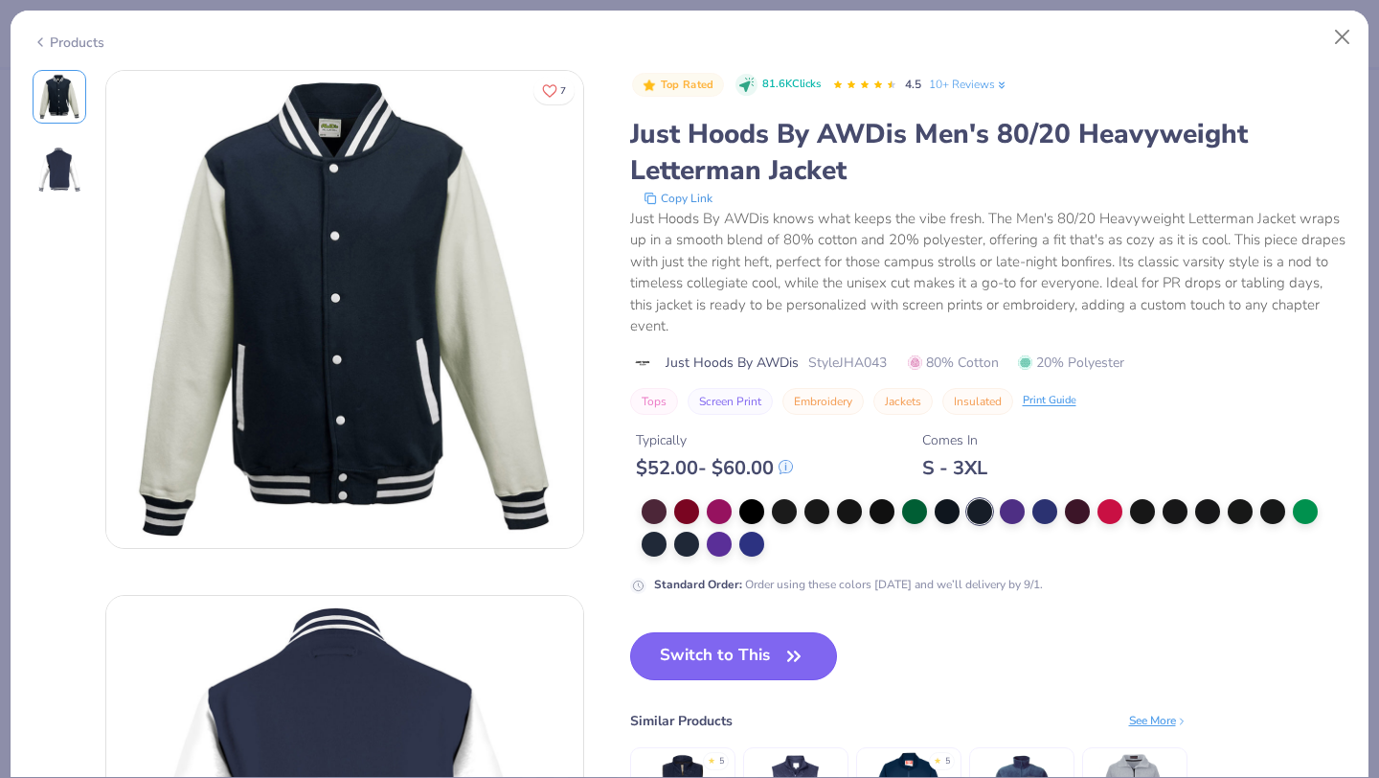
click at [719, 638] on button "Switch to This" at bounding box center [734, 656] width 208 height 48
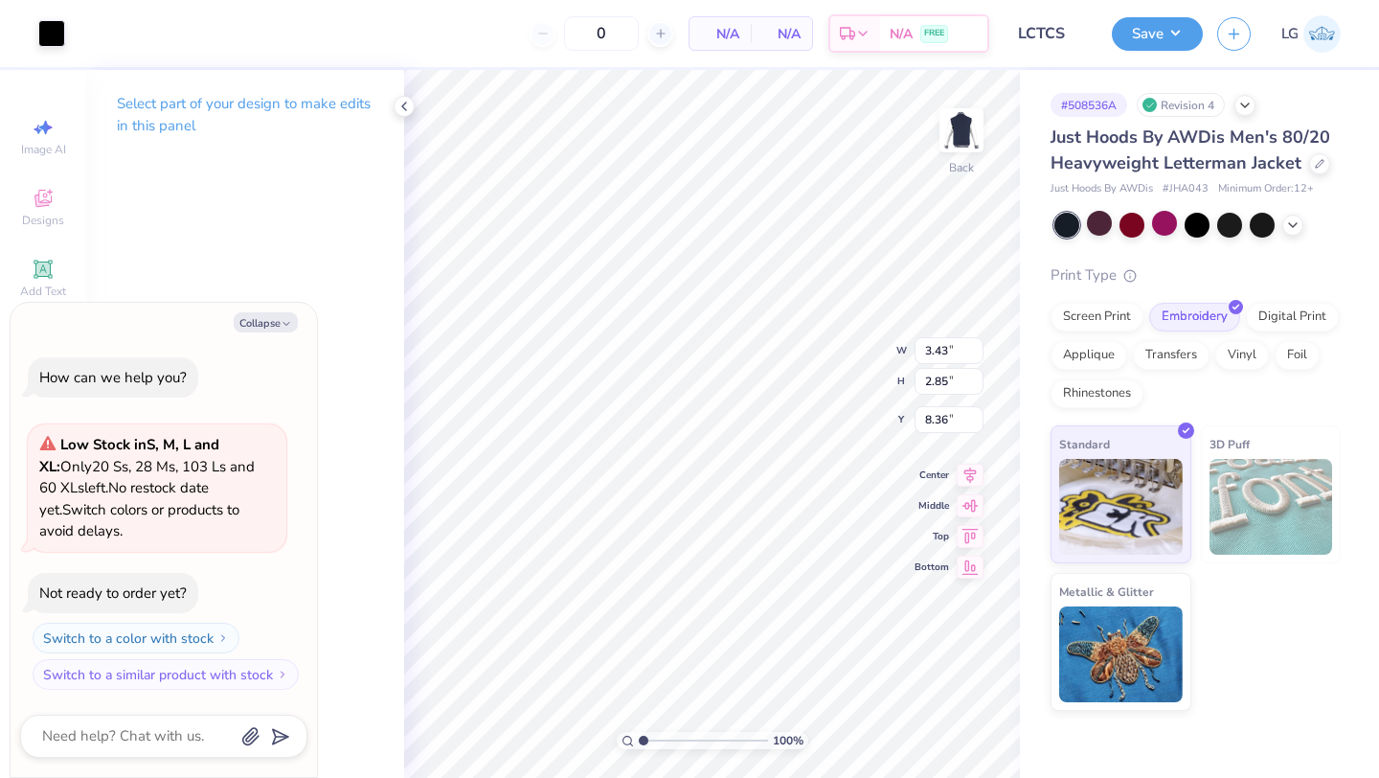
type textarea "x"
type input "3.00"
type textarea "x"
type input "4.36"
type input "3.62"
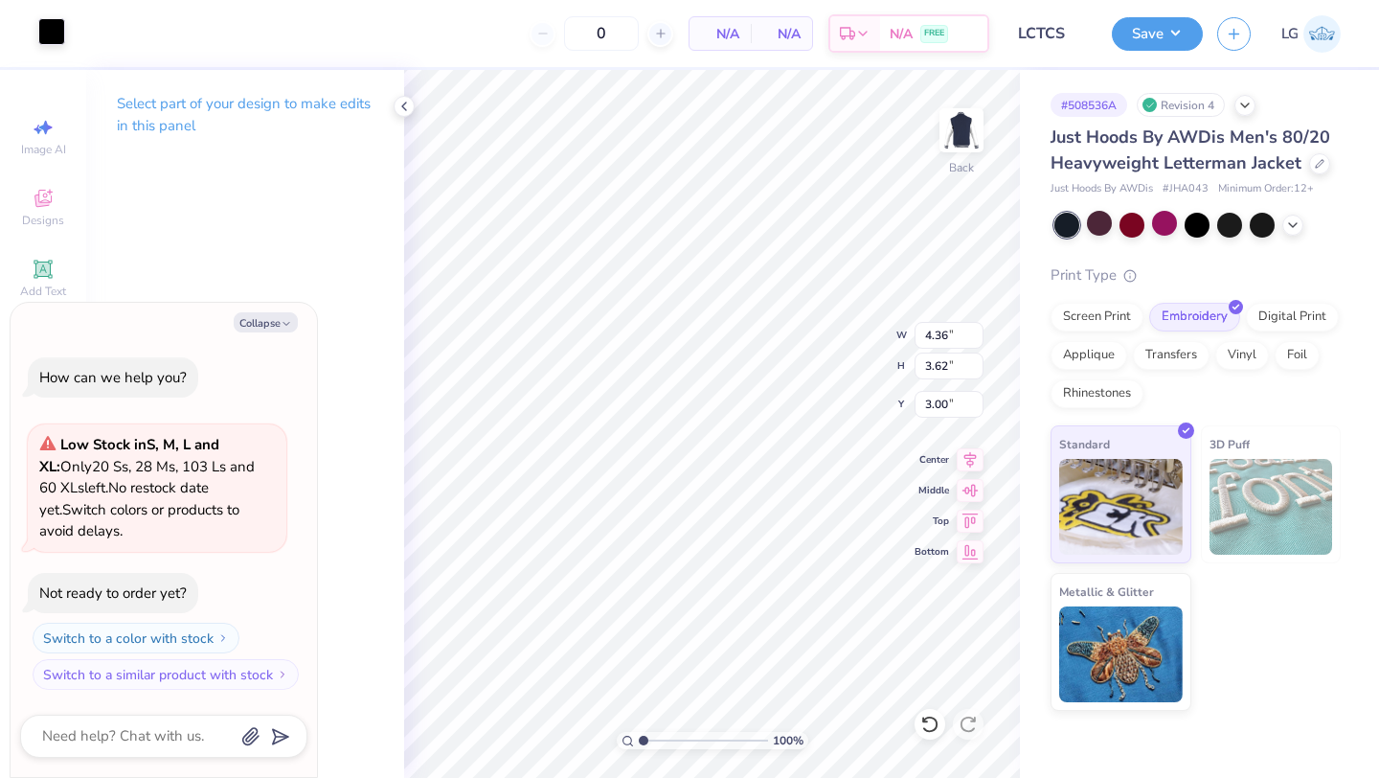
click at [44, 30] on div at bounding box center [51, 31] width 27 height 27
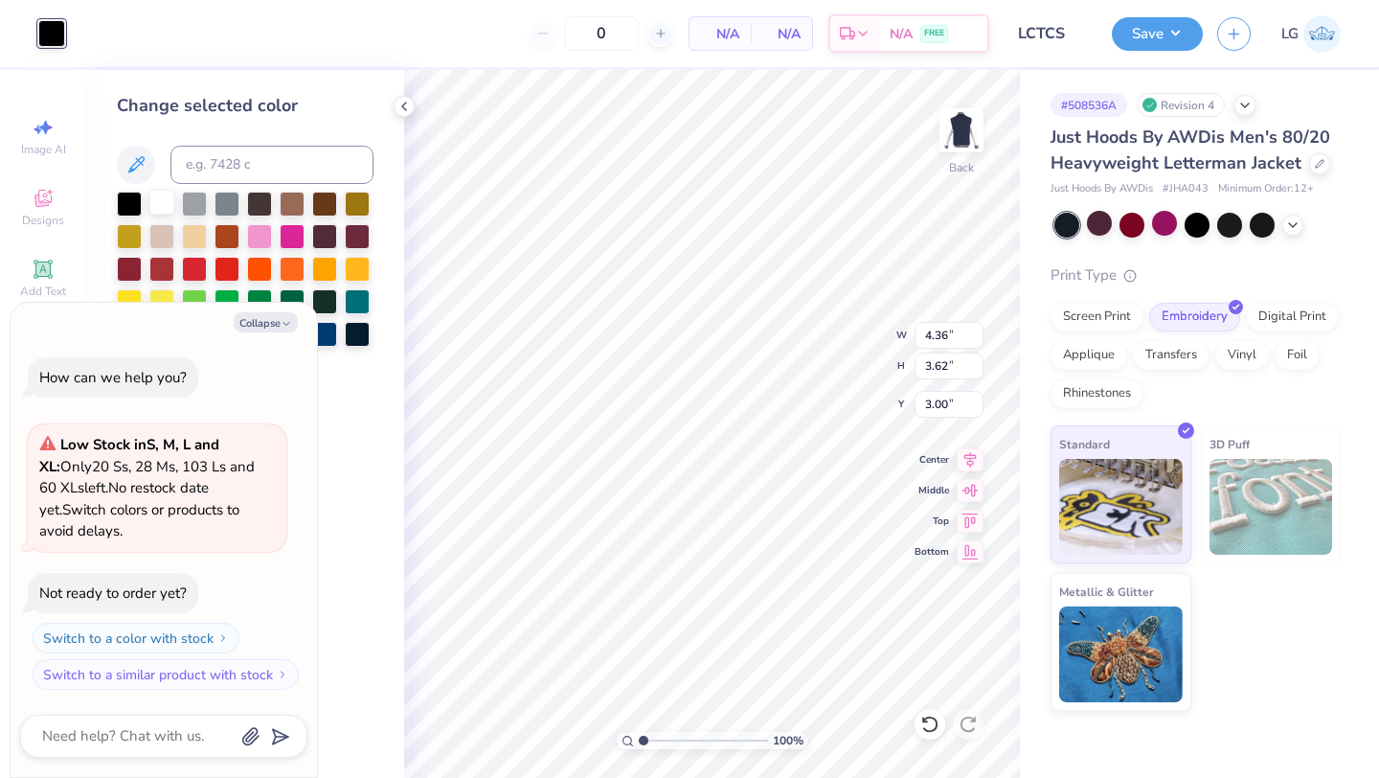
click at [162, 202] on div at bounding box center [161, 202] width 25 height 25
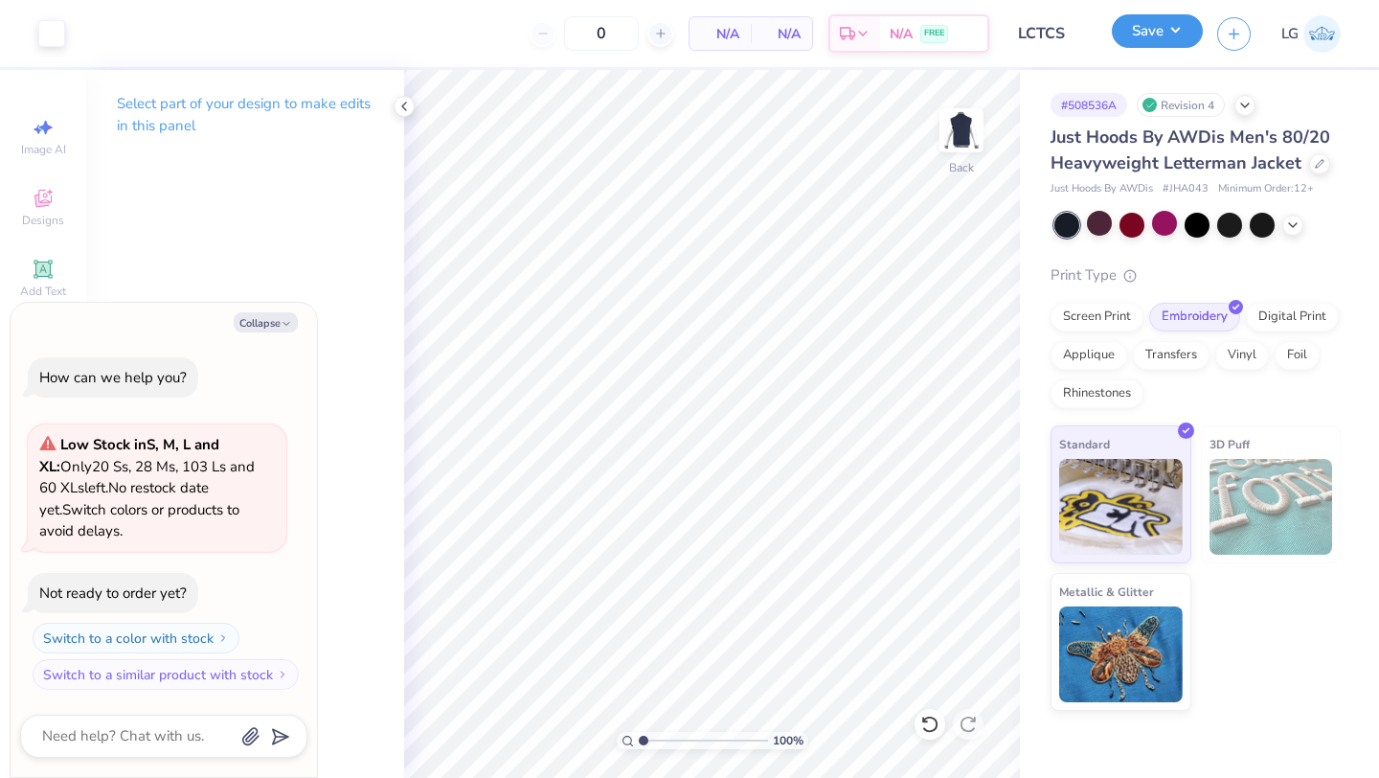
click at [1146, 34] on button "Save" at bounding box center [1157, 31] width 91 height 34
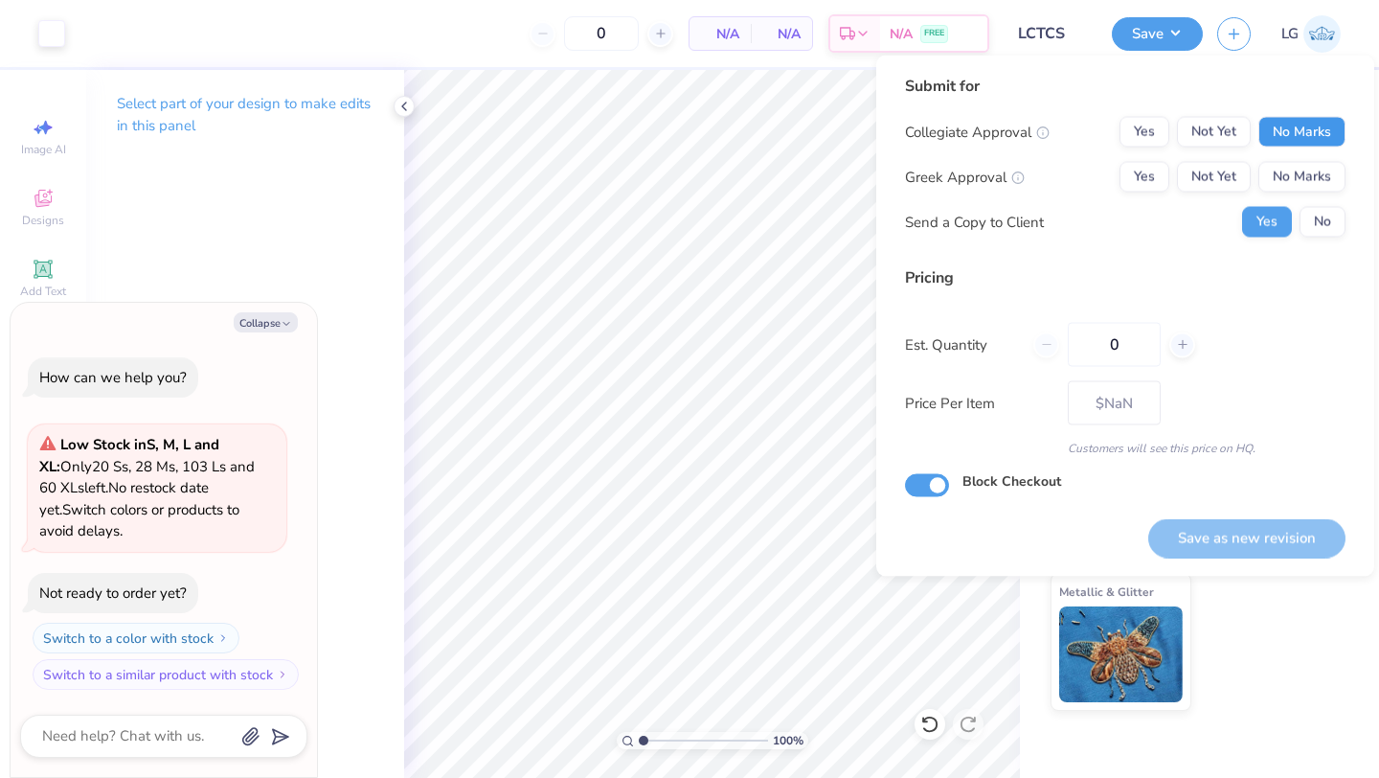
click at [1272, 142] on button "No Marks" at bounding box center [1302, 132] width 87 height 31
click at [1281, 165] on button "No Marks" at bounding box center [1302, 177] width 87 height 31
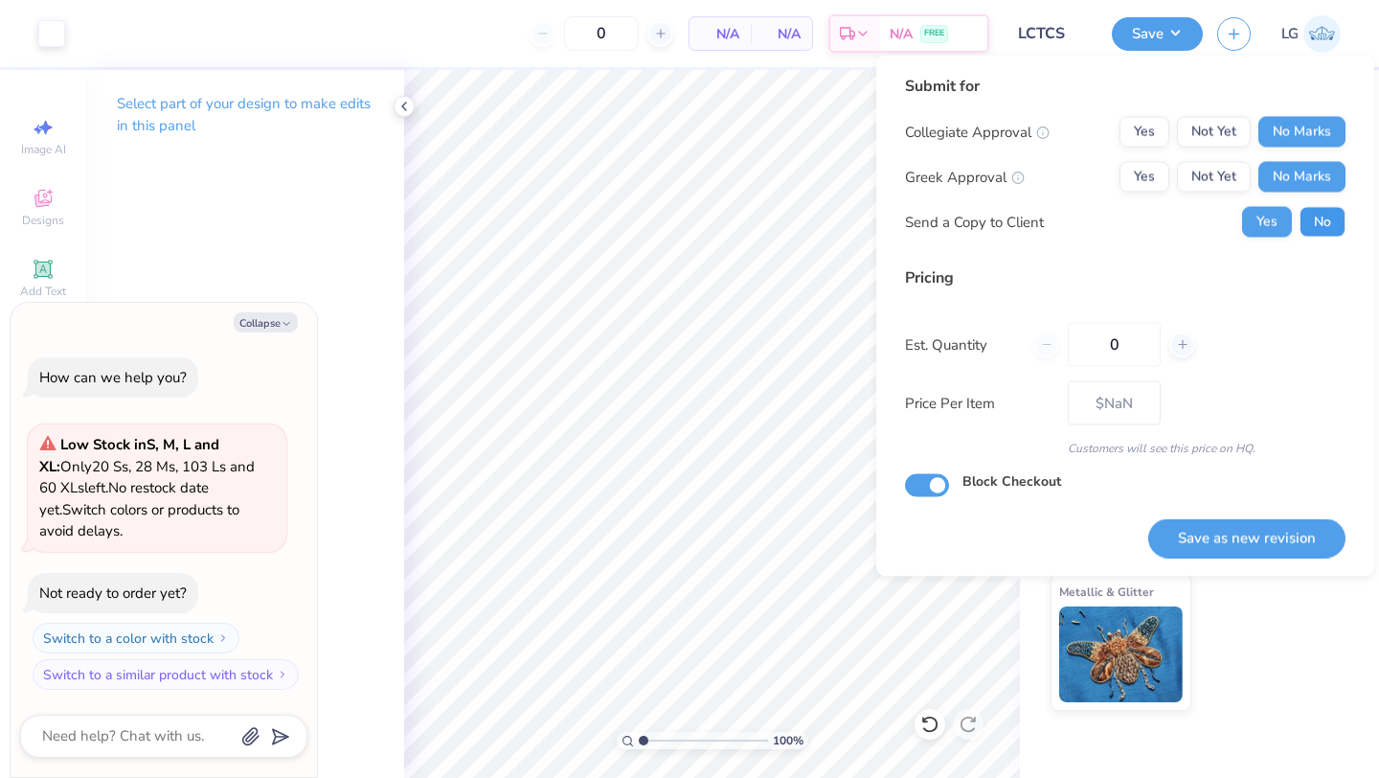
click at [1307, 215] on button "No" at bounding box center [1323, 222] width 46 height 31
click at [1234, 545] on button "Save as new revision" at bounding box center [1247, 537] width 197 height 39
type textarea "x"
